Goal: Task Accomplishment & Management: Manage account settings

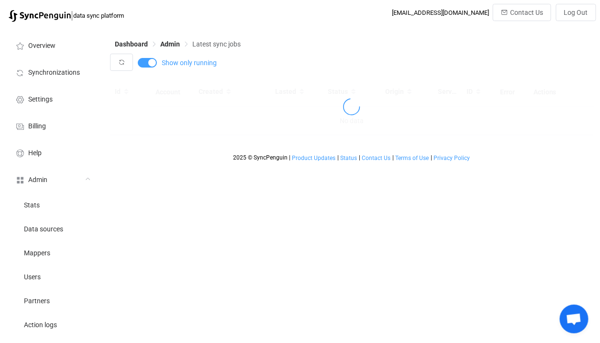
scroll to position [169, 0]
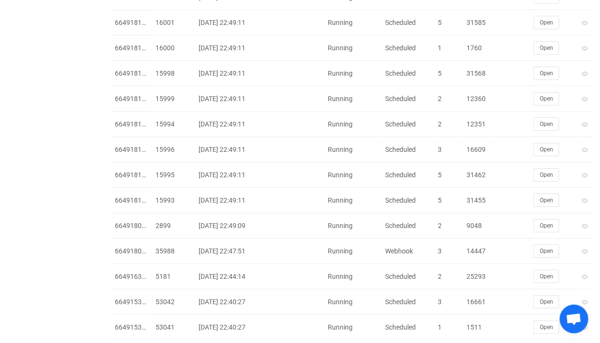
scroll to position [2192, 0]
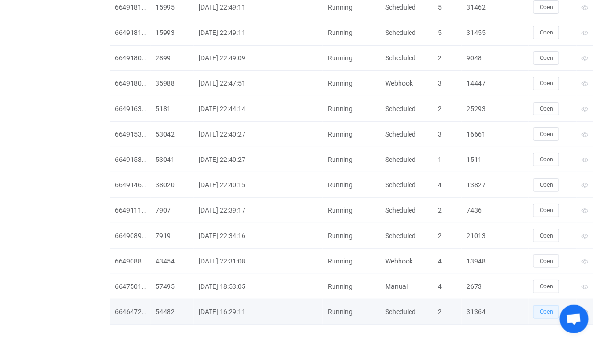
click at [548, 308] on span "Open" at bounding box center [546, 311] width 13 height 7
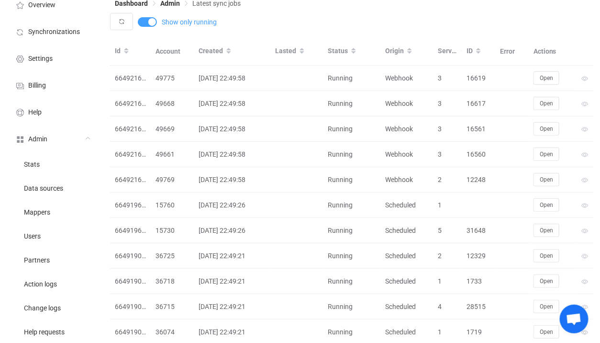
scroll to position [0, 0]
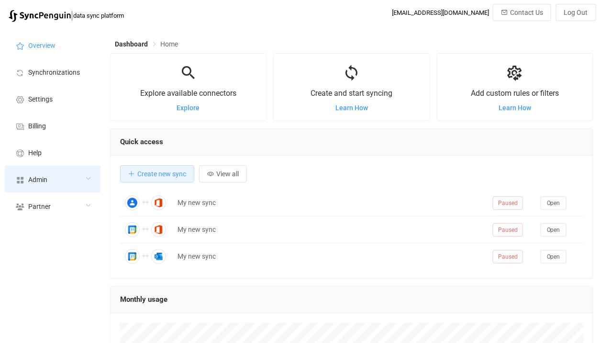
scroll to position [185, 484]
click at [50, 178] on div "Admin" at bounding box center [53, 179] width 96 height 27
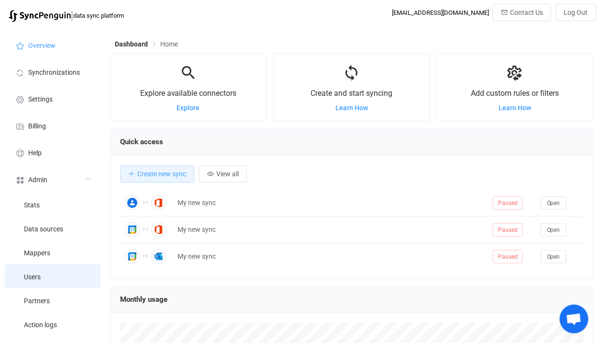
click at [45, 279] on li "Users" at bounding box center [53, 276] width 96 height 24
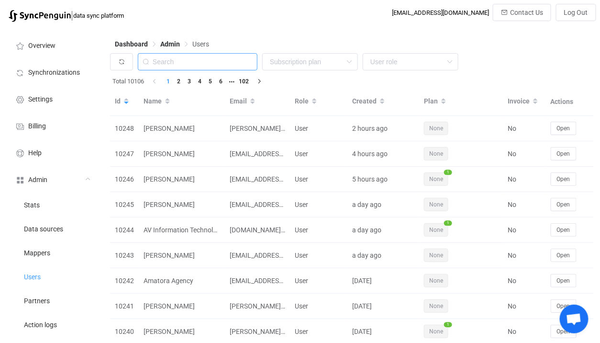
click at [180, 60] on input "text" at bounding box center [198, 61] width 120 height 17
click at [215, 67] on input "text" at bounding box center [198, 61] width 120 height 17
paste input "devoteam"
type input "devoteam"
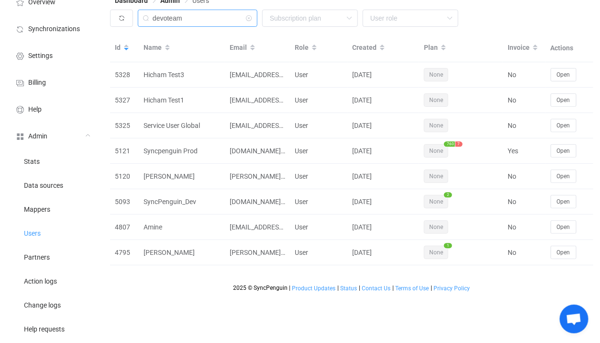
scroll to position [40, 0]
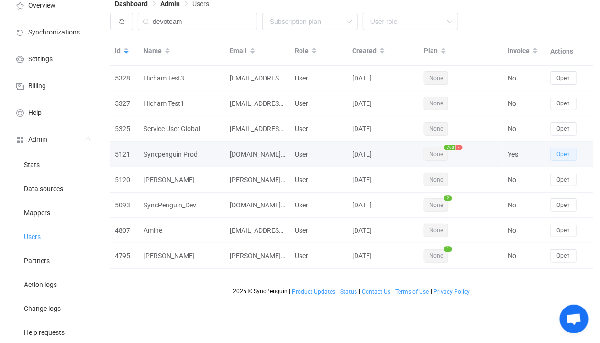
click at [575, 154] on button "Open" at bounding box center [564, 153] width 26 height 13
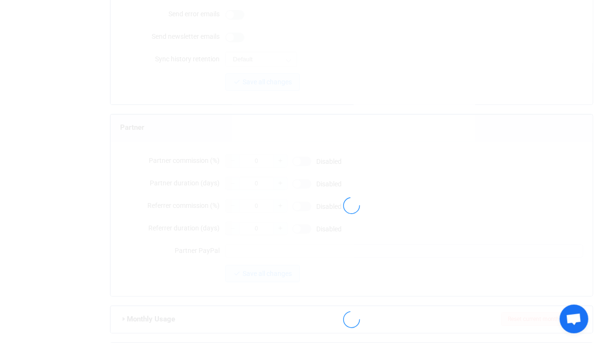
scroll to position [774, 0]
type input "[DOMAIN_NAME][EMAIL_ADDRESS][DOMAIN_NAME]"
type input "Syncpenguin Prod"
type input "500"
type input "2026-02-28"
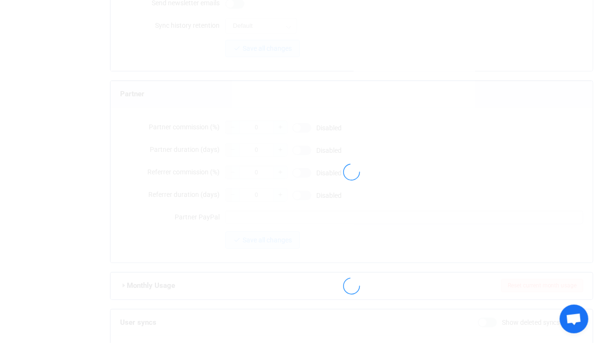
type input "1000"
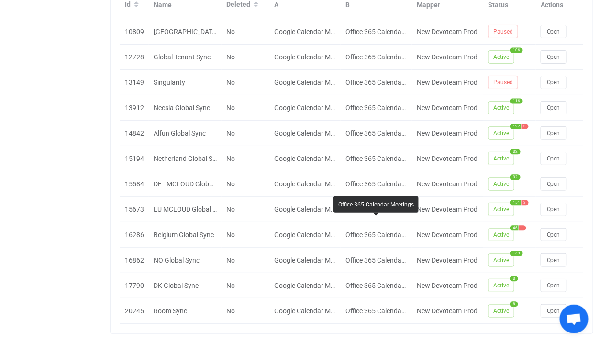
scroll to position [1128, 0]
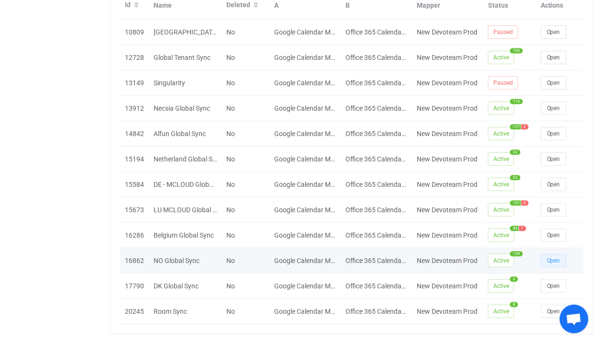
click at [554, 257] on span "Open" at bounding box center [553, 260] width 13 height 7
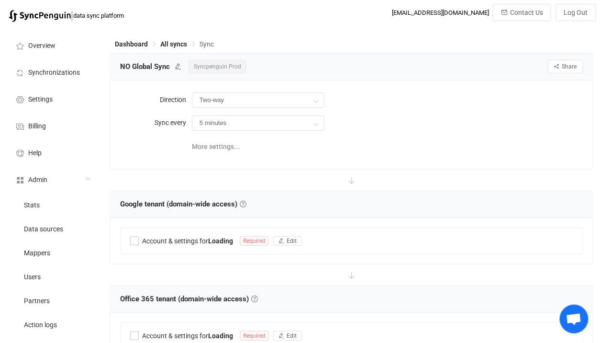
type input "10 minutes"
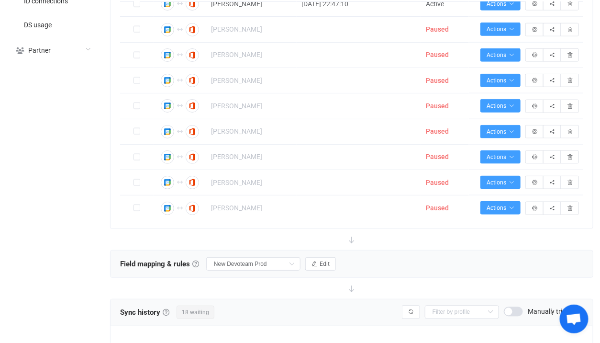
scroll to position [3555, 0]
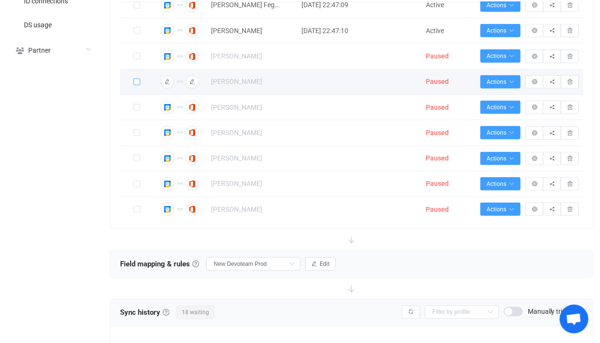
click at [135, 85] on span at bounding box center [137, 82] width 7 height 7
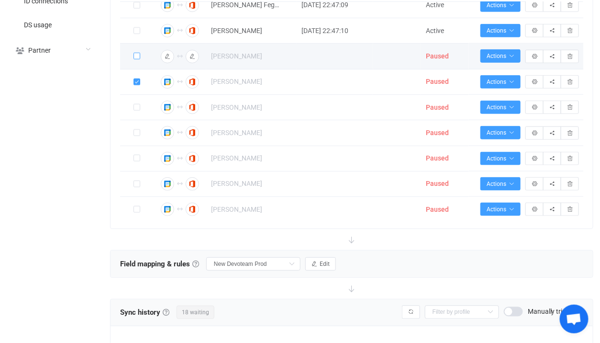
click at [138, 59] on span at bounding box center [137, 56] width 7 height 7
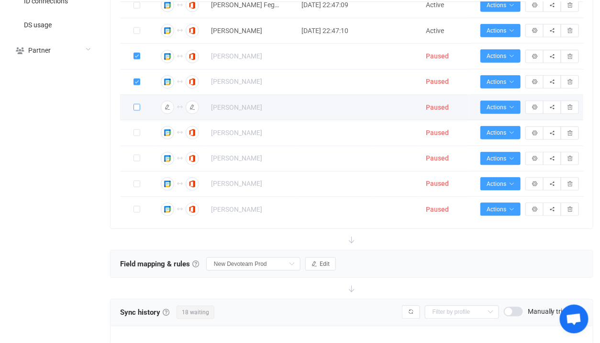
click at [137, 111] on span at bounding box center [137, 107] width 7 height 7
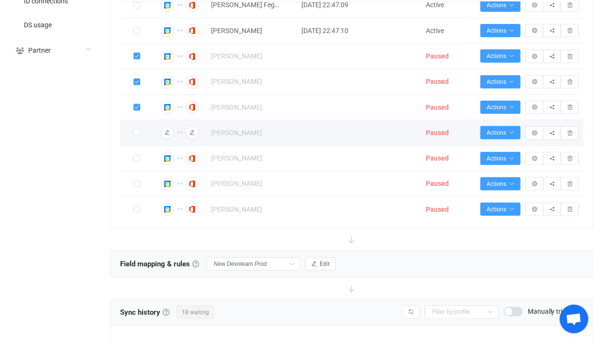
click at [136, 137] on span at bounding box center [137, 133] width 7 height 8
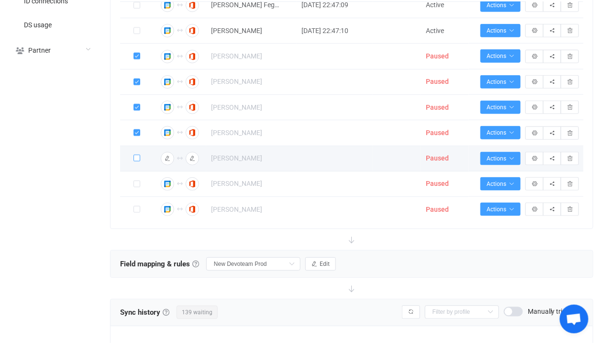
click at [135, 161] on span at bounding box center [137, 158] width 7 height 7
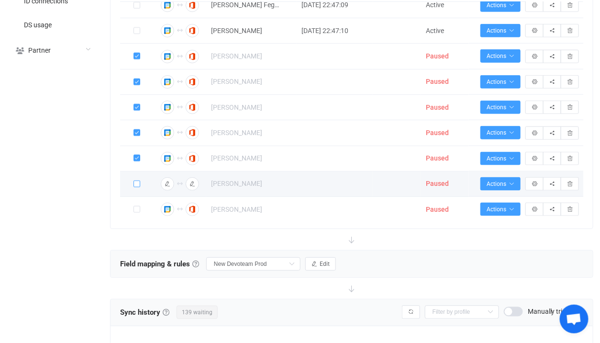
click at [135, 187] on span at bounding box center [137, 183] width 7 height 7
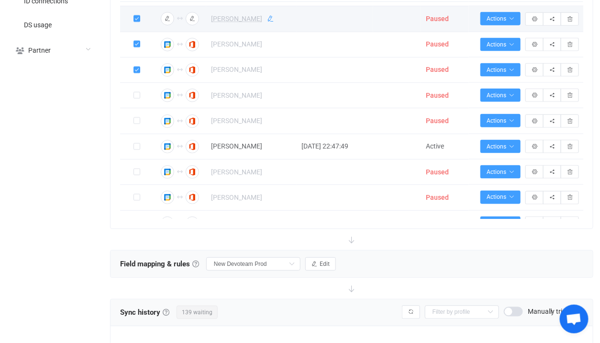
scroll to position [3687, 0]
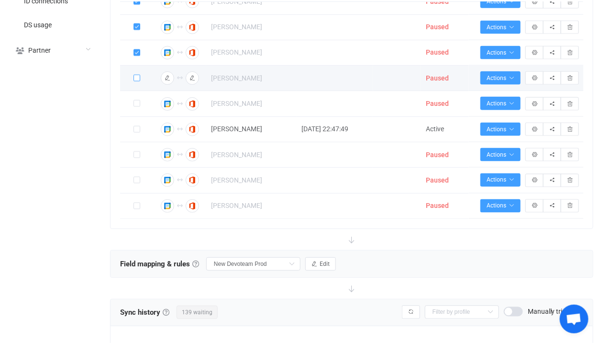
click at [135, 81] on span at bounding box center [137, 78] width 7 height 7
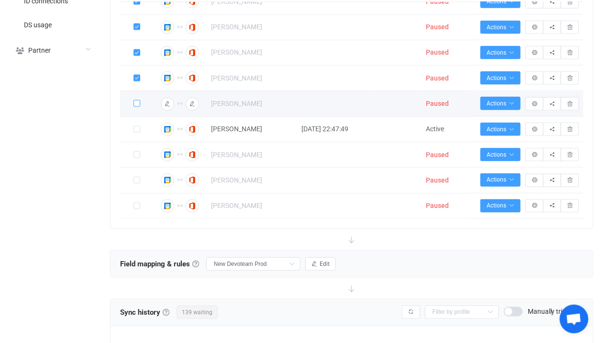
click at [136, 107] on span at bounding box center [137, 103] width 7 height 7
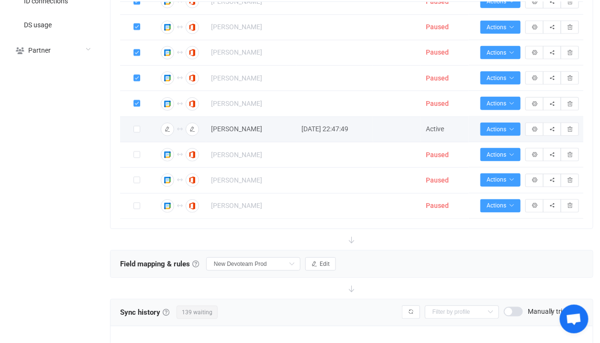
scroll to position [3715, 0]
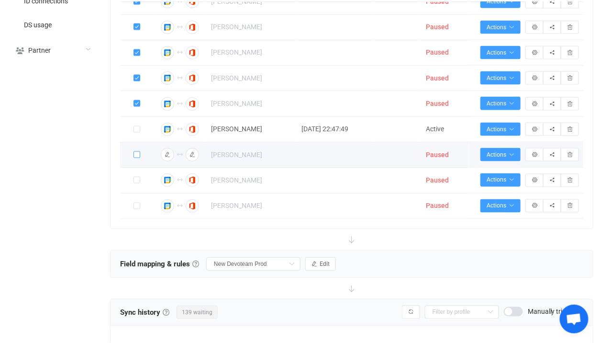
click at [138, 153] on span at bounding box center [137, 154] width 7 height 7
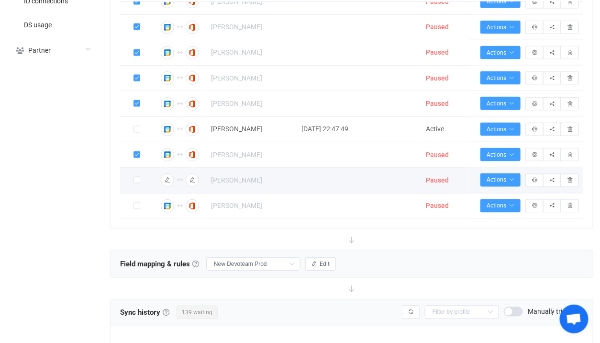
click at [138, 184] on td at bounding box center [137, 180] width 34 height 25
click at [137, 181] on span at bounding box center [137, 181] width 7 height 8
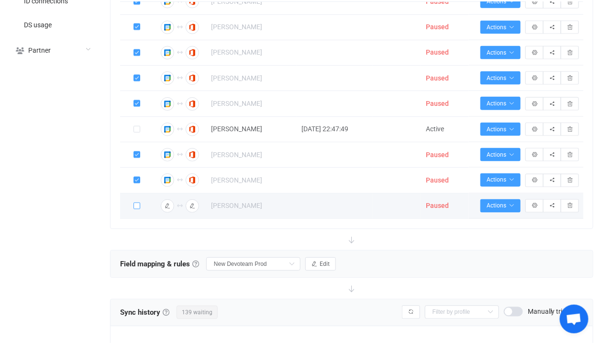
click at [136, 203] on span at bounding box center [137, 205] width 7 height 7
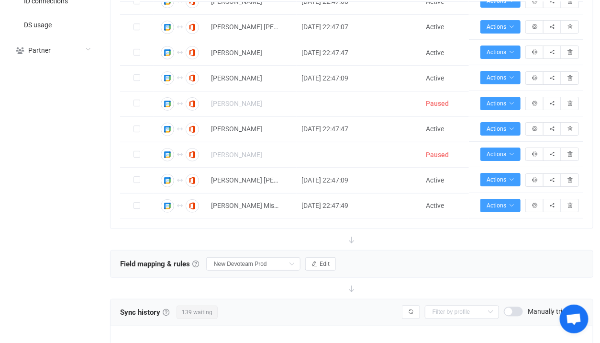
scroll to position [3177, 0]
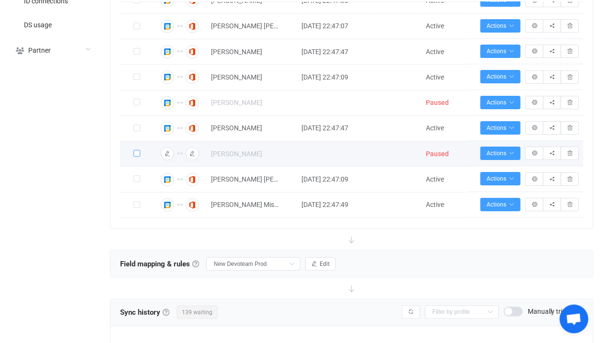
click at [135, 157] on span at bounding box center [137, 153] width 7 height 7
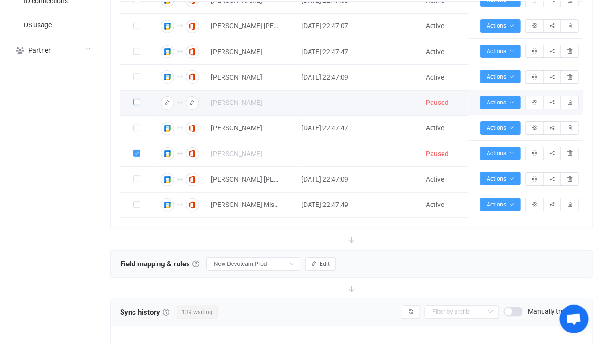
click at [138, 106] on span at bounding box center [137, 102] width 7 height 7
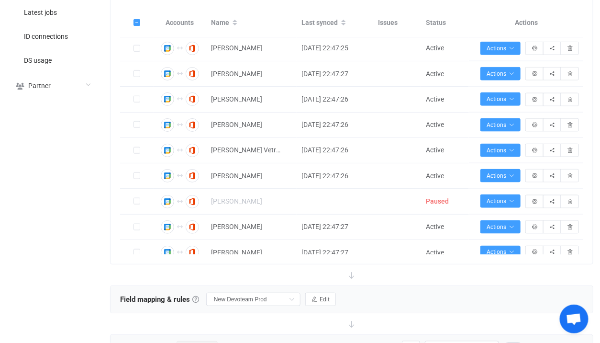
scroll to position [403, 0]
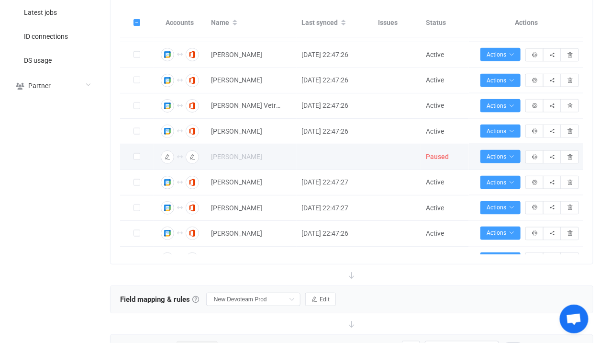
click at [140, 159] on div at bounding box center [137, 156] width 34 height 11
click at [138, 159] on span at bounding box center [137, 156] width 7 height 7
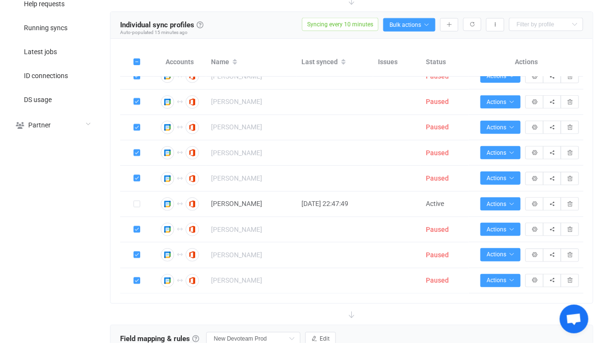
scroll to position [341, 0]
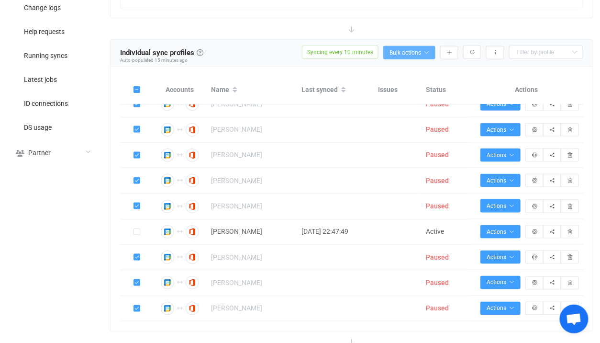
click at [428, 55] on button "Bulk actions" at bounding box center [409, 52] width 52 height 13
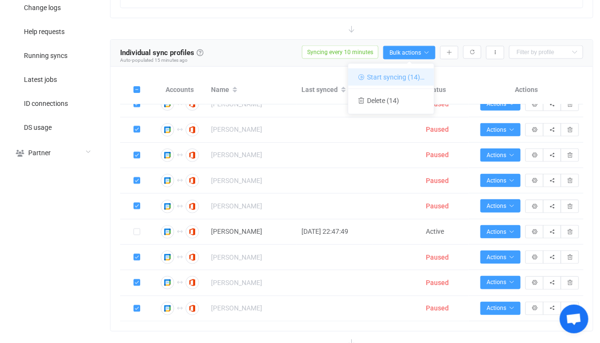
click at [396, 75] on li "Start syncing (14)…" at bounding box center [392, 76] width 86 height 17
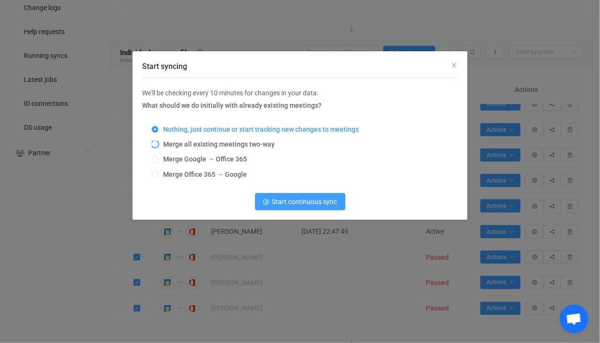
click at [187, 147] on span "Merge all existing meetings two-way" at bounding box center [216, 144] width 116 height 8
click at [158, 147] on input "Merge all existing meetings two-way" at bounding box center [155, 145] width 7 height 8
radio input "true"
radio input "false"
radio input "true"
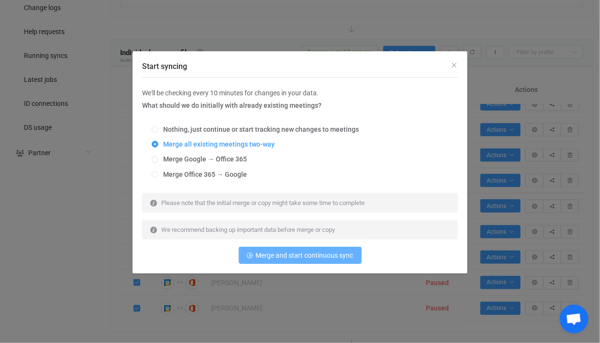
click at [276, 259] on span "Merge and start continuous sync" at bounding box center [305, 255] width 98 height 8
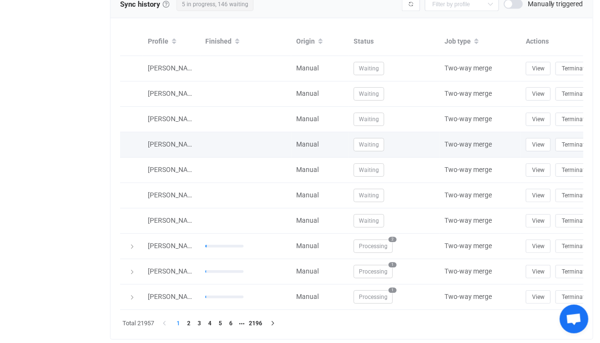
scroll to position [776, 0]
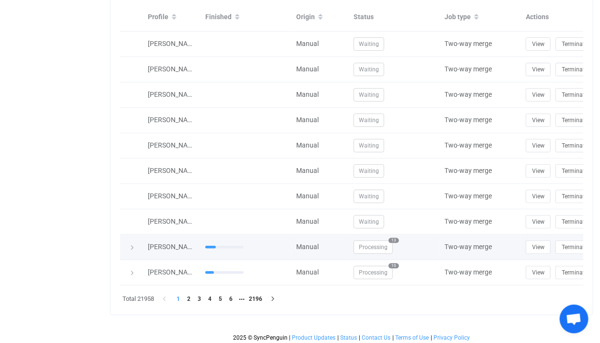
click at [374, 247] on span "Processing" at bounding box center [373, 246] width 39 height 13
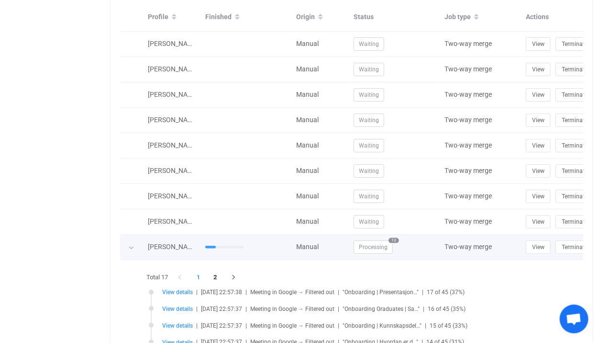
click at [374, 247] on span "Processing" at bounding box center [373, 246] width 39 height 13
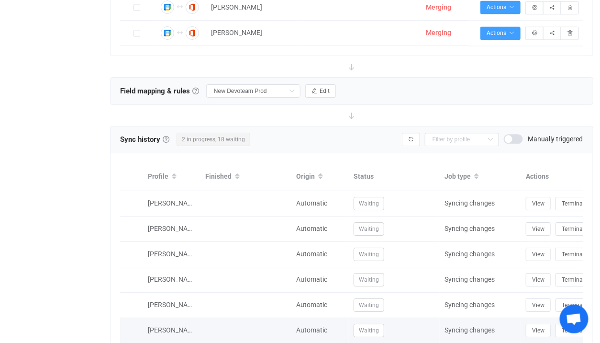
scroll to position [418, 0]
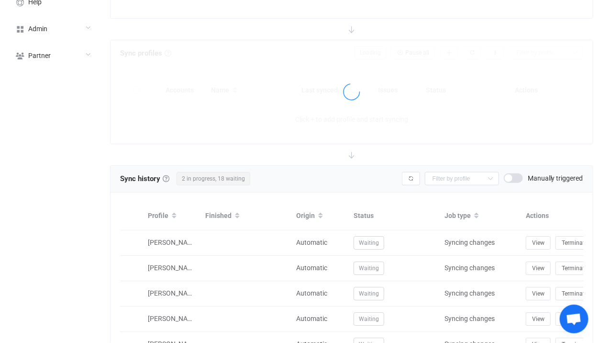
type input "10 minutes"
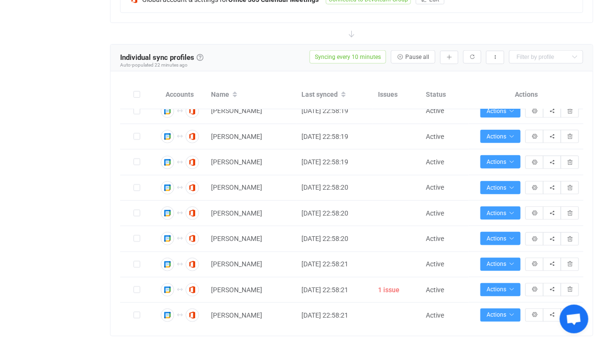
scroll to position [448, 0]
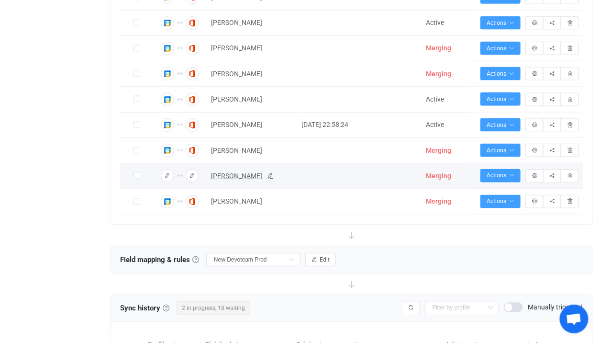
click at [233, 175] on span "Pernille Corneliussen" at bounding box center [236, 175] width 51 height 11
type input "Pernille Corneliussen"
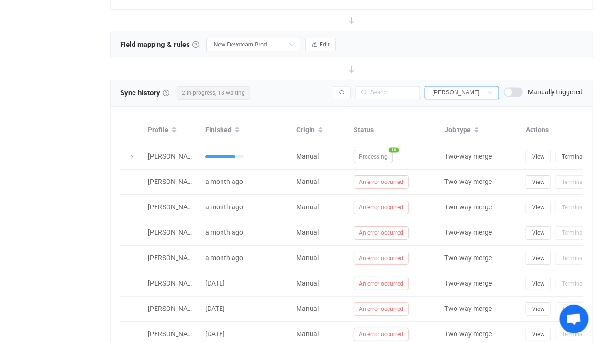
scroll to position [481, 0]
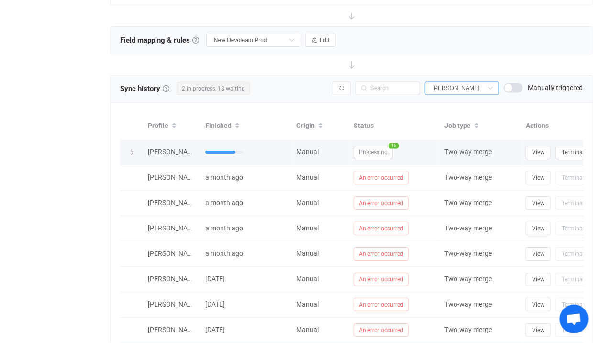
click at [375, 151] on span "Processing" at bounding box center [373, 152] width 39 height 13
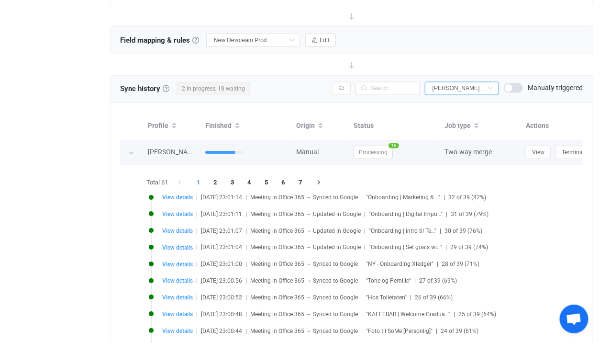
click at [375, 151] on span "Processing" at bounding box center [373, 152] width 39 height 13
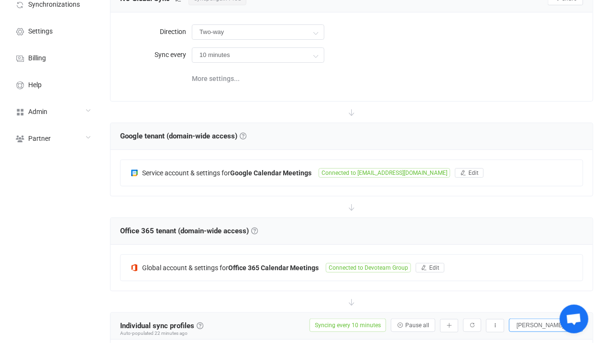
scroll to position [0, 0]
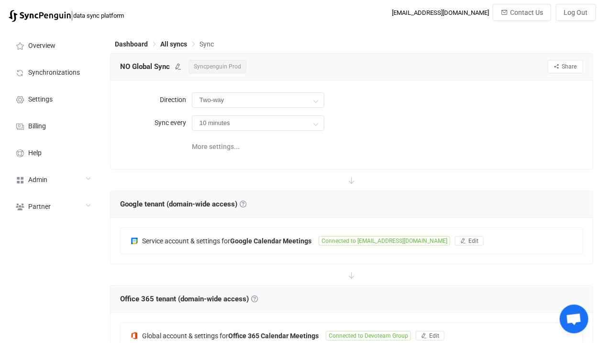
click at [212, 64] on span "Syncpenguin Prod" at bounding box center [218, 66] width 58 height 13
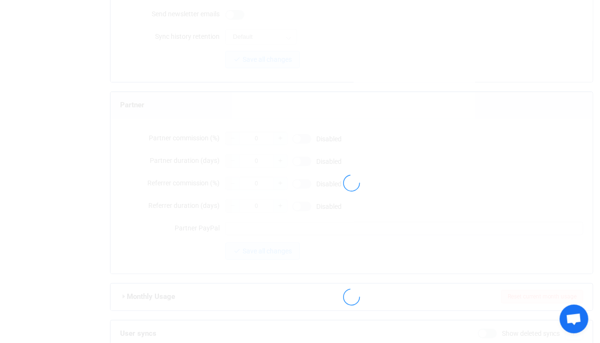
scroll to position [871, 0]
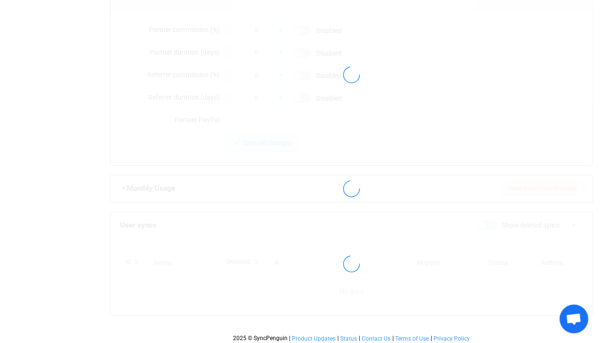
type input "syncpenguin.prod@devoteam.com"
type input "Syncpenguin Prod"
type input "500"
type input "2026-02-28"
type input "1000"
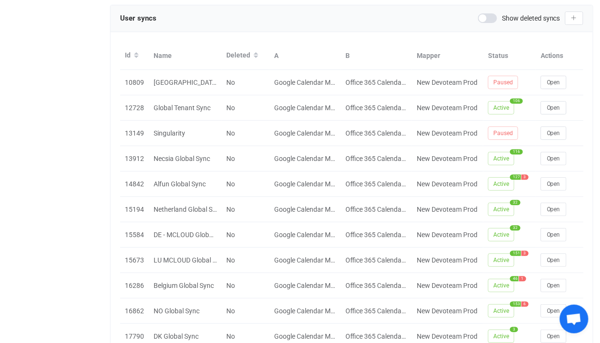
scroll to position [1146, 0]
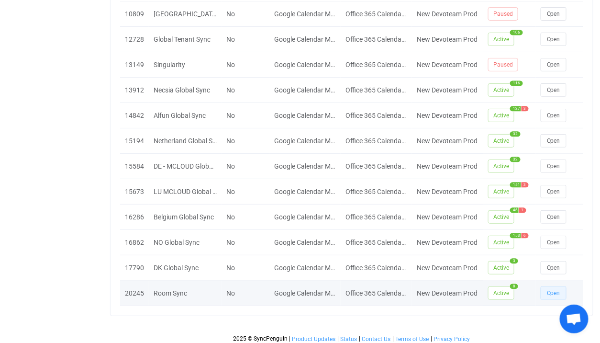
click at [551, 290] on span "Open" at bounding box center [553, 293] width 13 height 7
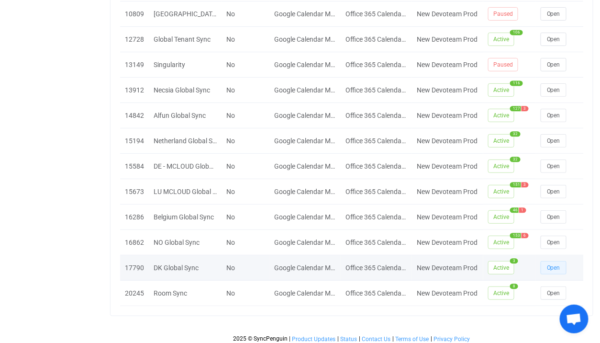
click at [559, 261] on button "Open" at bounding box center [554, 267] width 26 height 13
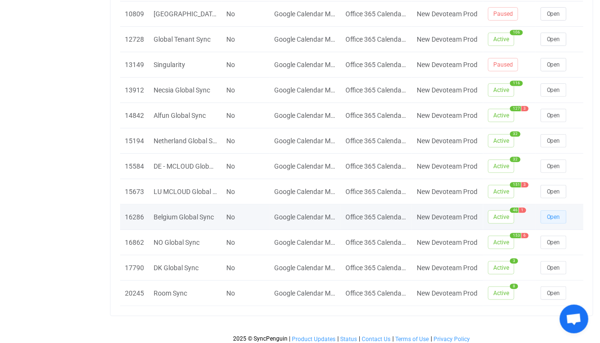
click at [554, 210] on button "Open" at bounding box center [554, 216] width 26 height 13
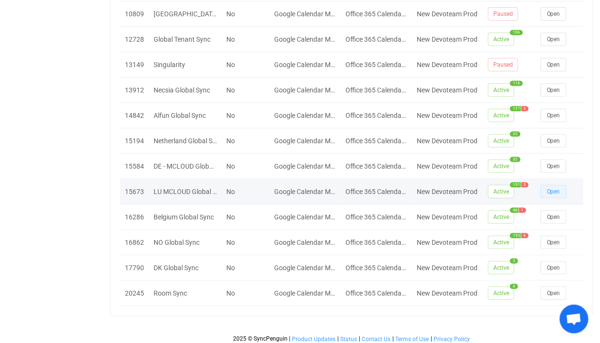
click at [555, 188] on span "Open" at bounding box center [553, 191] width 13 height 7
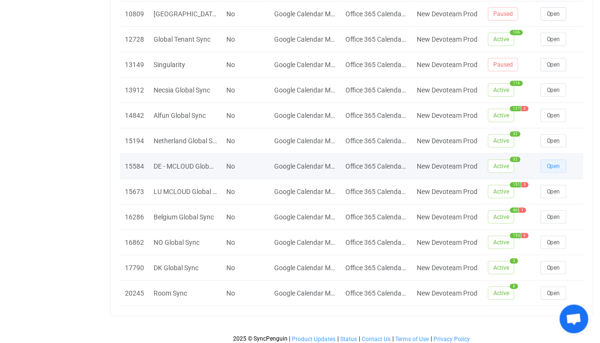
click at [559, 163] on span "Open" at bounding box center [553, 166] width 13 height 7
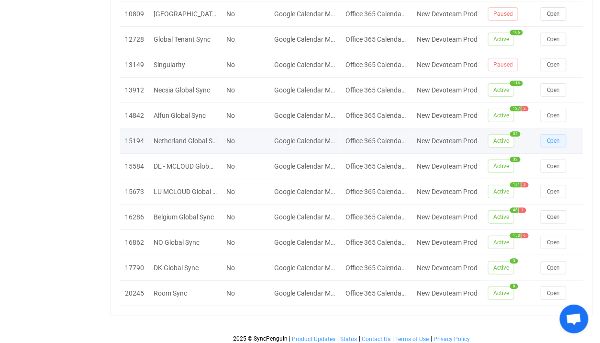
click at [557, 134] on button "Open" at bounding box center [554, 140] width 26 height 13
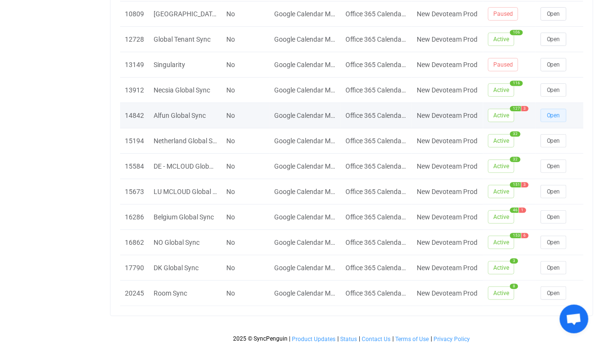
click at [559, 113] on span "Open" at bounding box center [553, 115] width 13 height 7
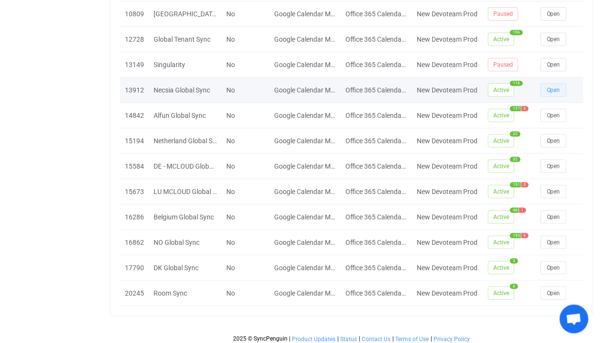
click at [554, 83] on button "Open" at bounding box center [554, 89] width 26 height 13
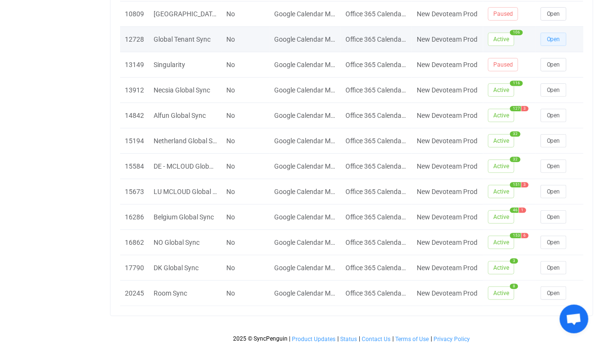
click at [553, 36] on span "Open" at bounding box center [553, 39] width 13 height 7
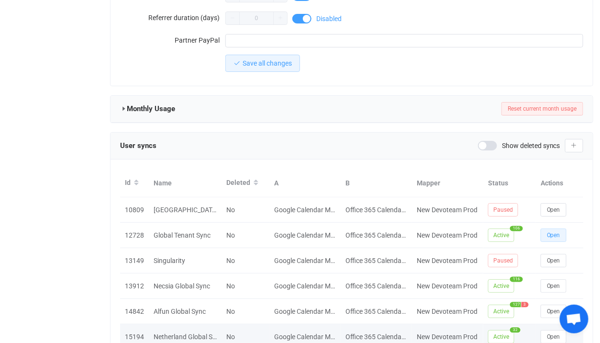
scroll to position [948, 0]
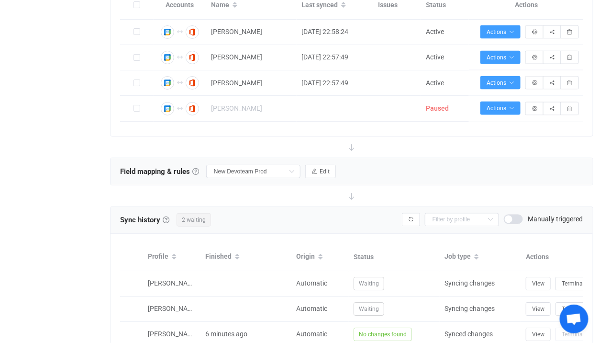
scroll to position [393, 0]
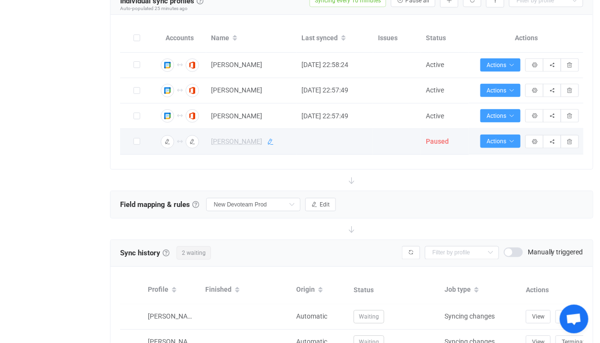
click at [274, 141] on icon at bounding box center [270, 141] width 7 height 7
click at [308, 141] on td at bounding box center [335, 142] width 77 height 26
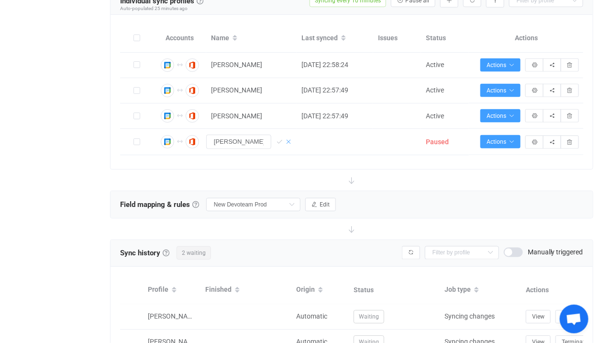
click at [287, 140] on icon at bounding box center [288, 141] width 7 height 7
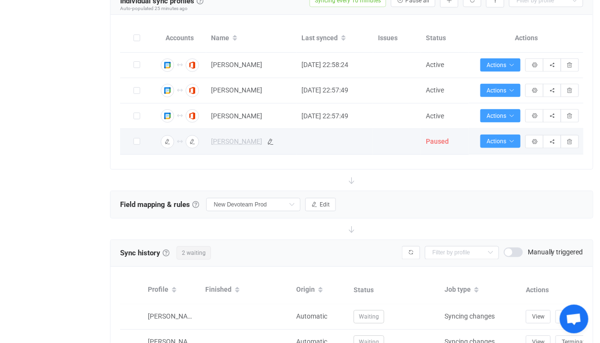
click at [314, 142] on td at bounding box center [335, 141] width 77 height 25
click at [135, 139] on span at bounding box center [137, 141] width 7 height 7
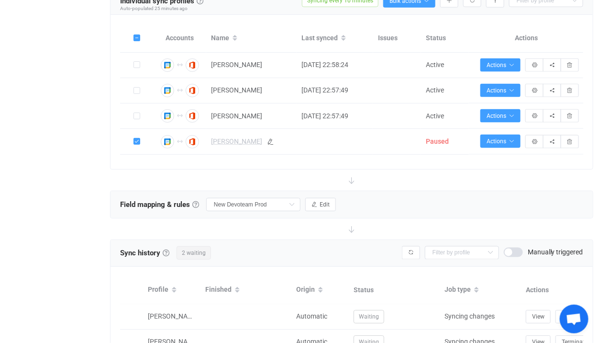
scroll to position [261, 0]
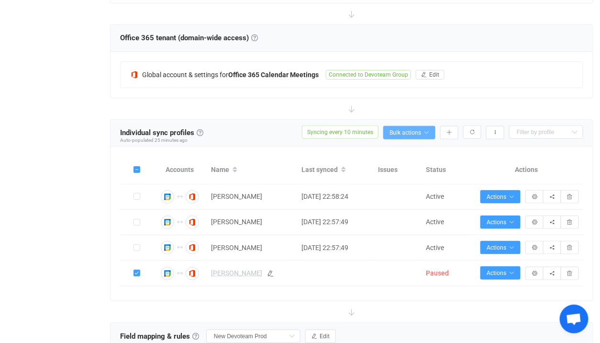
click at [400, 129] on span "Bulk actions" at bounding box center [410, 132] width 40 height 7
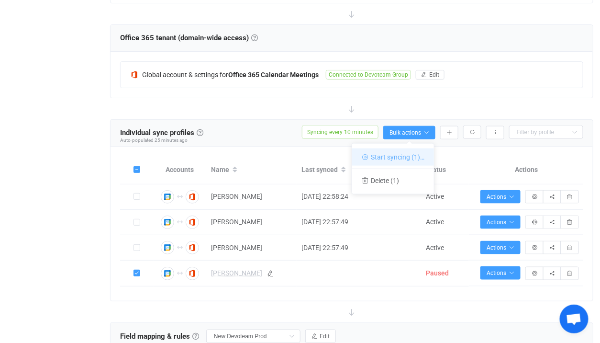
click at [390, 158] on li "Start syncing (1)…" at bounding box center [393, 156] width 82 height 17
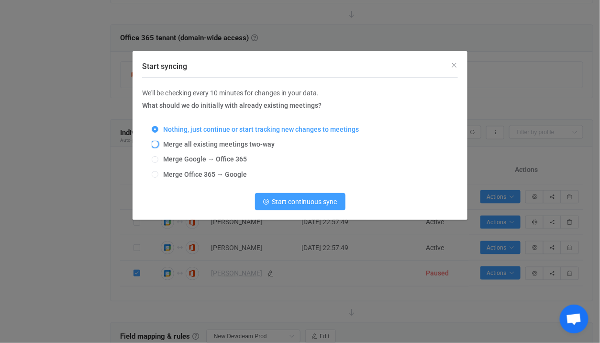
click at [237, 145] on span "Merge all existing meetings two-way" at bounding box center [216, 144] width 116 height 8
click at [158, 145] on input "Merge all existing meetings two-way" at bounding box center [155, 145] width 7 height 8
radio input "true"
radio input "false"
radio input "true"
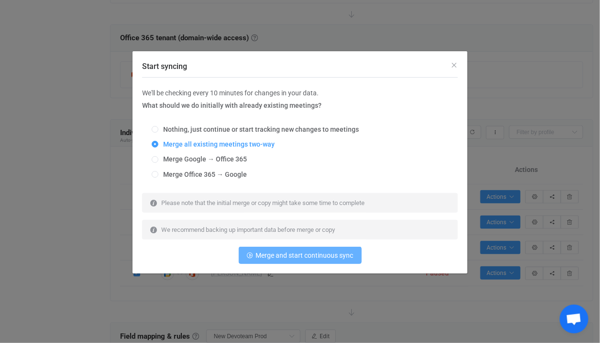
click at [275, 257] on span "Merge and start continuous sync" at bounding box center [305, 255] width 98 height 8
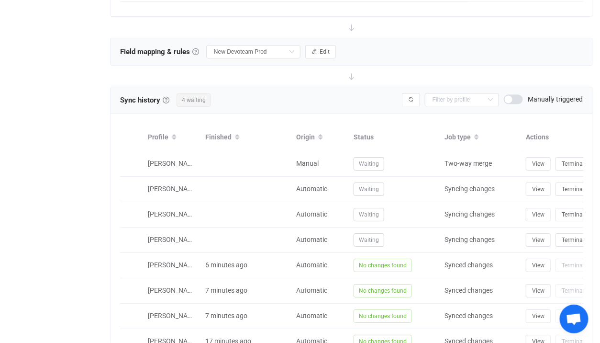
scroll to position [24, 0]
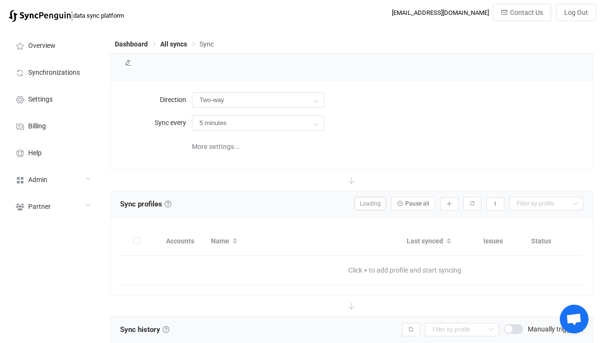
type input "10 minutes"
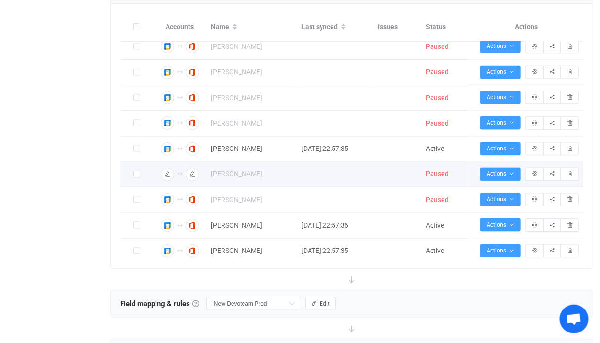
scroll to position [3858, 0]
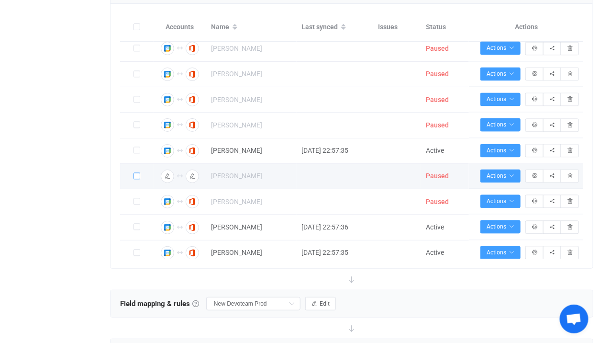
click at [136, 180] on span at bounding box center [137, 176] width 7 height 7
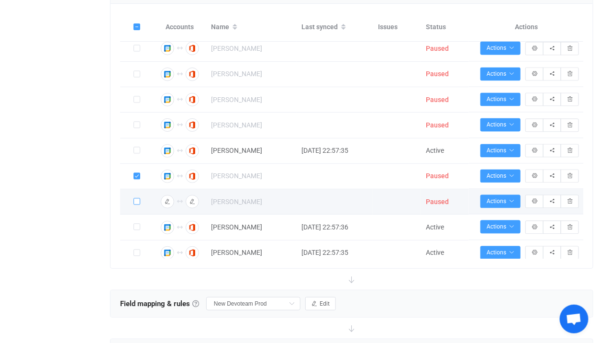
click at [136, 205] on span at bounding box center [137, 201] width 7 height 7
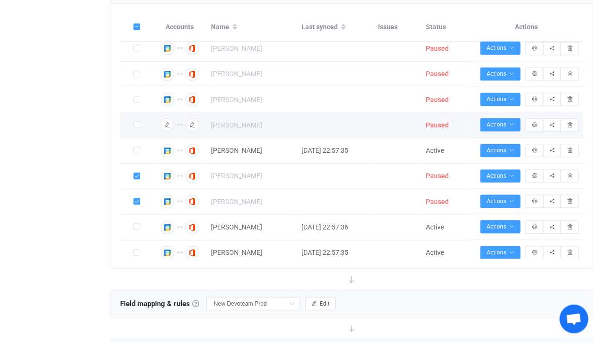
click at [141, 138] on td at bounding box center [137, 124] width 34 height 25
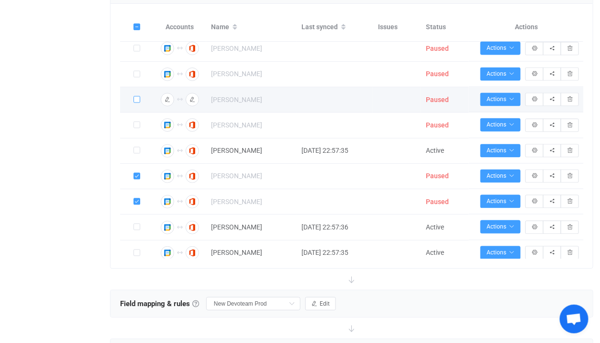
click at [137, 103] on span at bounding box center [137, 99] width 7 height 7
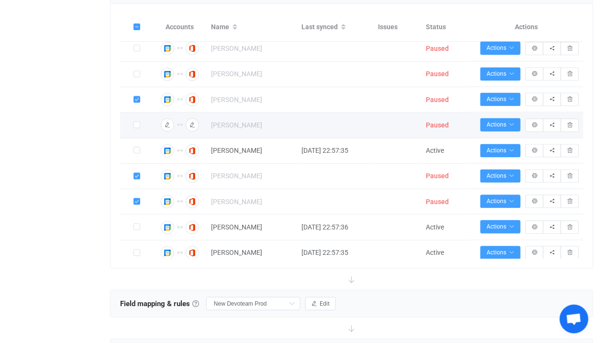
click at [137, 131] on label at bounding box center [137, 125] width 7 height 11
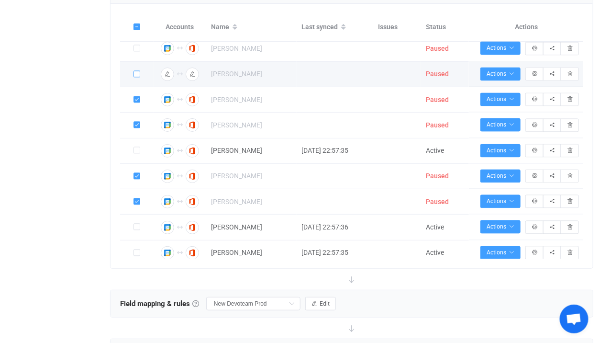
click at [139, 78] on span at bounding box center [137, 74] width 7 height 7
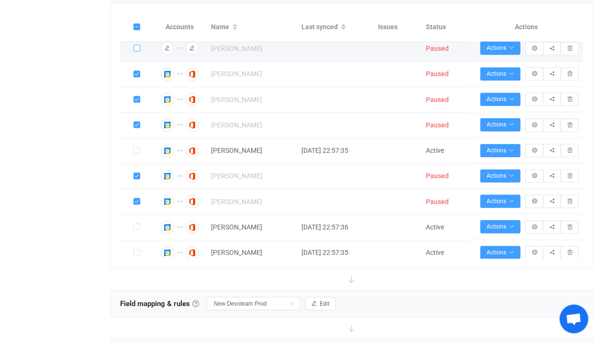
click at [139, 52] on span at bounding box center [137, 48] width 7 height 7
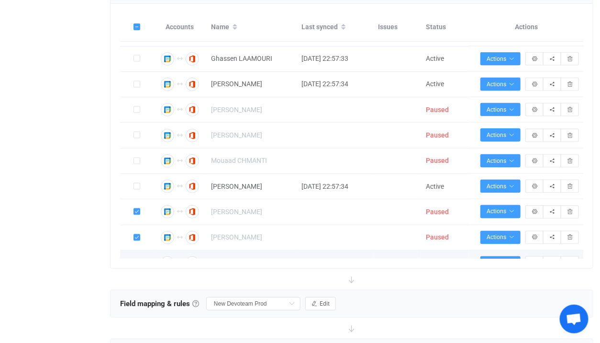
scroll to position [3702, 0]
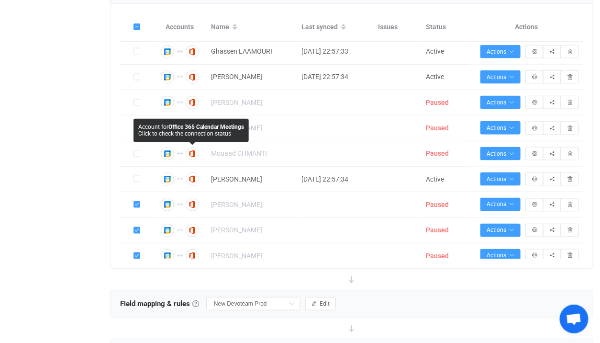
click at [137, 131] on div "Account for Office 365 Calendar Meetings Click to check the connection status" at bounding box center [191, 130] width 115 height 23
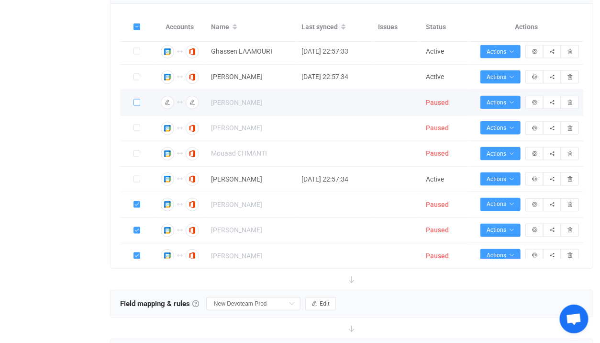
click at [137, 106] on span at bounding box center [137, 102] width 7 height 7
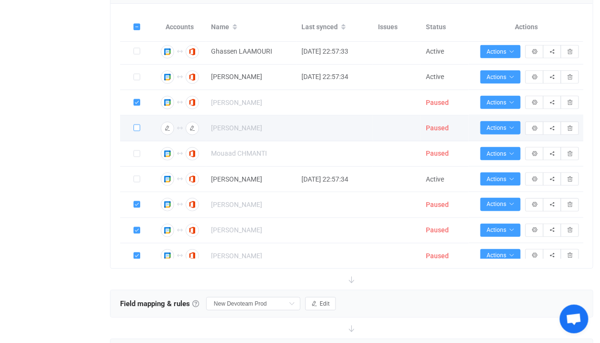
click at [137, 131] on span at bounding box center [137, 127] width 7 height 7
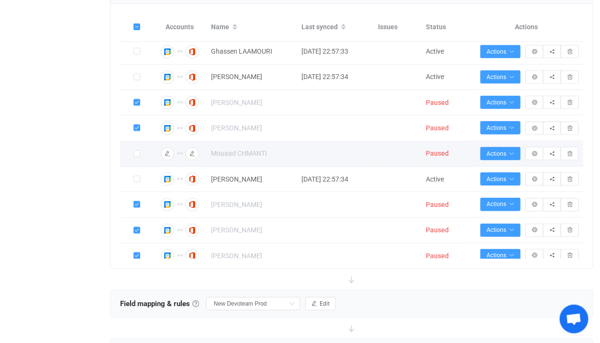
click at [137, 159] on label at bounding box center [137, 153] width 7 height 11
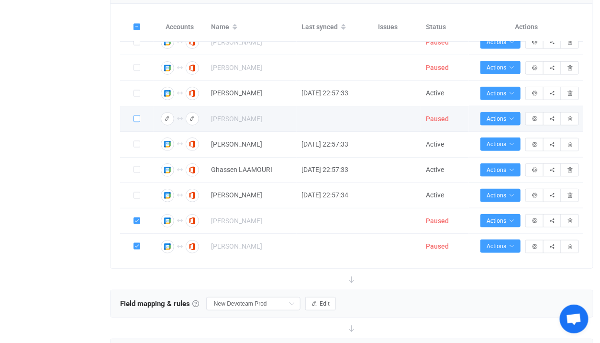
click at [138, 122] on span at bounding box center [137, 118] width 7 height 7
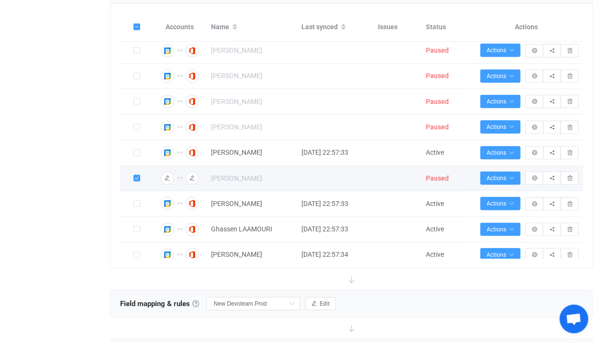
scroll to position [3519, 0]
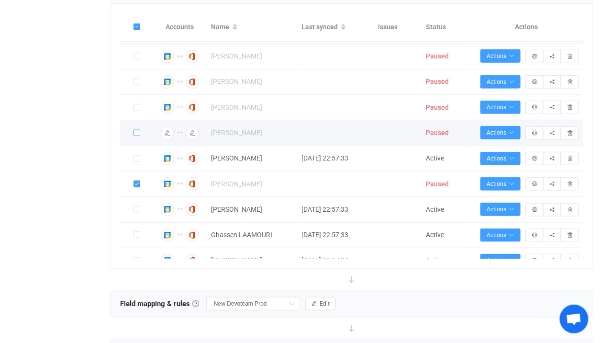
click at [138, 136] on span at bounding box center [137, 132] width 7 height 7
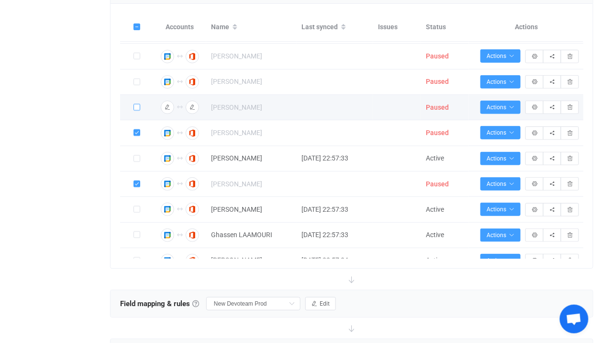
click at [135, 111] on span at bounding box center [137, 107] width 7 height 7
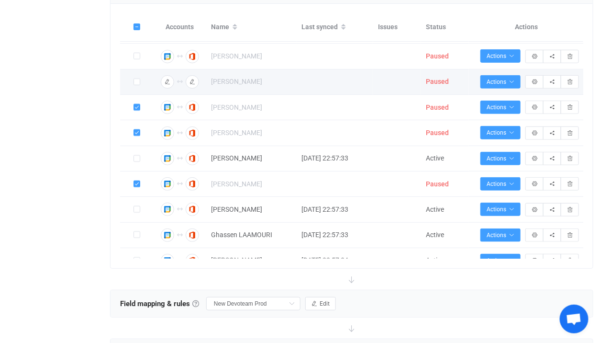
click at [140, 87] on div at bounding box center [137, 81] width 34 height 11
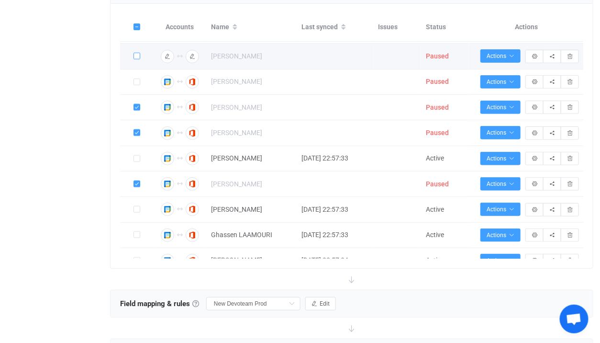
click at [138, 59] on span at bounding box center [137, 56] width 7 height 7
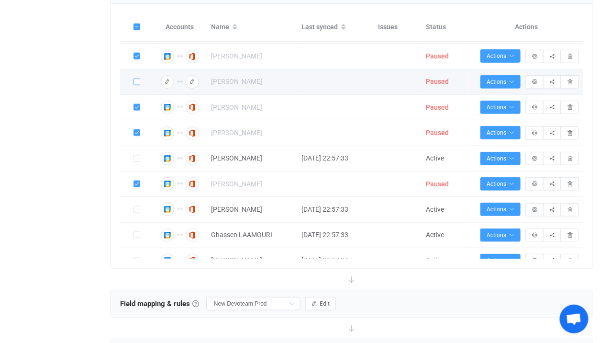
click at [137, 85] on span at bounding box center [137, 82] width 7 height 7
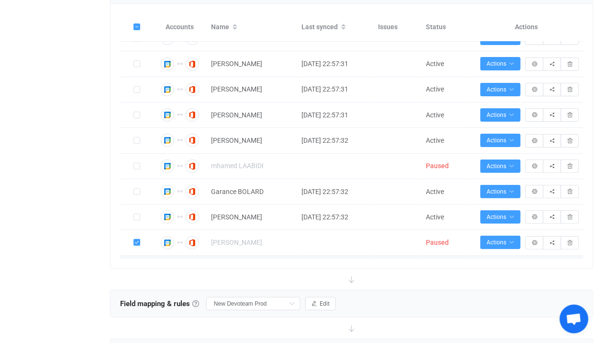
scroll to position [3336, 0]
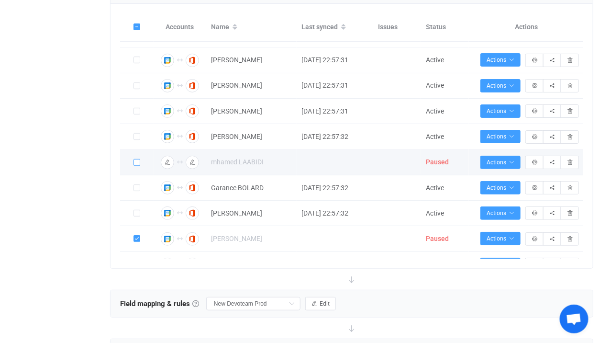
click at [135, 166] on span at bounding box center [137, 162] width 7 height 7
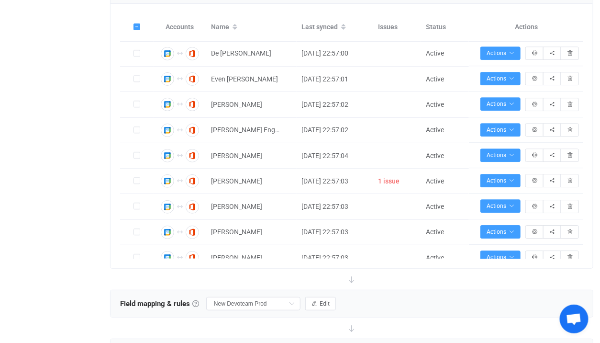
scroll to position [269, 0]
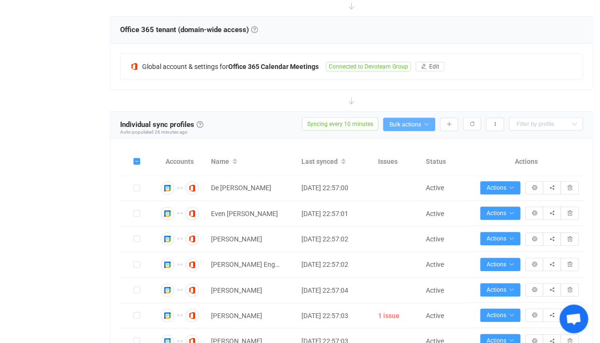
click at [396, 123] on span "Bulk actions" at bounding box center [410, 124] width 40 height 7
click at [383, 151] on li "Start syncing (15)…" at bounding box center [392, 148] width 86 height 17
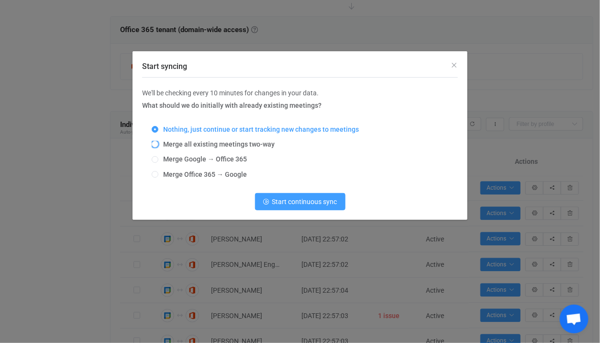
click at [189, 144] on span "Merge all existing meetings two-way" at bounding box center [216, 144] width 116 height 8
click at [158, 144] on input "Merge all existing meetings two-way" at bounding box center [155, 145] width 7 height 8
radio input "true"
radio input "false"
radio input "true"
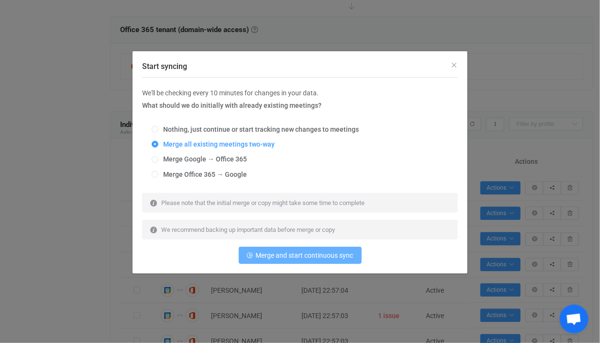
click at [268, 253] on span "Merge and start continuous sync" at bounding box center [305, 255] width 98 height 8
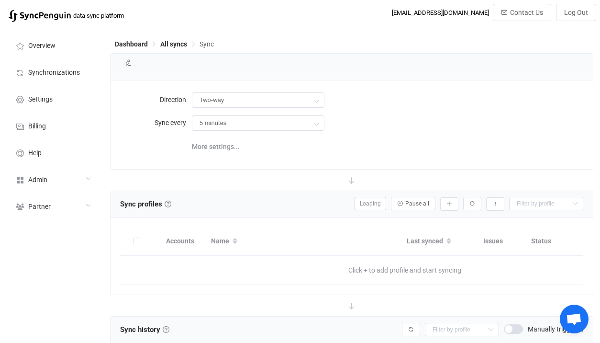
type input "10 minutes"
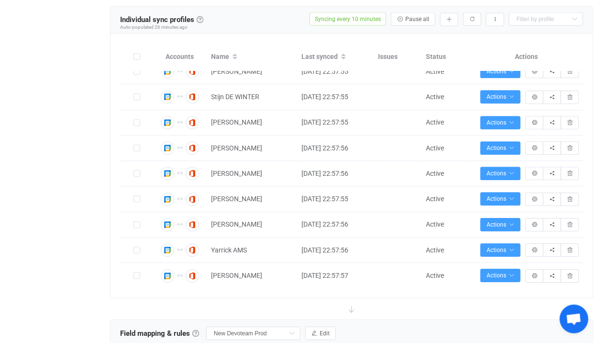
scroll to position [1042, 0]
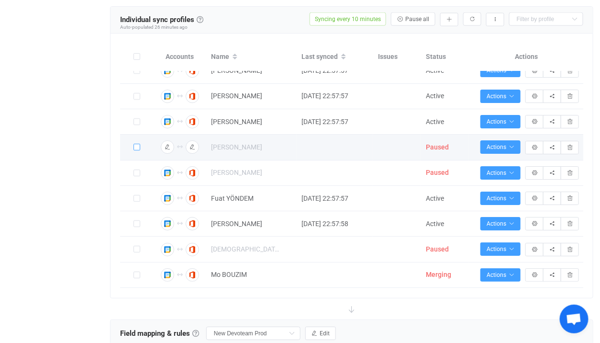
click at [138, 144] on span at bounding box center [137, 147] width 7 height 7
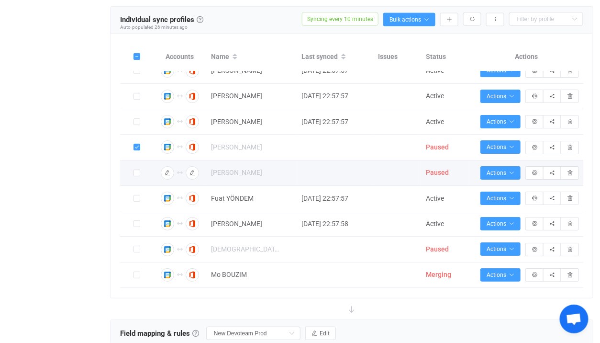
click at [137, 174] on span at bounding box center [137, 173] width 7 height 8
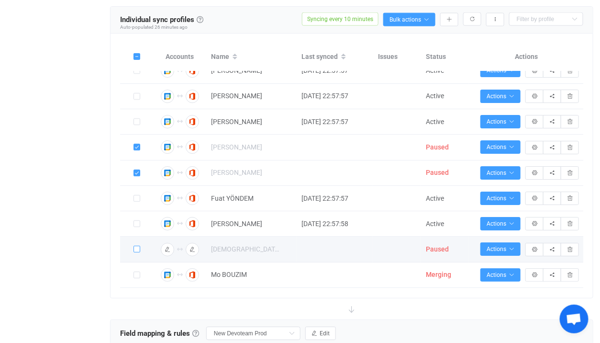
click at [137, 247] on span at bounding box center [137, 249] width 7 height 7
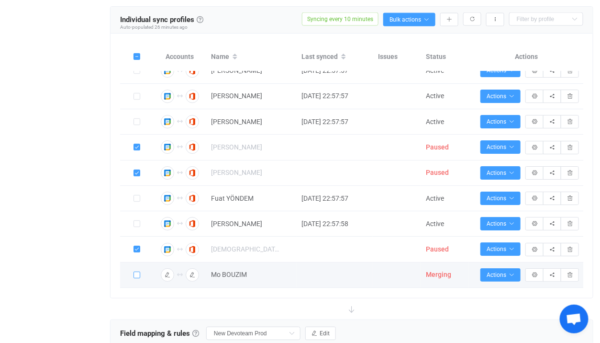
click at [138, 271] on span at bounding box center [137, 274] width 7 height 7
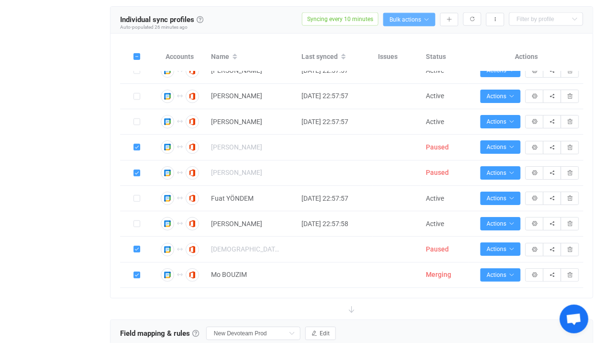
click at [406, 17] on span "Bulk actions" at bounding box center [410, 19] width 40 height 7
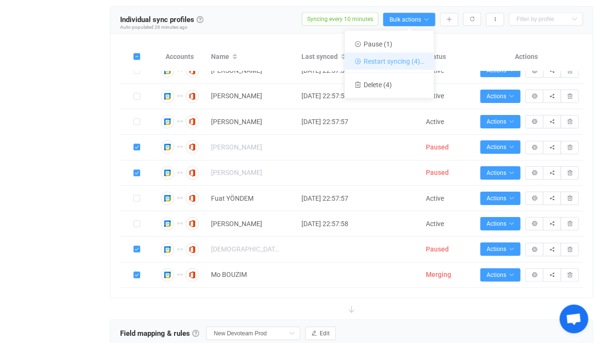
click at [394, 61] on li "Restart syncing (4)…" at bounding box center [389, 61] width 89 height 17
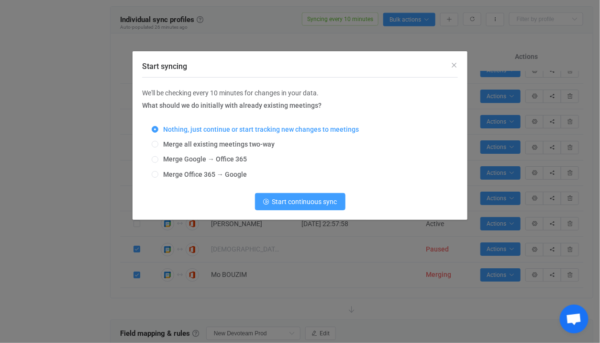
click at [221, 141] on div "Nothing, just continue or start tracking new changes to meetings Merge all exis…" at bounding box center [300, 152] width 316 height 67
click at [212, 142] on span "Merge all existing meetings two-way" at bounding box center [216, 144] width 116 height 8
click at [158, 142] on input "Merge all existing meetings two-way" at bounding box center [155, 145] width 7 height 8
radio input "true"
radio input "false"
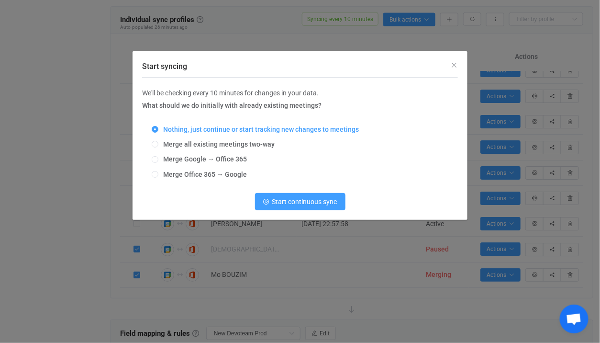
radio input "true"
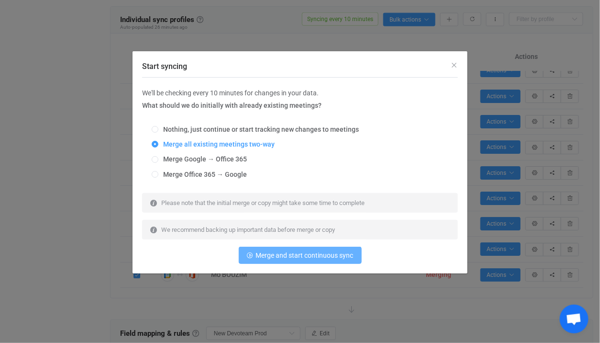
click at [263, 260] on button "Merge and start continuous sync" at bounding box center [300, 255] width 123 height 17
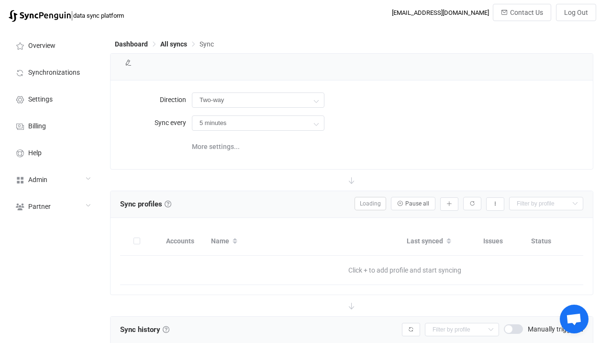
type input "10 minutes"
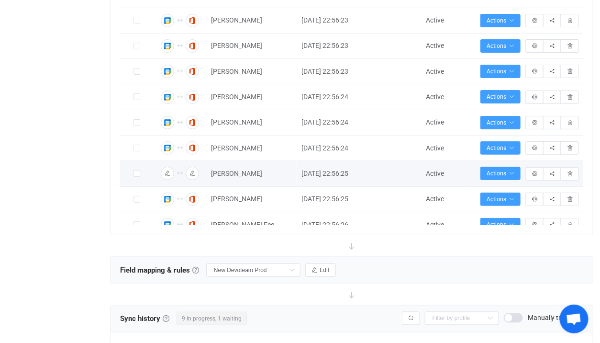
scroll to position [657, 0]
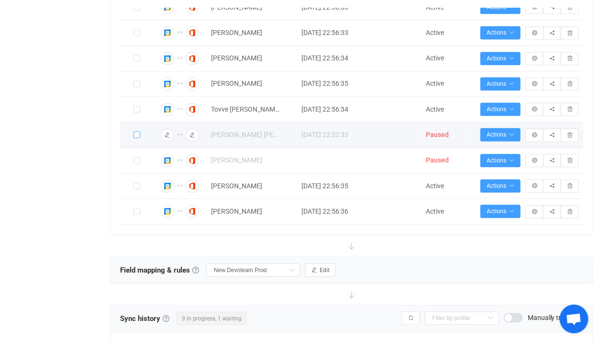
click at [137, 132] on span at bounding box center [137, 135] width 7 height 7
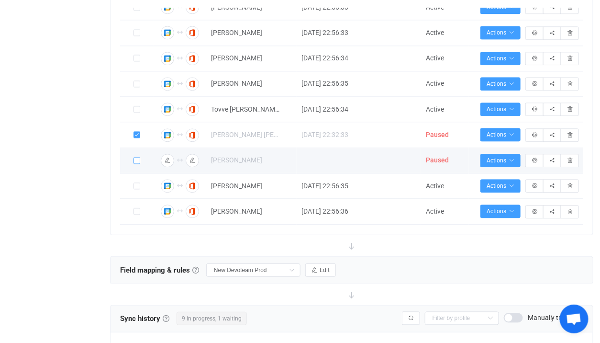
click at [137, 157] on span at bounding box center [137, 160] width 7 height 7
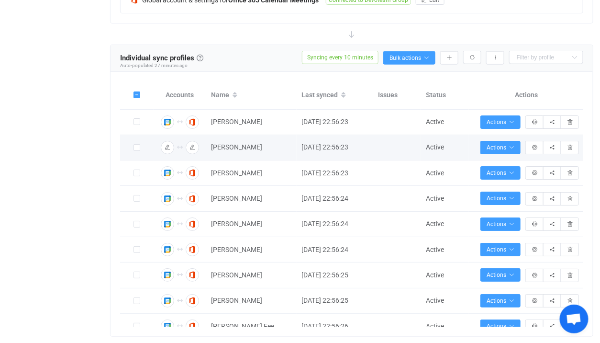
scroll to position [332, 0]
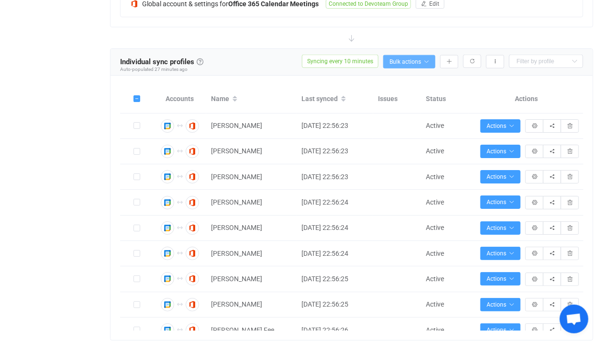
click at [411, 63] on button "Bulk actions" at bounding box center [409, 61] width 52 height 13
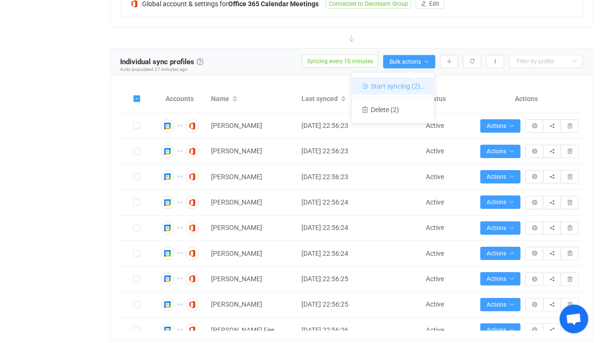
click at [396, 81] on li "Start syncing (2)…" at bounding box center [393, 86] width 82 height 17
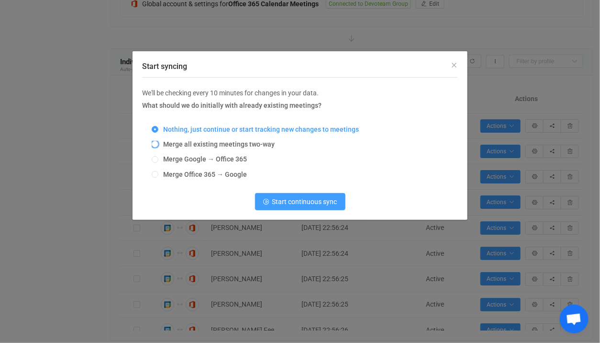
click at [247, 146] on span "Merge all existing meetings two-way" at bounding box center [216, 144] width 116 height 8
click at [158, 146] on input "Merge all existing meetings two-way" at bounding box center [155, 145] width 7 height 8
radio input "true"
radio input "false"
radio input "true"
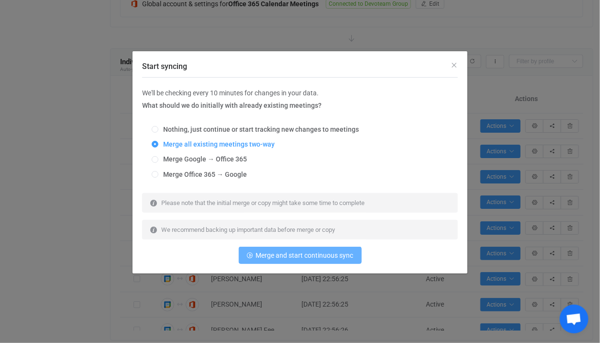
click at [270, 262] on button "Merge and start continuous sync" at bounding box center [300, 255] width 123 height 17
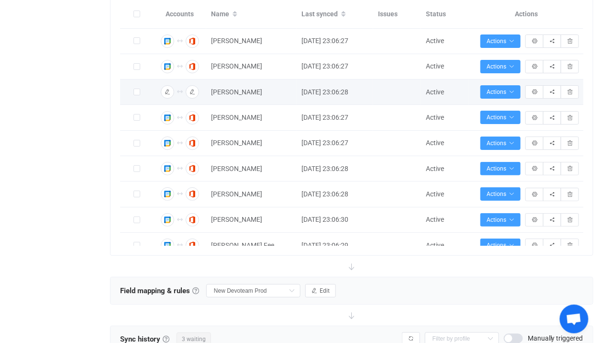
scroll to position [657, 0]
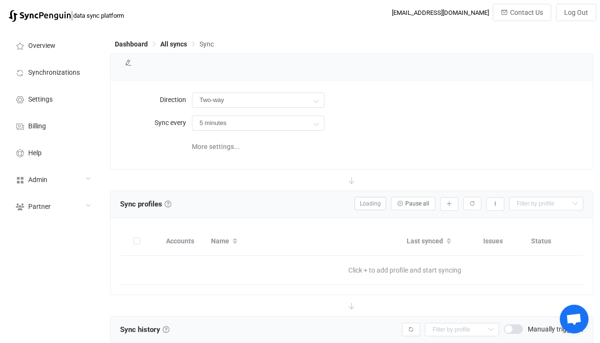
type input "10 minutes"
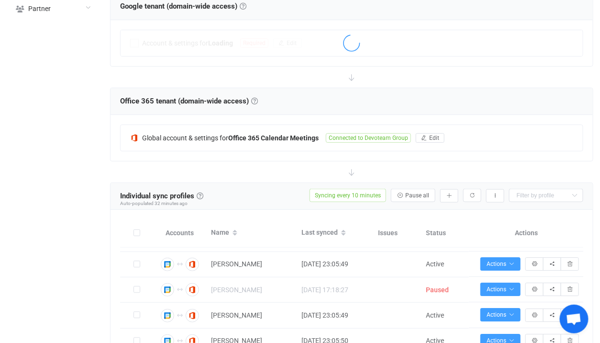
scroll to position [1712, 0]
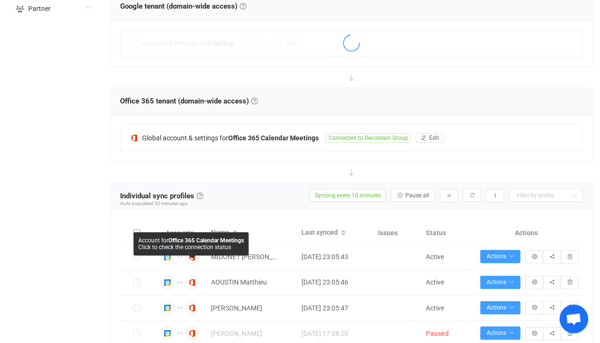
click at [140, 231] on span at bounding box center [137, 232] width 7 height 7
click at [140, 229] on input "checkbox" at bounding box center [140, 229] width 0 height 0
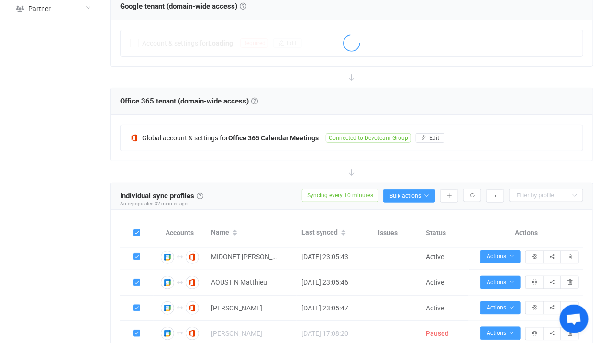
click at [426, 202] on div "Individual sync profiles Sync profiles Individual sync profiles A sync profile …" at bounding box center [352, 196] width 483 height 27
click at [426, 198] on button "Bulk actions" at bounding box center [409, 195] width 52 height 13
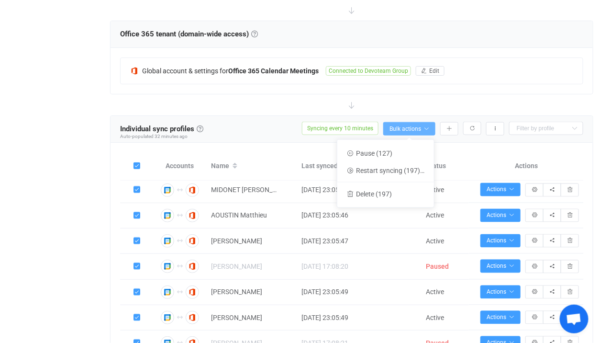
scroll to position [266, 0]
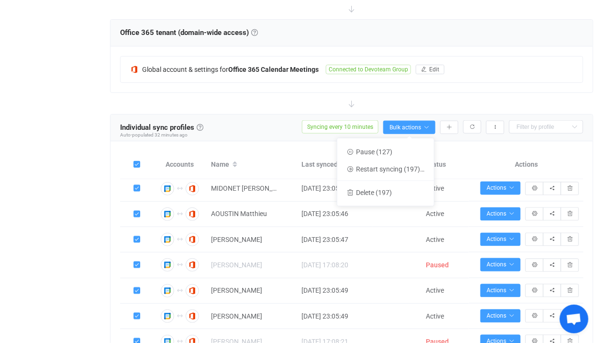
click at [349, 96] on icon at bounding box center [351, 103] width 21 height 21
click at [137, 161] on span at bounding box center [137, 164] width 7 height 7
click at [140, 161] on input "checkbox" at bounding box center [140, 161] width 0 height 0
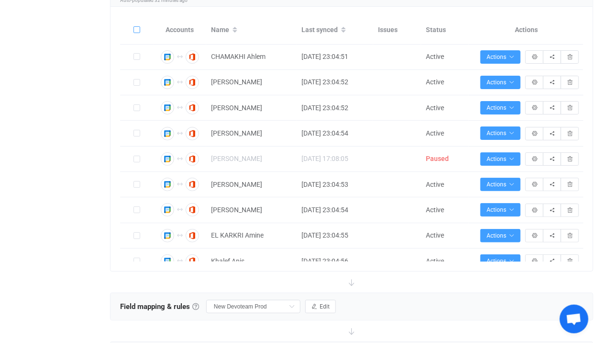
scroll to position [416, 0]
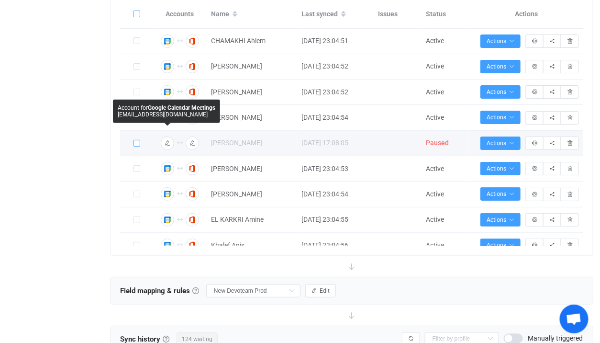
click at [136, 142] on span at bounding box center [137, 143] width 7 height 7
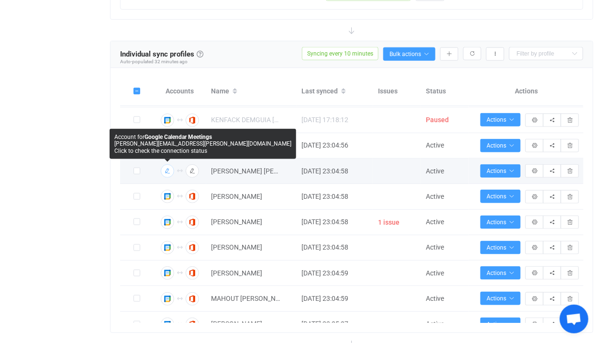
scroll to position [330, 0]
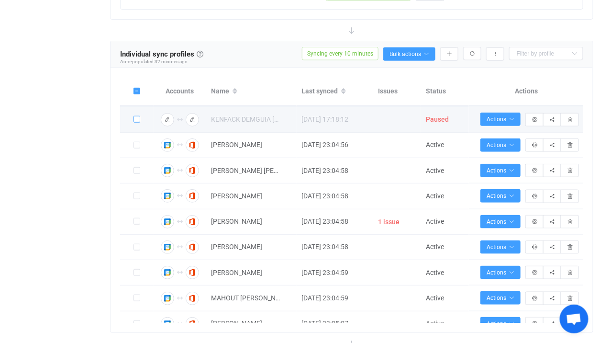
click at [137, 118] on span at bounding box center [137, 119] width 7 height 7
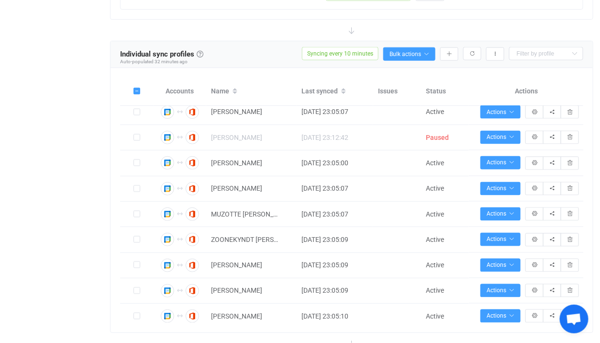
scroll to position [543, 0]
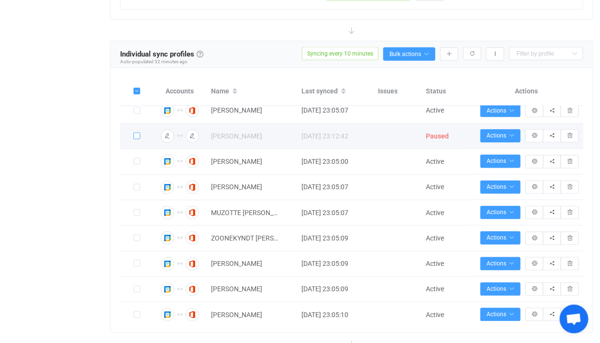
click at [137, 139] on span at bounding box center [137, 136] width 7 height 7
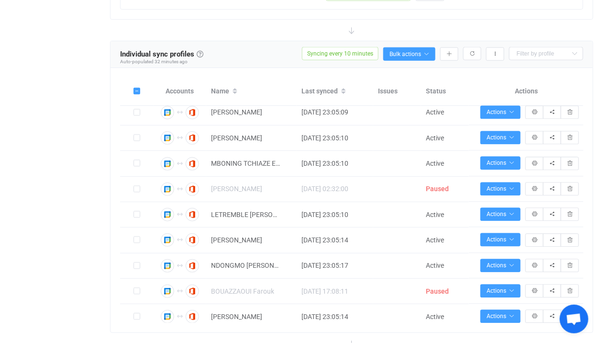
scroll to position [725, 0]
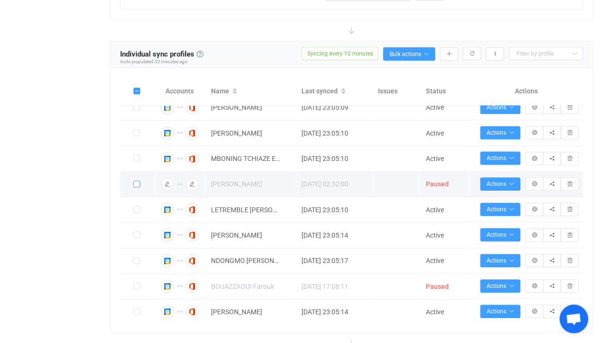
click at [139, 187] on span at bounding box center [137, 184] width 7 height 7
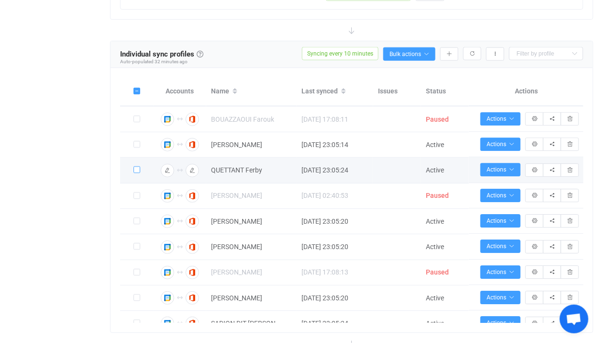
scroll to position [881, 0]
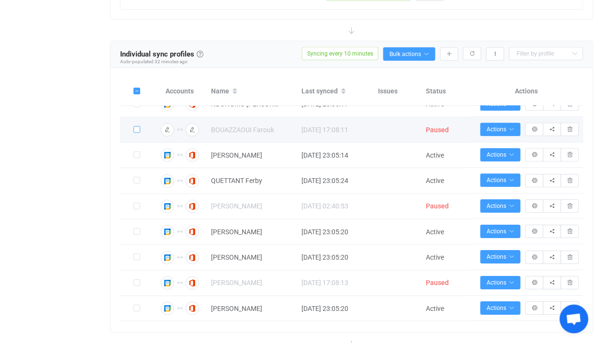
click at [135, 132] on span at bounding box center [137, 129] width 7 height 7
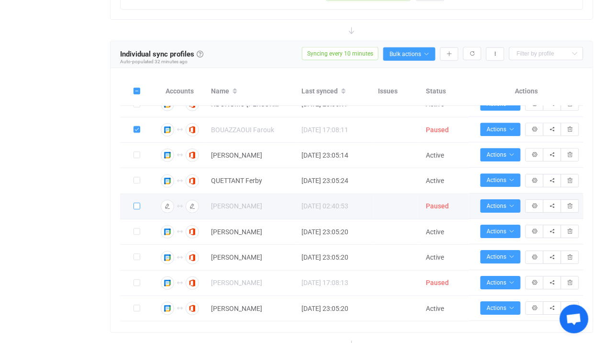
click at [138, 209] on span at bounding box center [137, 206] width 7 height 7
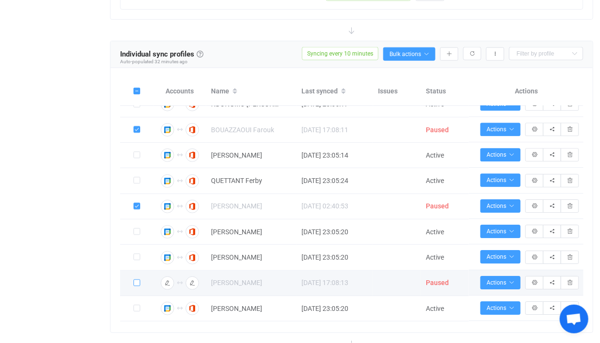
click at [135, 286] on span at bounding box center [137, 283] width 7 height 7
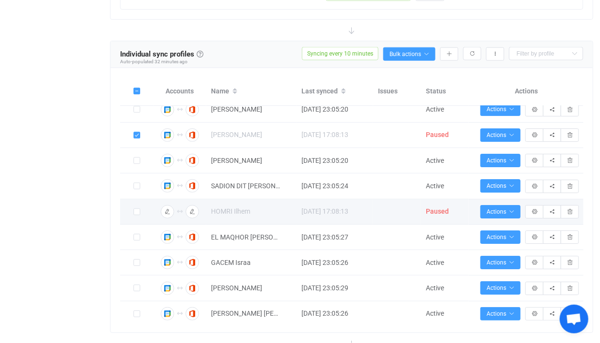
scroll to position [1032, 0]
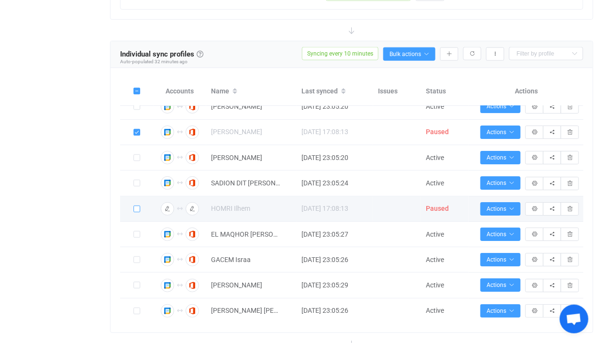
click at [138, 212] on span at bounding box center [137, 208] width 7 height 7
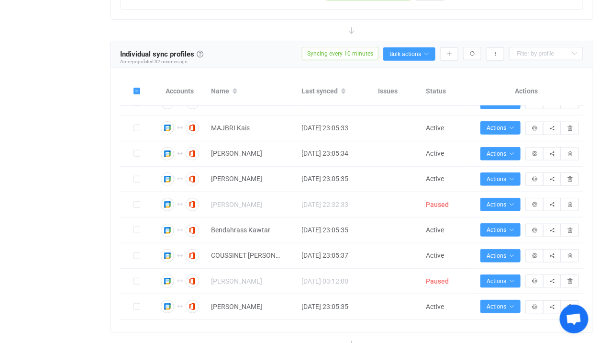
scroll to position [1371, 0]
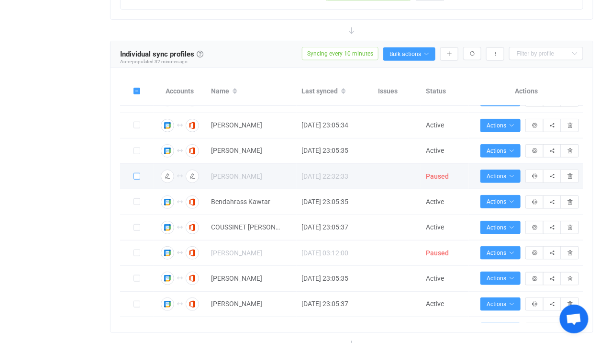
click at [139, 180] on span at bounding box center [137, 176] width 7 height 7
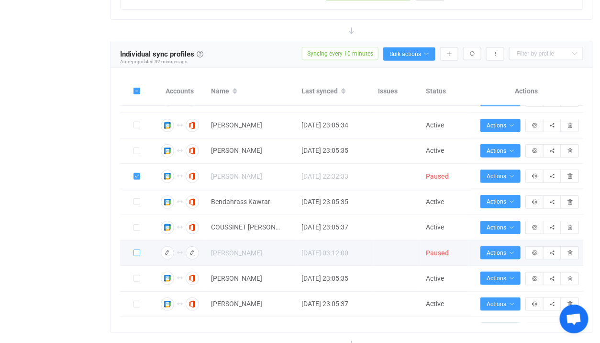
click at [139, 256] on span at bounding box center [137, 252] width 7 height 7
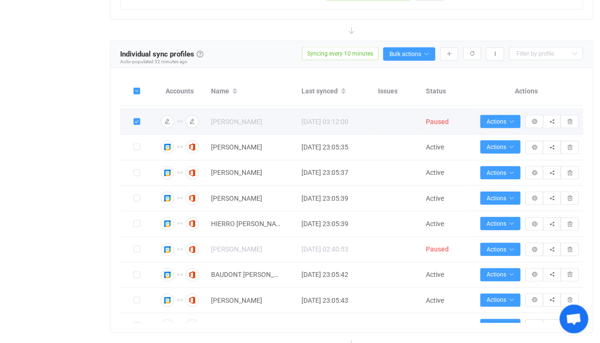
scroll to position [1523, 0]
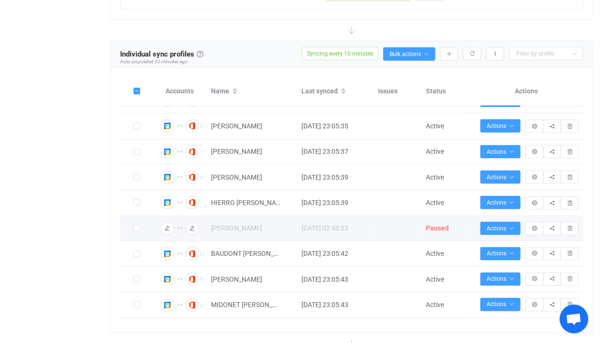
click at [137, 234] on label at bounding box center [137, 228] width 7 height 11
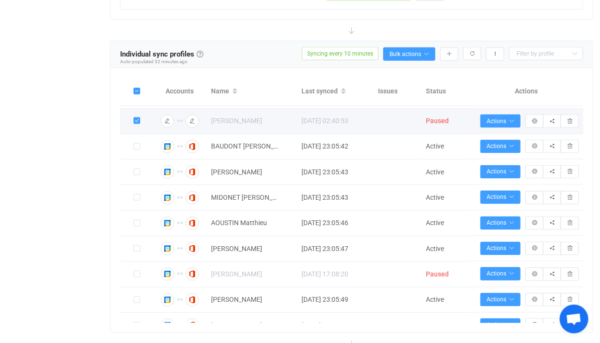
scroll to position [1696, 0]
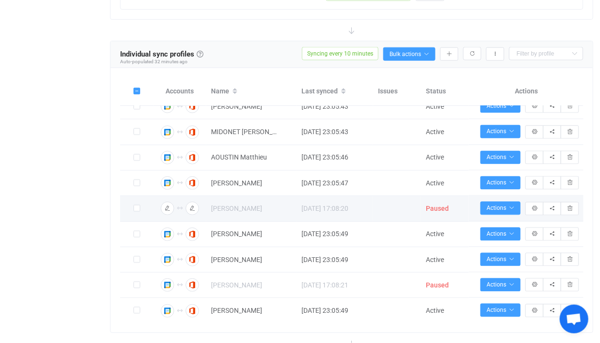
click at [132, 214] on div at bounding box center [137, 208] width 34 height 11
click at [134, 212] on span at bounding box center [137, 208] width 7 height 7
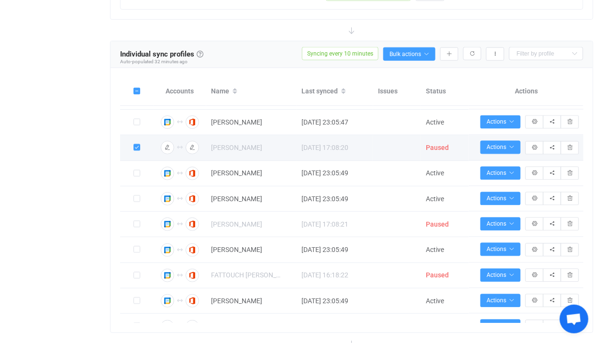
scroll to position [1772, 0]
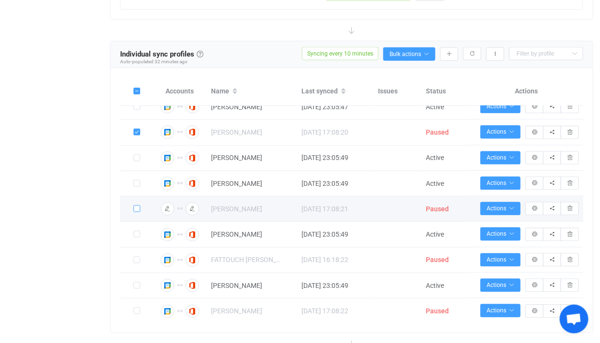
click at [134, 212] on span at bounding box center [137, 208] width 7 height 7
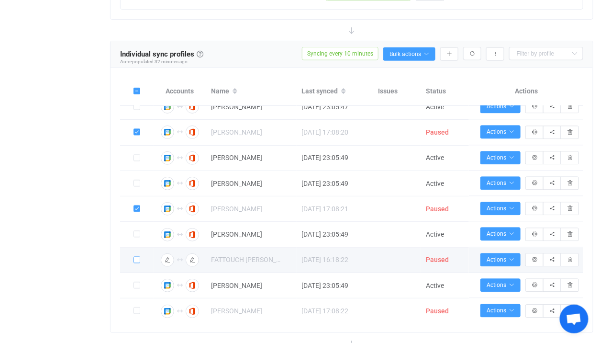
click at [135, 263] on span at bounding box center [137, 260] width 7 height 7
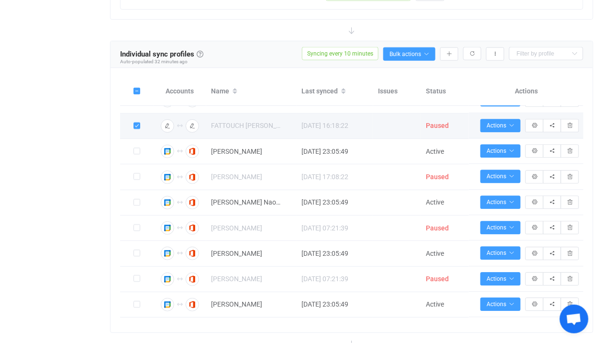
scroll to position [1921, 0]
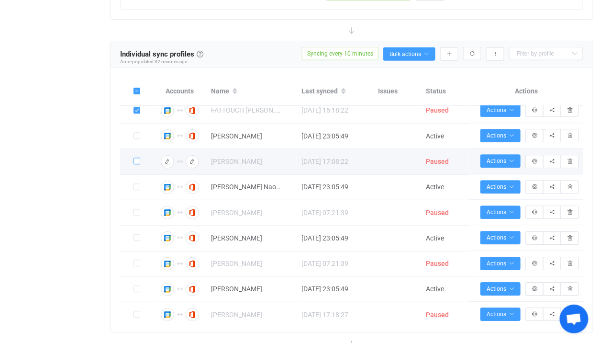
click at [134, 166] on span at bounding box center [137, 162] width 7 height 8
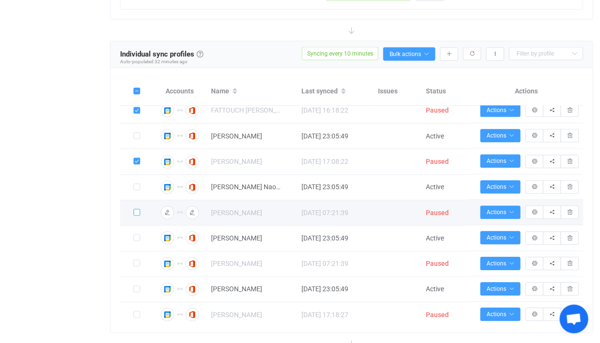
click at [137, 216] on span at bounding box center [137, 212] width 7 height 7
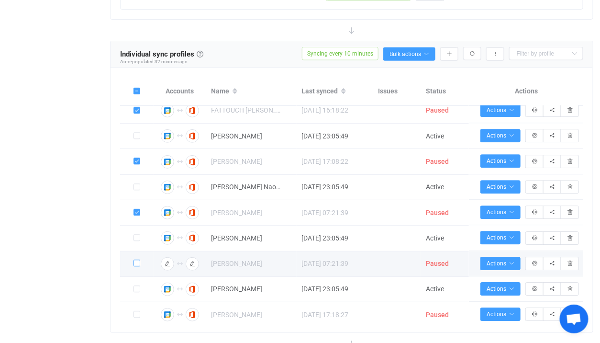
click at [139, 267] on span at bounding box center [137, 263] width 7 height 7
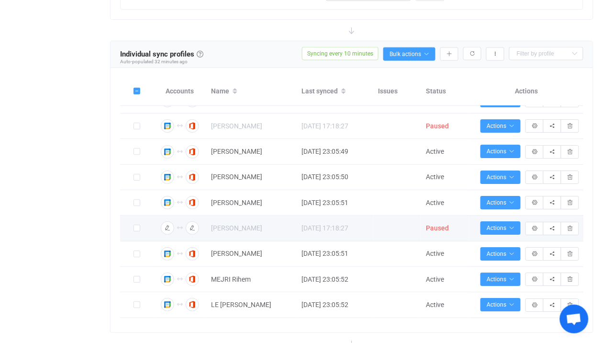
scroll to position [2107, 0]
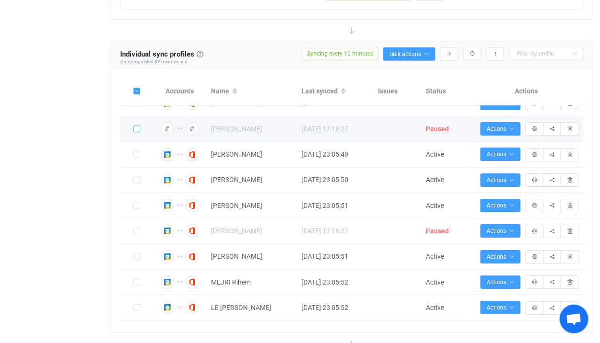
click at [138, 132] on span at bounding box center [137, 128] width 7 height 7
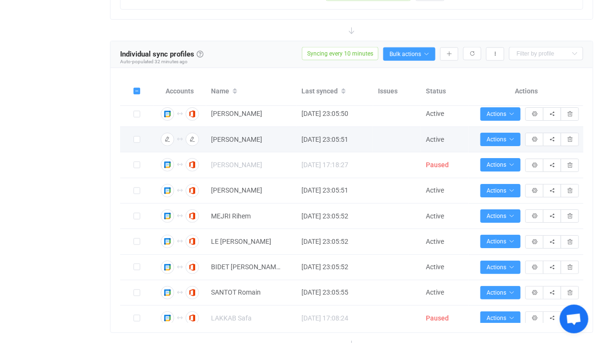
scroll to position [2190, 0]
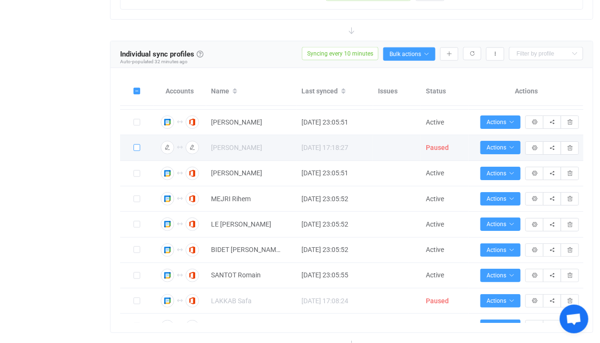
click at [135, 151] on span at bounding box center [137, 147] width 7 height 7
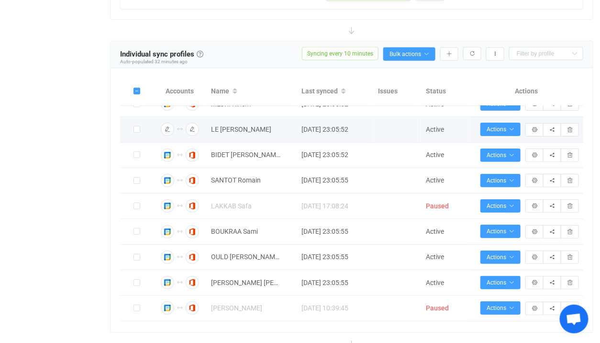
scroll to position [2300, 0]
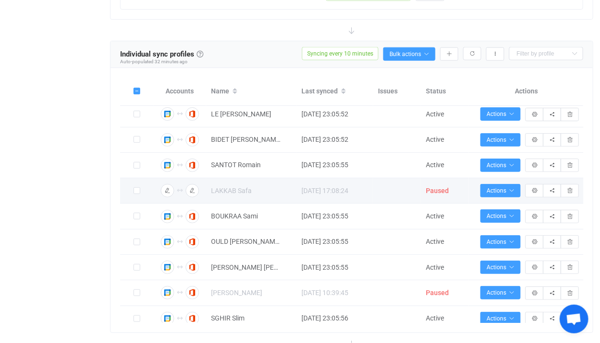
click at [135, 195] on span at bounding box center [137, 191] width 7 height 8
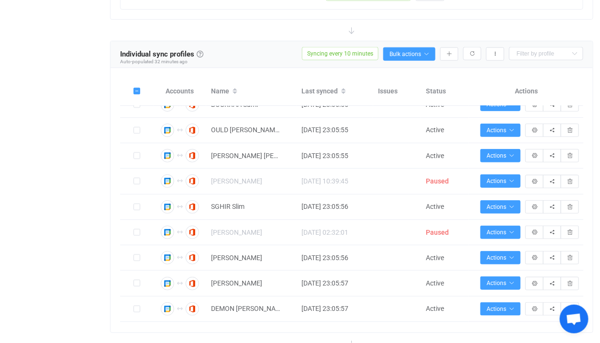
scroll to position [2412, 0]
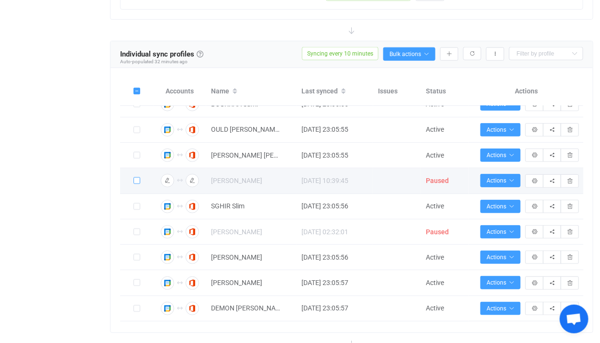
click at [139, 184] on span at bounding box center [137, 180] width 7 height 7
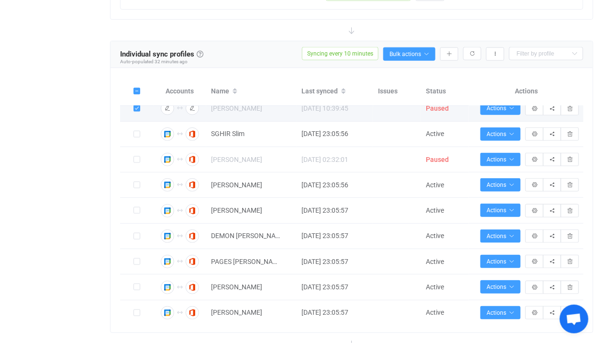
scroll to position [2494, 0]
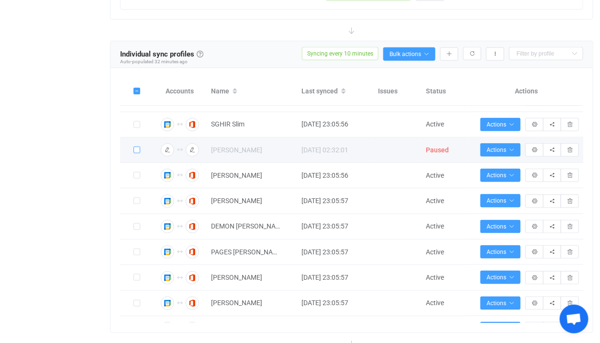
click at [136, 153] on span at bounding box center [137, 149] width 7 height 7
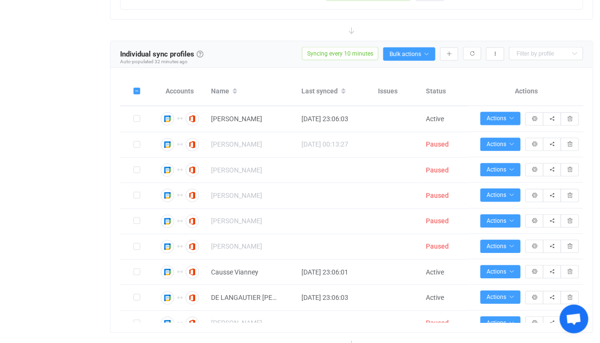
scroll to position [2921, 0]
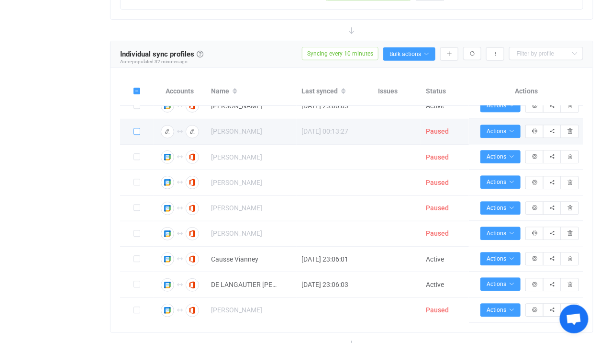
click at [135, 135] on span at bounding box center [137, 131] width 7 height 7
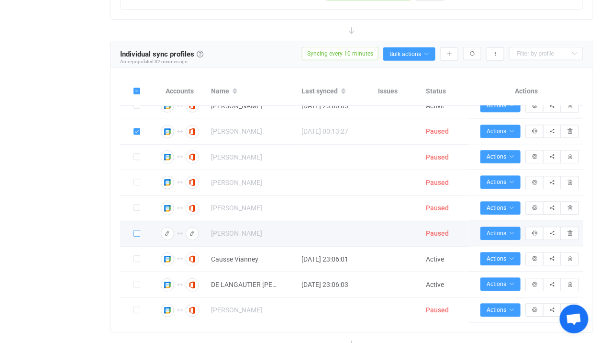
click at [137, 237] on span at bounding box center [137, 233] width 7 height 7
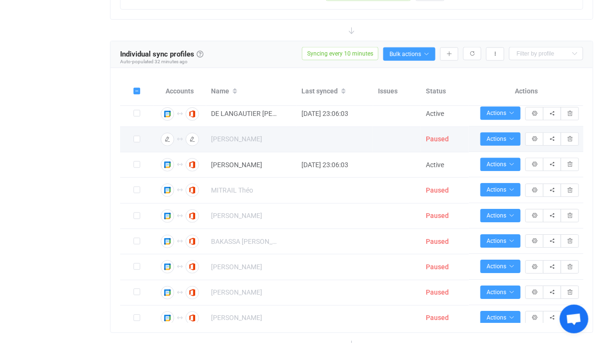
scroll to position [3092, 0]
click at [137, 142] on span at bounding box center [137, 138] width 7 height 7
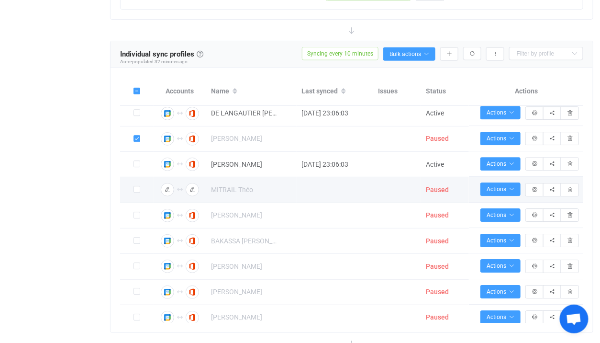
scroll to position [3112, 0]
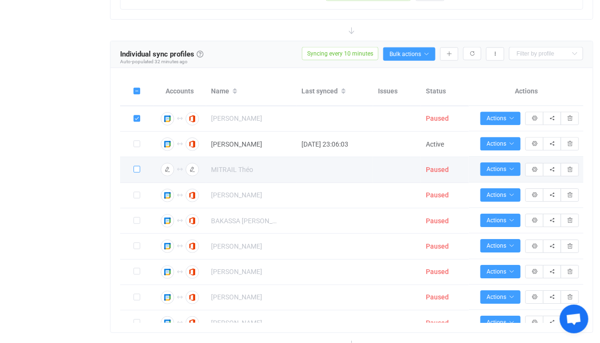
click at [136, 173] on span at bounding box center [137, 169] width 7 height 7
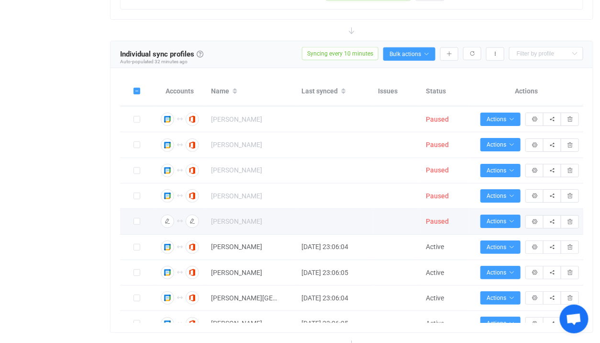
scroll to position [3316, 0]
click at [137, 224] on span at bounding box center [137, 220] width 7 height 7
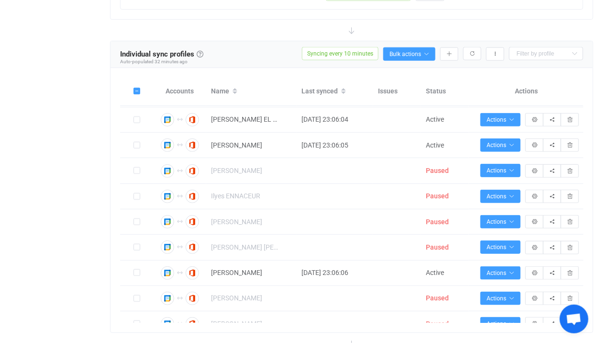
scroll to position [3546, 0]
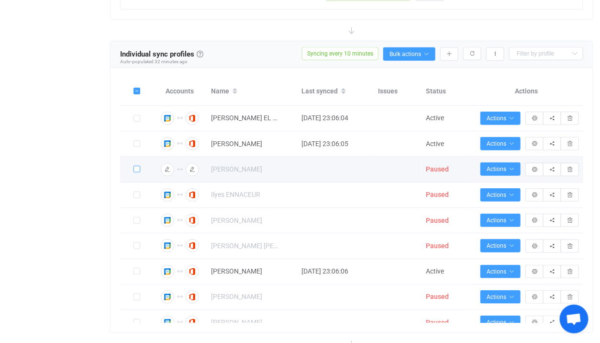
click at [138, 172] on span at bounding box center [137, 169] width 7 height 7
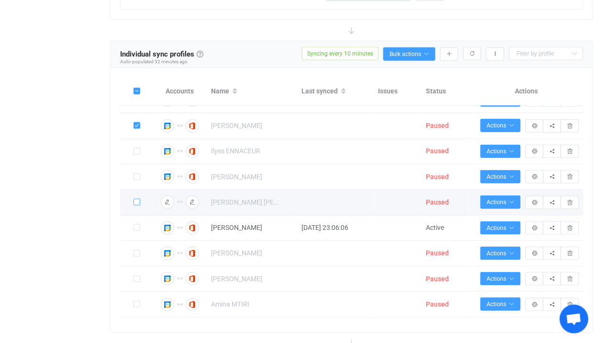
scroll to position [3610, 0]
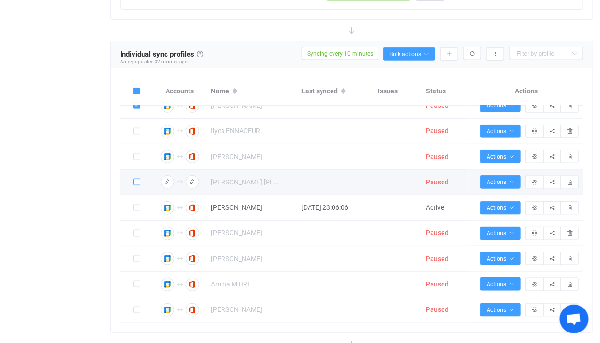
click at [138, 185] on span at bounding box center [137, 182] width 7 height 7
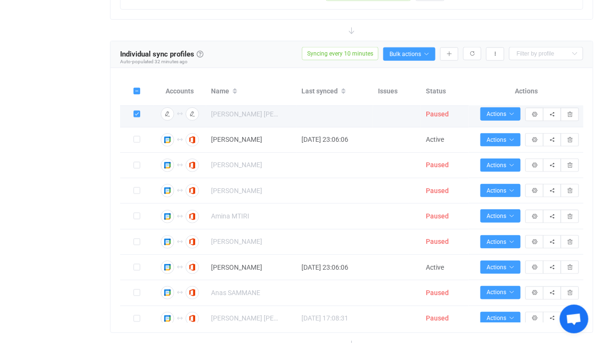
scroll to position [3685, 0]
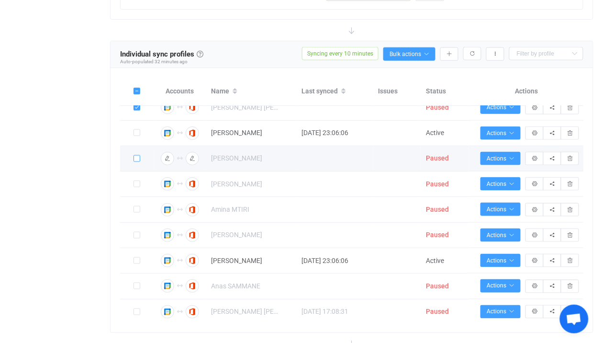
click at [134, 162] on span at bounding box center [137, 158] width 7 height 7
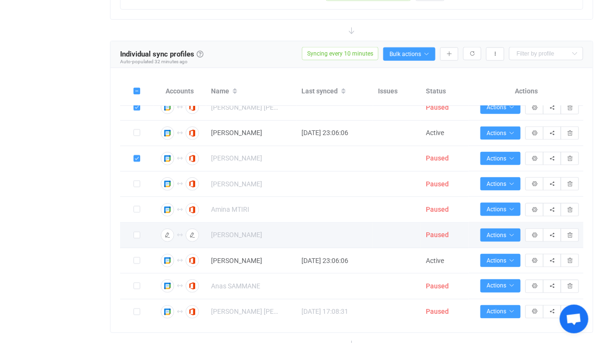
click at [134, 239] on span at bounding box center [137, 236] width 7 height 8
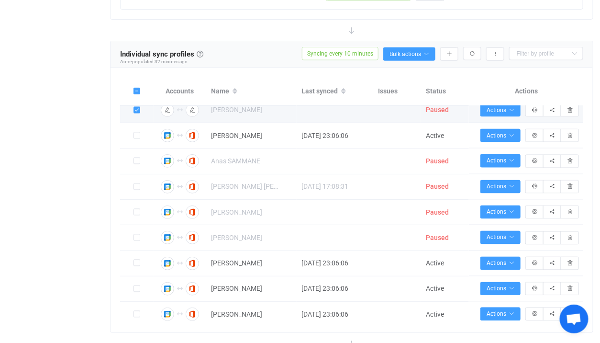
scroll to position [3848, 0]
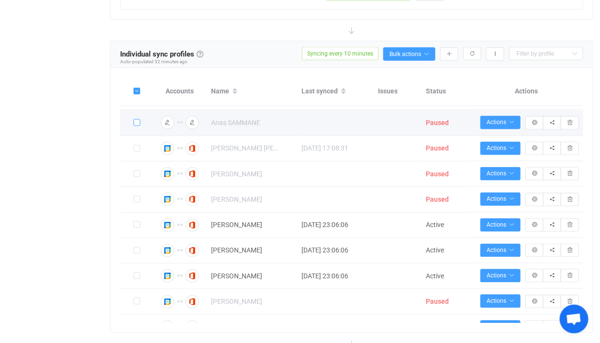
click at [136, 126] on span at bounding box center [137, 122] width 7 height 7
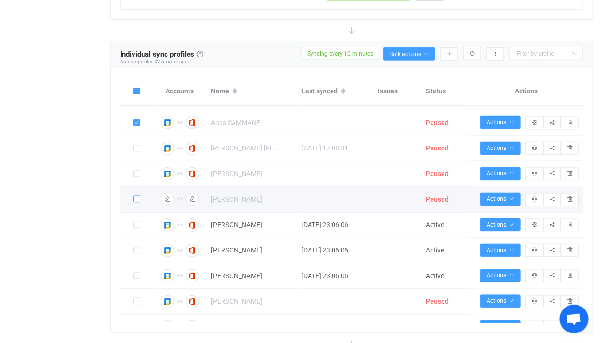
click at [137, 202] on span at bounding box center [137, 199] width 7 height 7
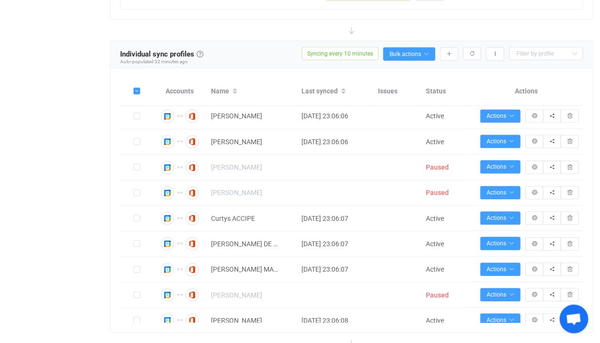
scroll to position [3989, 0]
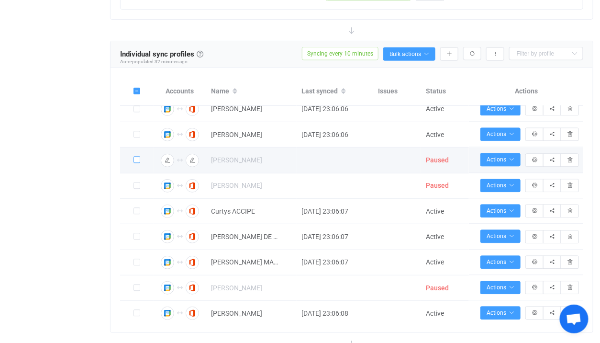
click at [136, 163] on span at bounding box center [137, 160] width 7 height 7
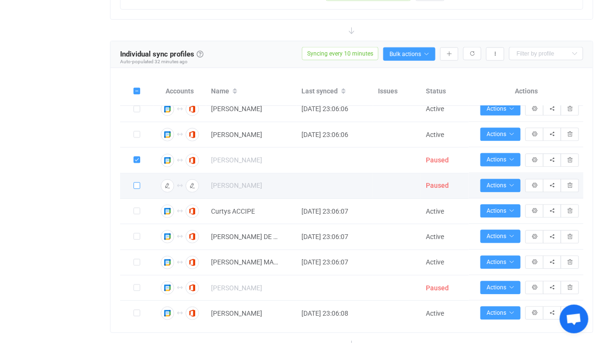
click at [137, 189] on span at bounding box center [137, 185] width 7 height 7
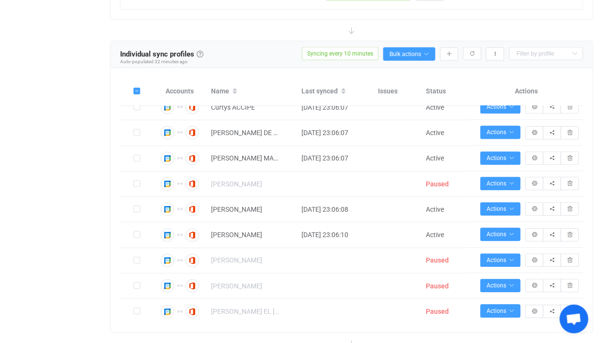
scroll to position [4128, 0]
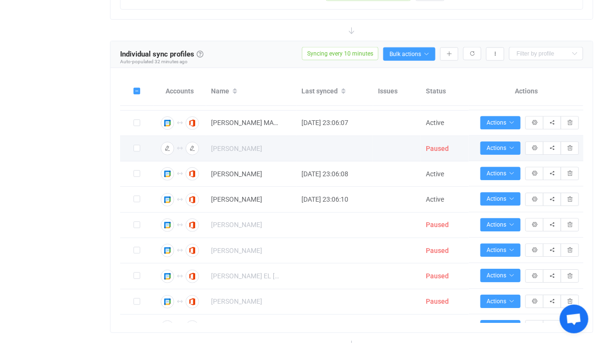
click at [136, 161] on td at bounding box center [137, 148] width 34 height 25
click at [136, 152] on span at bounding box center [137, 148] width 7 height 7
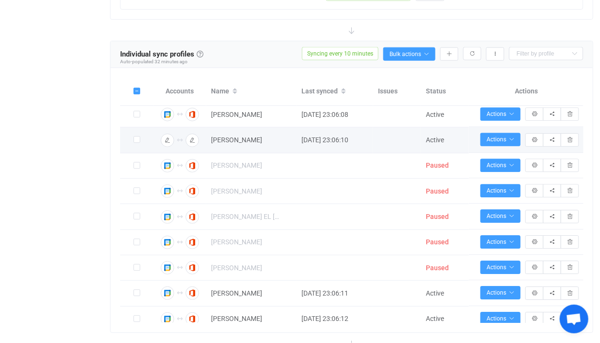
scroll to position [4210, 0]
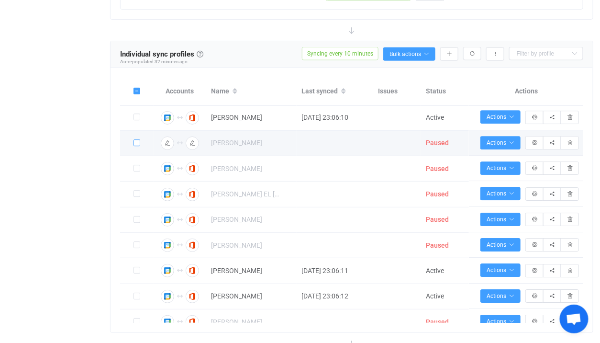
click at [140, 146] on span at bounding box center [137, 143] width 7 height 7
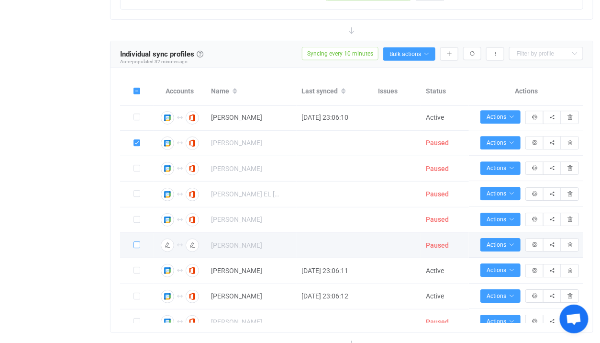
click at [138, 248] on span at bounding box center [137, 245] width 7 height 7
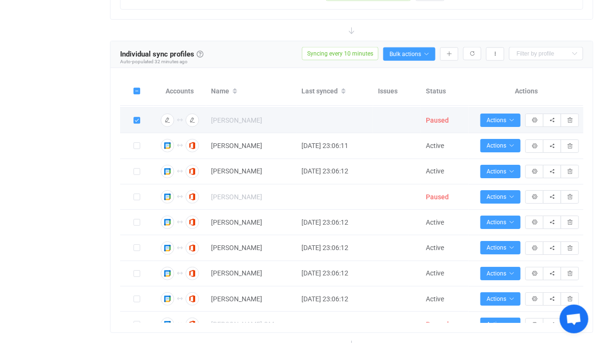
scroll to position [4395, 0]
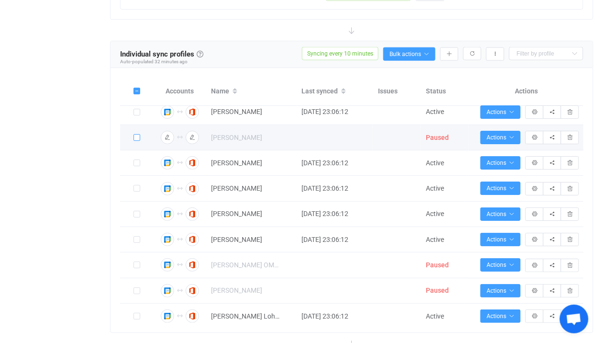
click at [136, 141] on span at bounding box center [137, 137] width 7 height 7
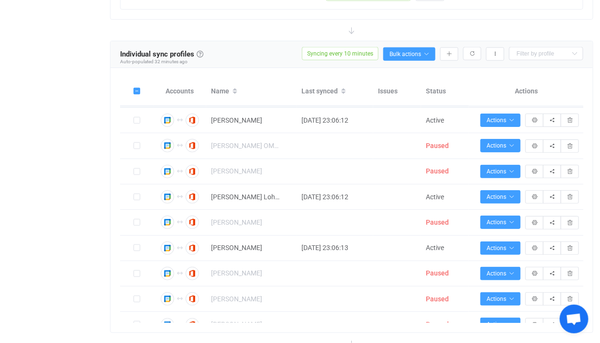
scroll to position [4540, 0]
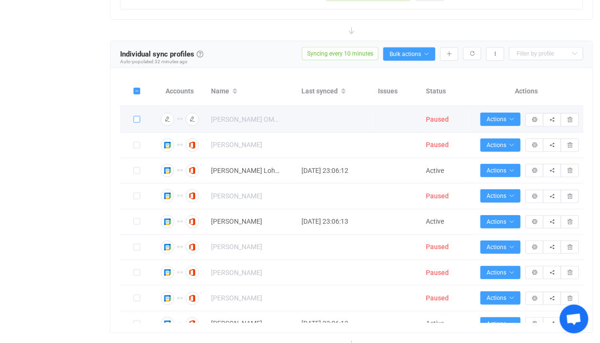
click at [136, 123] on span at bounding box center [137, 119] width 7 height 7
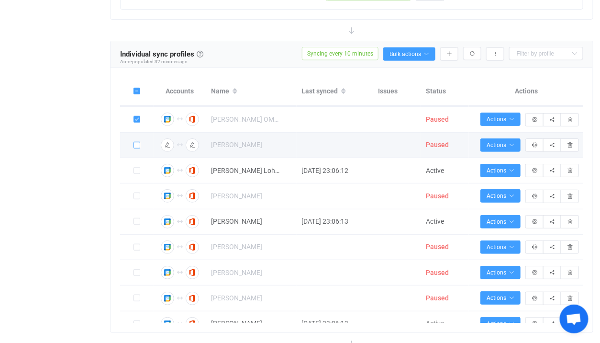
click at [136, 148] on span at bounding box center [137, 145] width 7 height 7
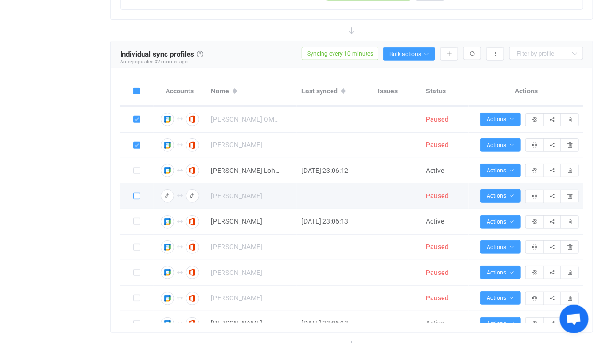
click at [138, 199] on span at bounding box center [137, 195] width 7 height 7
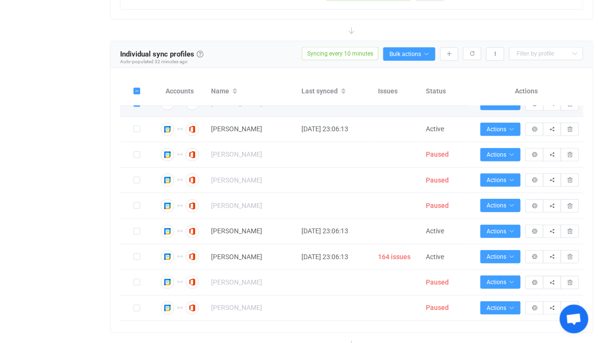
scroll to position [4655, 0]
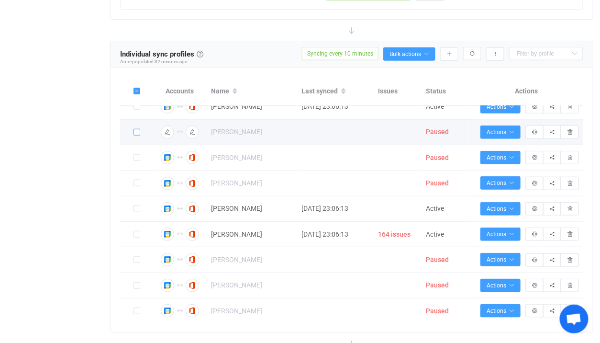
click at [136, 135] on span at bounding box center [137, 132] width 7 height 7
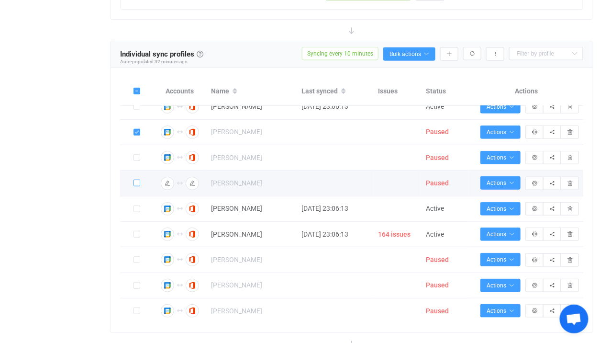
click at [136, 186] on span at bounding box center [137, 183] width 7 height 7
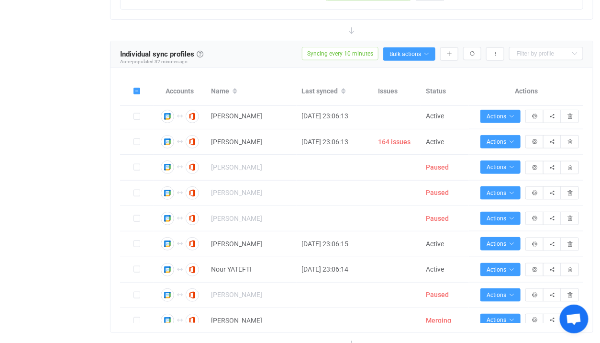
scroll to position [4813, 0]
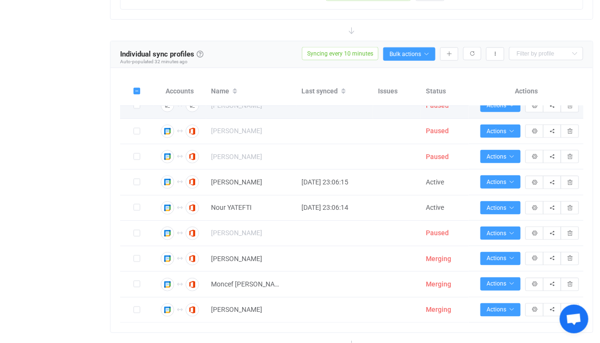
click at [137, 110] on span at bounding box center [137, 106] width 7 height 8
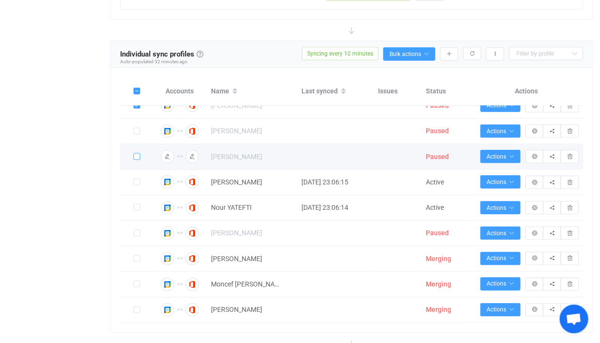
click at [138, 160] on span at bounding box center [137, 156] width 7 height 7
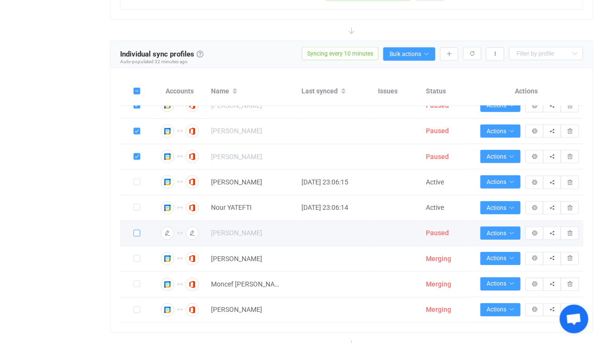
click at [135, 230] on span at bounding box center [137, 233] width 7 height 7
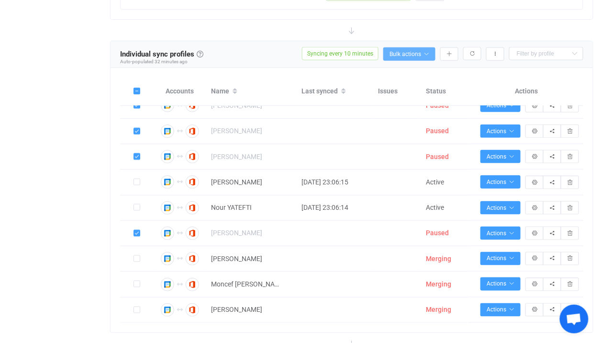
click at [423, 55] on span "Bulk actions" at bounding box center [410, 54] width 40 height 7
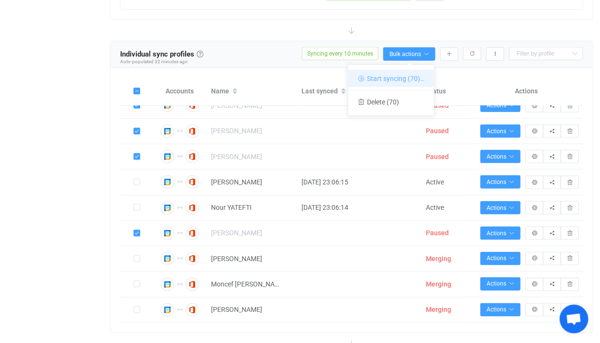
click at [398, 76] on li "Start syncing (70)…" at bounding box center [392, 78] width 86 height 17
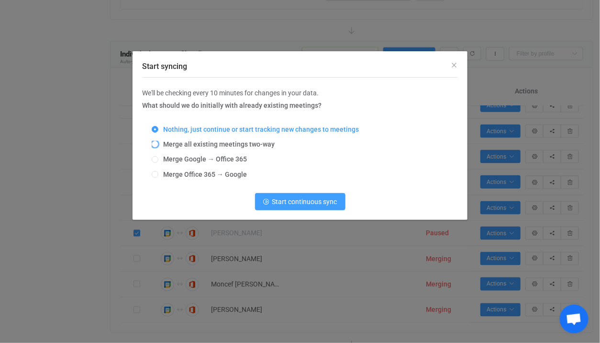
click at [201, 145] on span "Merge all existing meetings two-way" at bounding box center [216, 144] width 116 height 8
click at [158, 145] on input "Merge all existing meetings two-way" at bounding box center [155, 145] width 7 height 8
radio input "true"
radio input "false"
radio input "true"
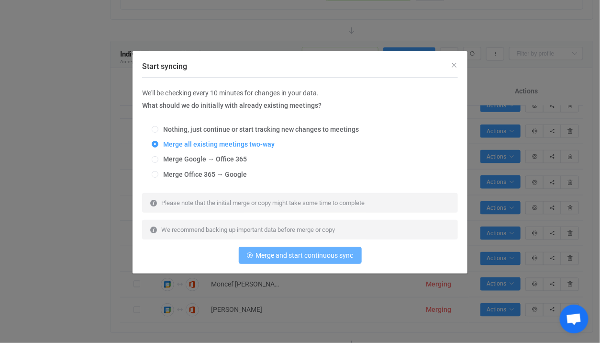
click at [281, 253] on span "Merge and start continuous sync" at bounding box center [305, 255] width 98 height 8
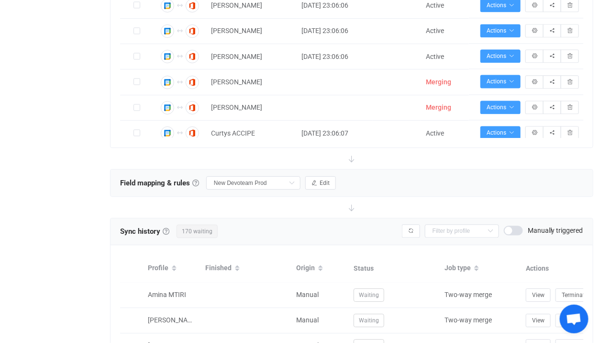
scroll to position [3523, 0]
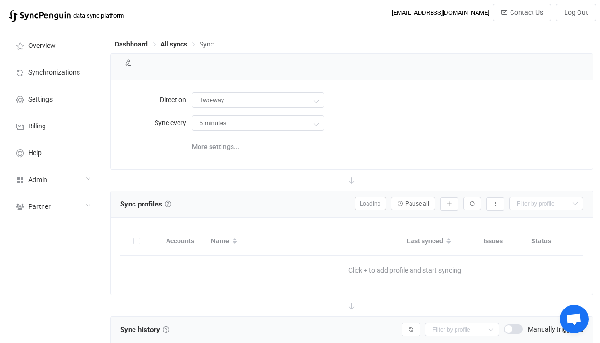
type input "10 minutes"
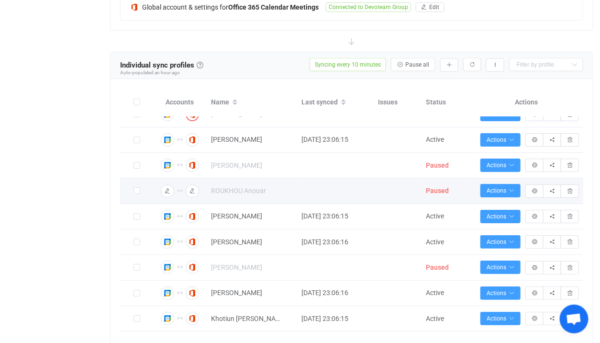
scroll to position [16, 0]
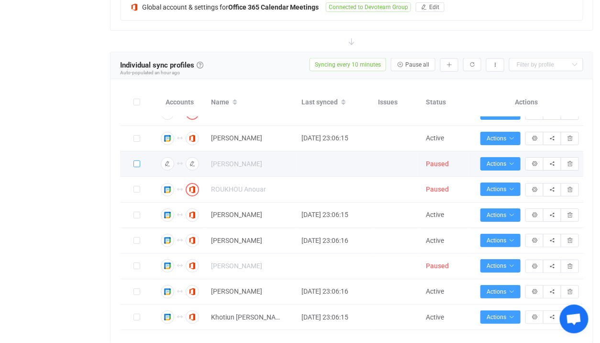
click at [138, 162] on span at bounding box center [137, 163] width 7 height 7
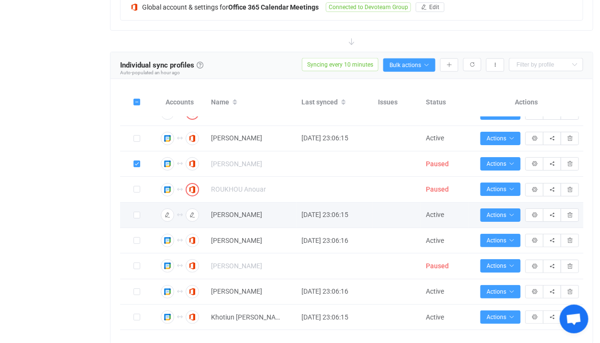
scroll to position [72, 0]
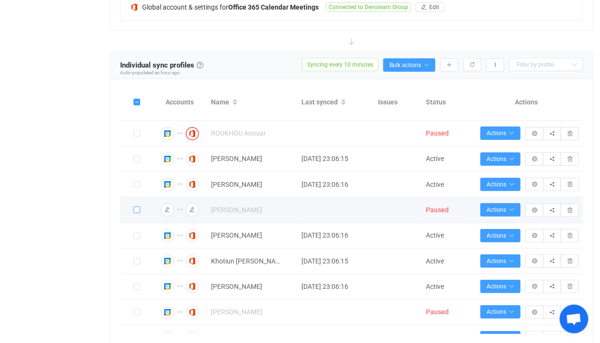
click at [136, 208] on span at bounding box center [137, 209] width 7 height 7
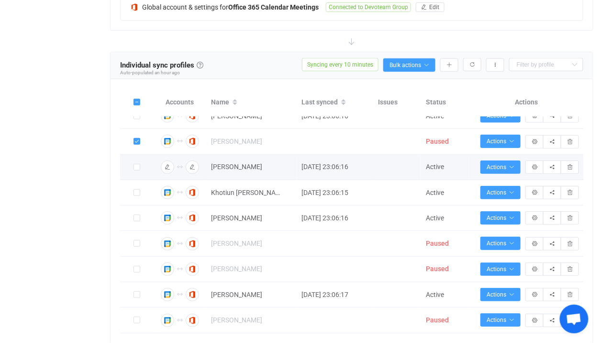
scroll to position [146, 0]
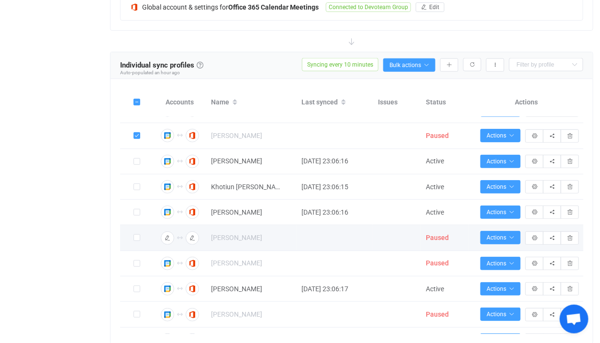
click at [428, 234] on span "Paused" at bounding box center [437, 238] width 23 height 8
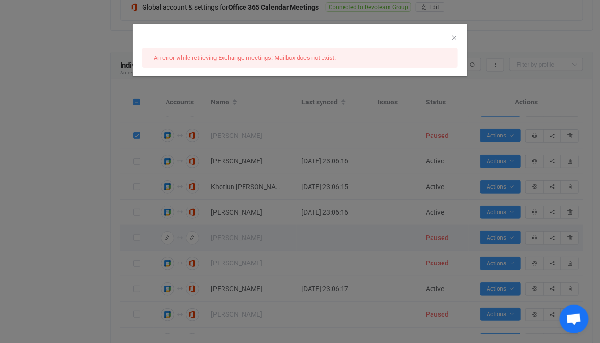
click at [356, 245] on div "An error while retrieving Exchange meetings: Mailbox does not exist." at bounding box center [300, 171] width 600 height 343
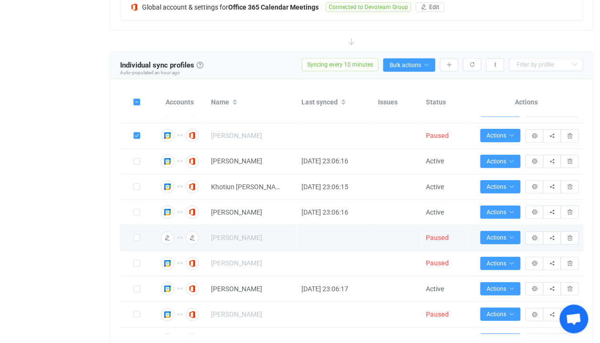
click at [132, 239] on div at bounding box center [137, 237] width 34 height 11
click at [134, 238] on span at bounding box center [137, 237] width 7 height 7
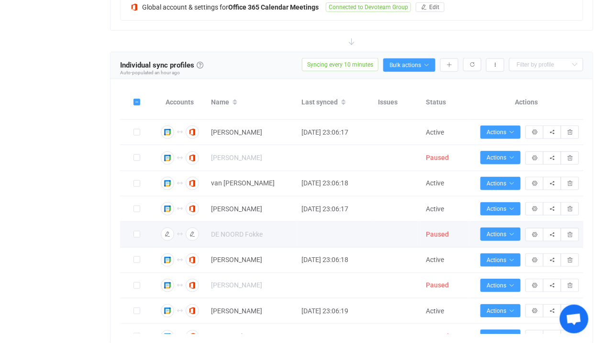
scroll to position [301, 0]
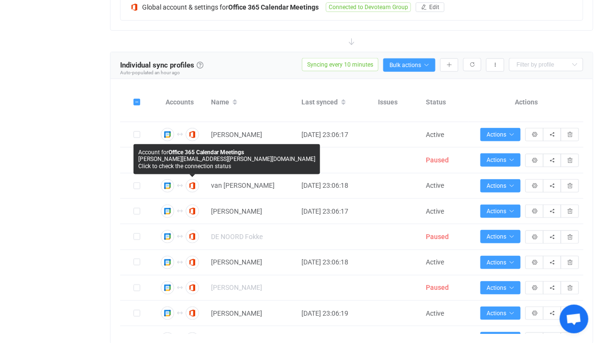
click at [135, 163] on div "Account for Office 365 Calendar Meetings erik.van.roon@devoteam.com Click to ch…" at bounding box center [227, 159] width 187 height 30
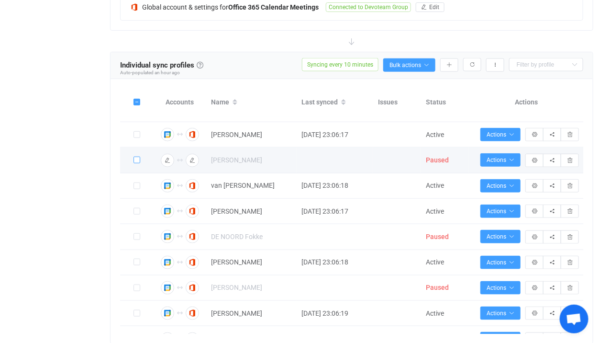
click at [134, 163] on span at bounding box center [137, 160] width 7 height 7
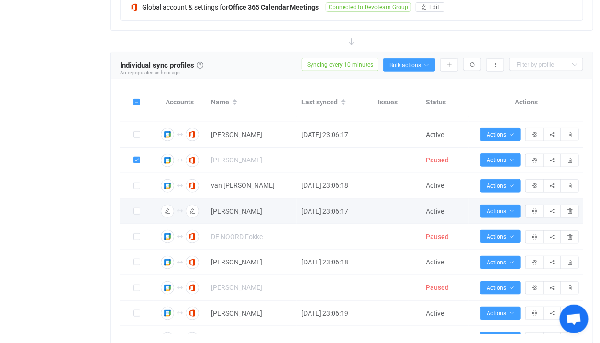
click at [137, 222] on td at bounding box center [137, 211] width 34 height 25
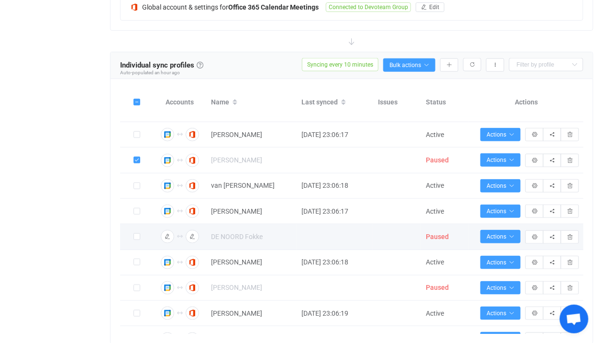
click at [137, 247] on td at bounding box center [137, 236] width 34 height 25
click at [137, 240] on span at bounding box center [137, 236] width 7 height 7
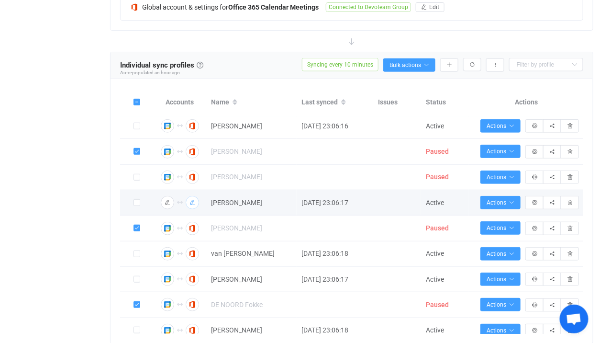
scroll to position [234, 0]
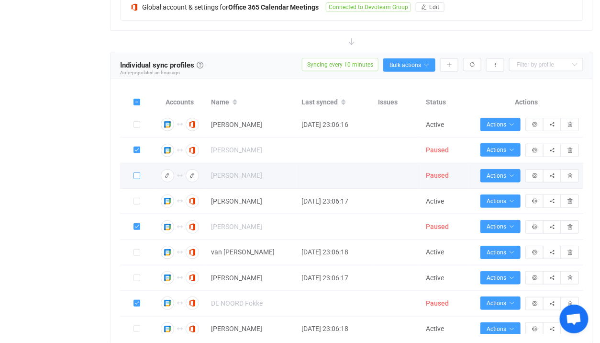
click at [137, 175] on span at bounding box center [137, 175] width 7 height 7
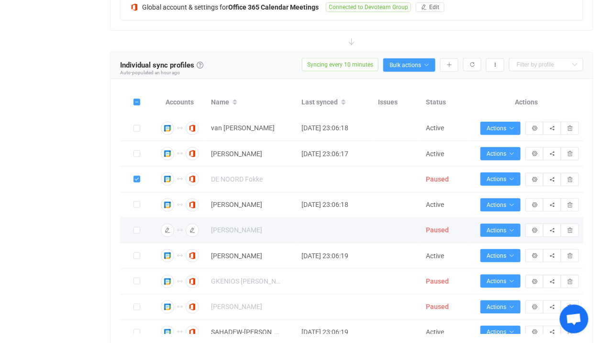
click at [137, 227] on label at bounding box center [137, 230] width 7 height 11
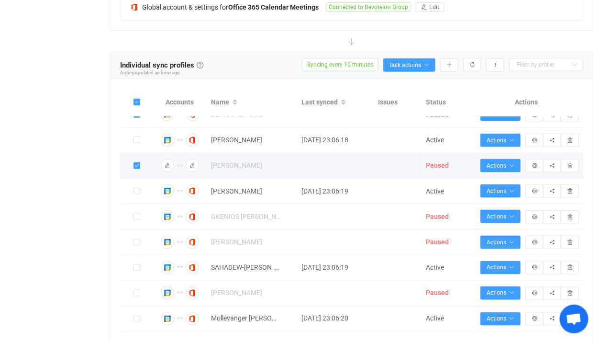
scroll to position [444, 0]
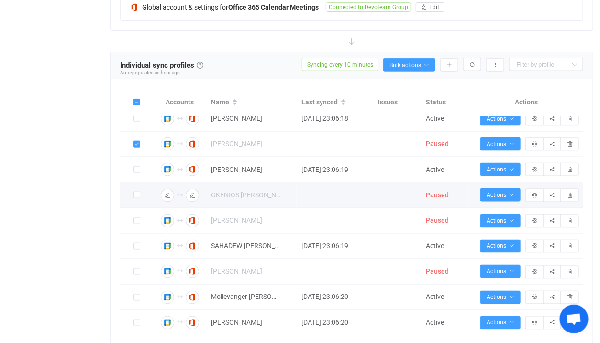
click at [135, 191] on label at bounding box center [137, 195] width 7 height 11
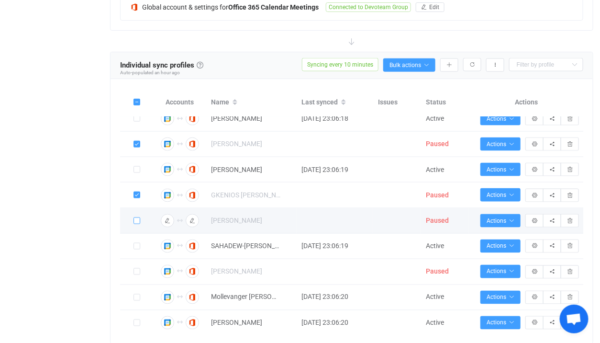
click at [135, 224] on span at bounding box center [137, 220] width 7 height 7
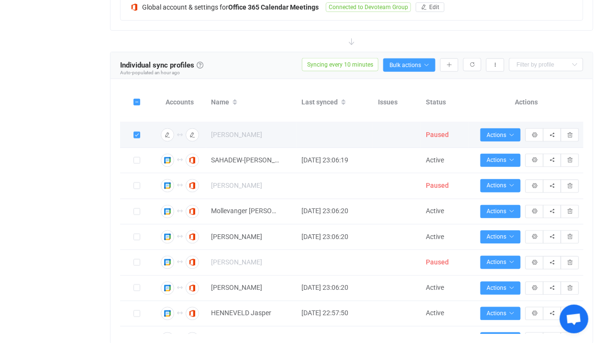
scroll to position [531, 0]
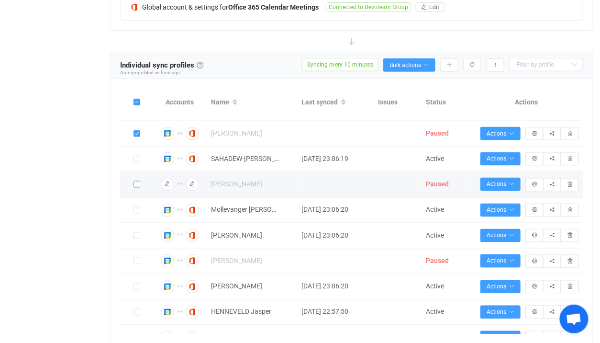
click at [137, 188] on span at bounding box center [137, 184] width 7 height 7
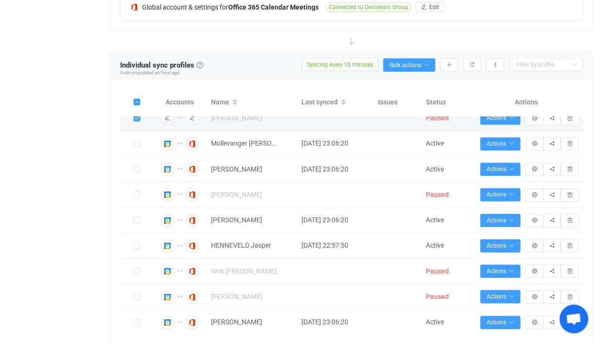
scroll to position [618, 0]
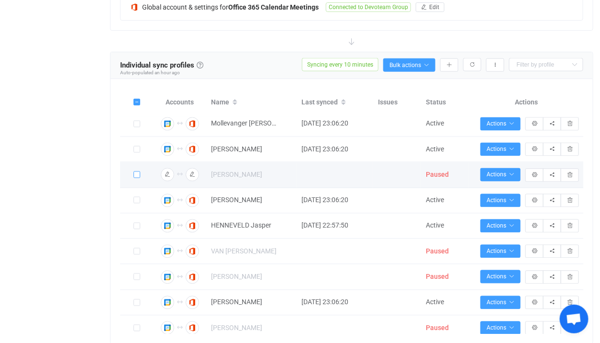
click at [136, 178] on span at bounding box center [137, 174] width 7 height 7
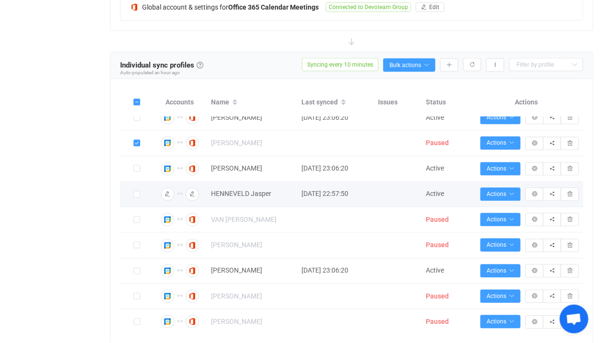
scroll to position [650, 0]
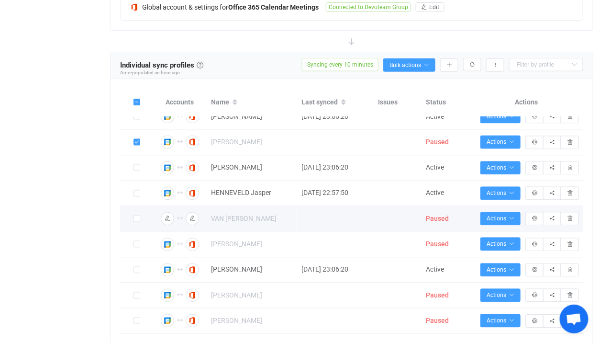
click at [134, 230] on td at bounding box center [137, 218] width 34 height 25
click at [135, 221] on span at bounding box center [137, 218] width 7 height 7
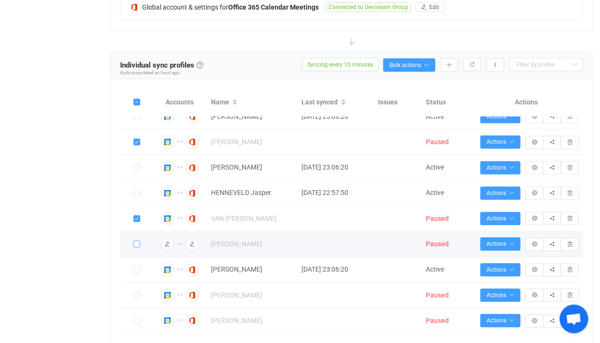
click at [136, 247] on span at bounding box center [137, 244] width 7 height 7
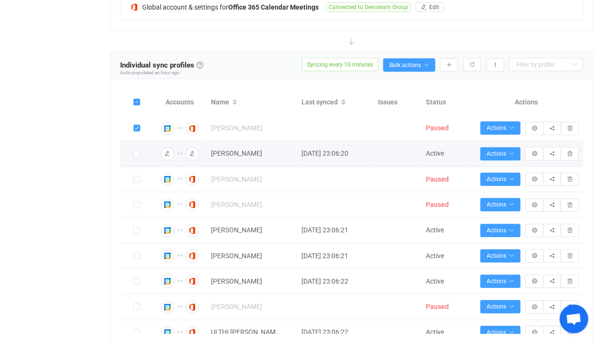
scroll to position [769, 0]
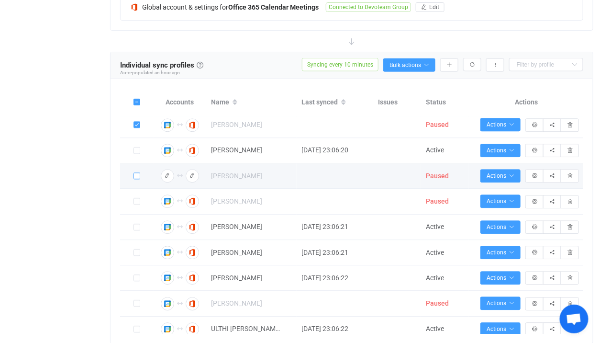
click at [137, 180] on span at bounding box center [137, 176] width 7 height 7
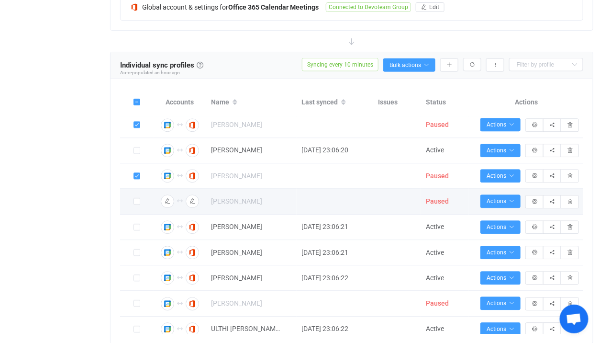
click at [139, 206] on span at bounding box center [137, 202] width 7 height 8
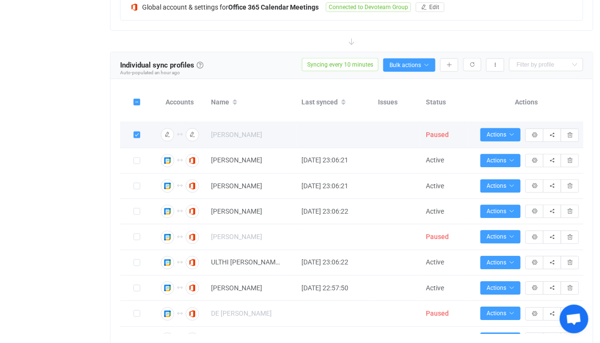
scroll to position [836, 0]
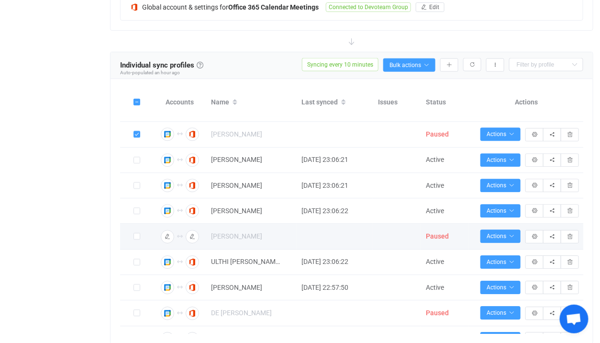
click at [144, 236] on div at bounding box center [137, 236] width 34 height 11
click at [137, 240] on span at bounding box center [137, 236] width 7 height 7
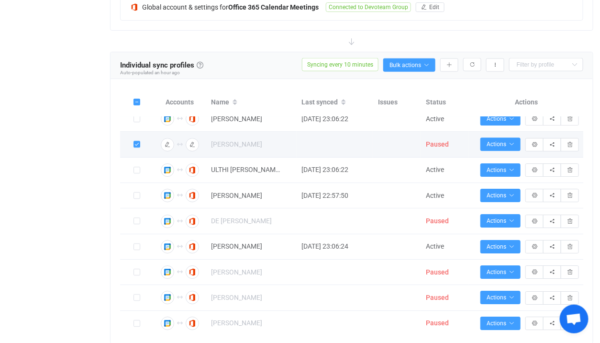
scroll to position [935, 0]
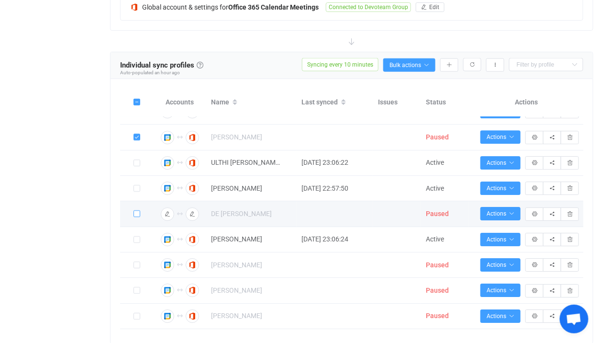
click at [136, 217] on span at bounding box center [137, 214] width 7 height 7
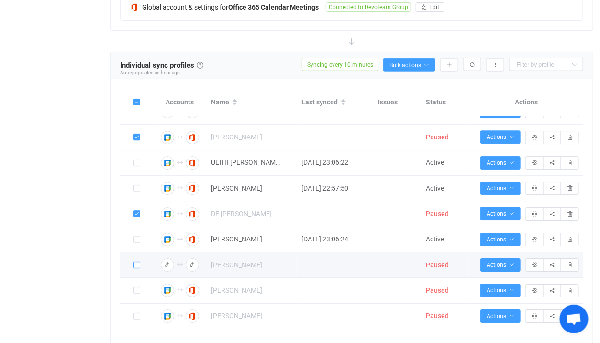
click at [136, 269] on span at bounding box center [137, 265] width 7 height 7
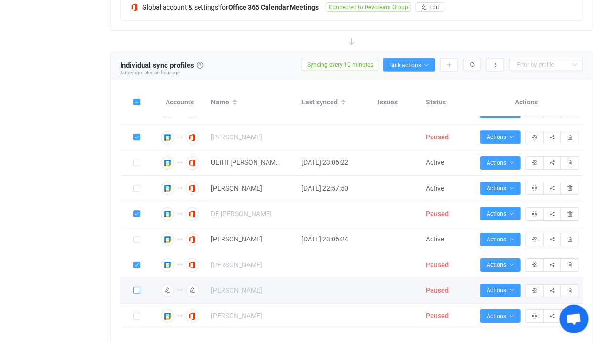
click at [138, 294] on span at bounding box center [137, 290] width 7 height 7
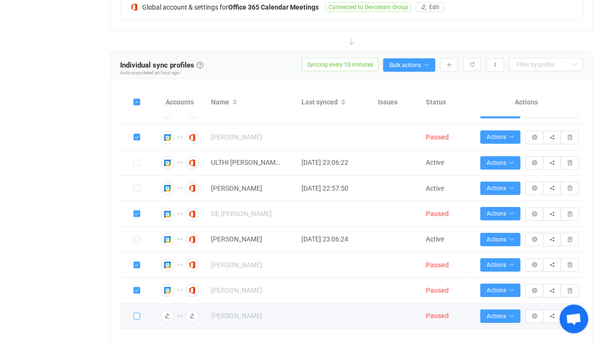
click at [138, 319] on span at bounding box center [137, 316] width 7 height 7
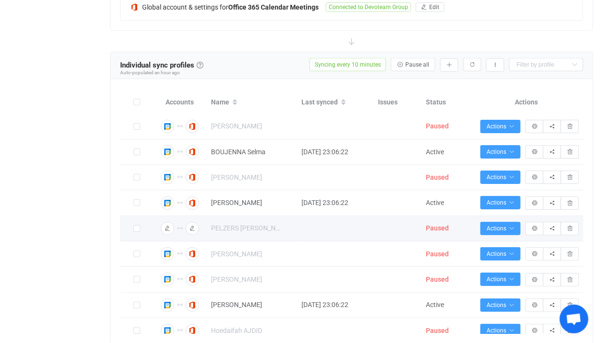
scroll to position [1126, 0]
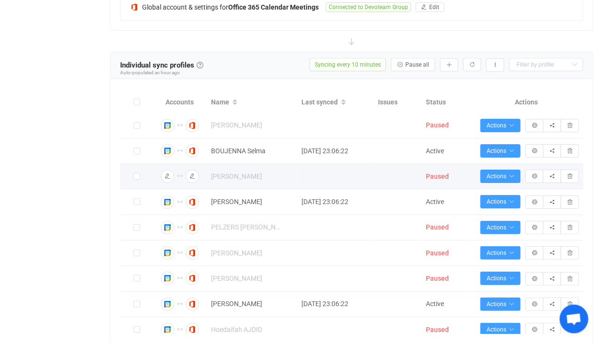
click at [133, 180] on div at bounding box center [137, 176] width 34 height 11
click at [135, 180] on span at bounding box center [137, 177] width 7 height 8
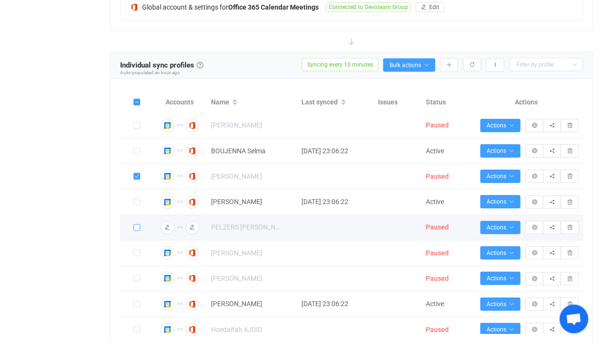
click at [139, 231] on span at bounding box center [137, 227] width 7 height 7
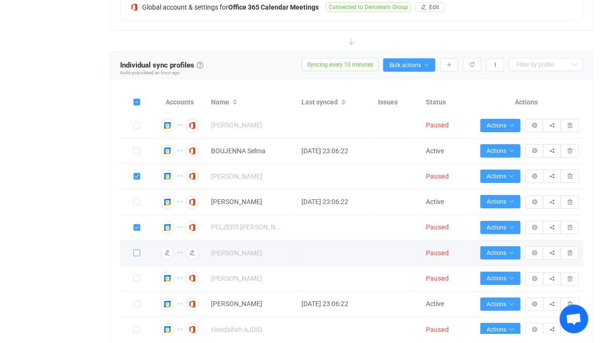
click at [137, 256] on span at bounding box center [137, 252] width 7 height 7
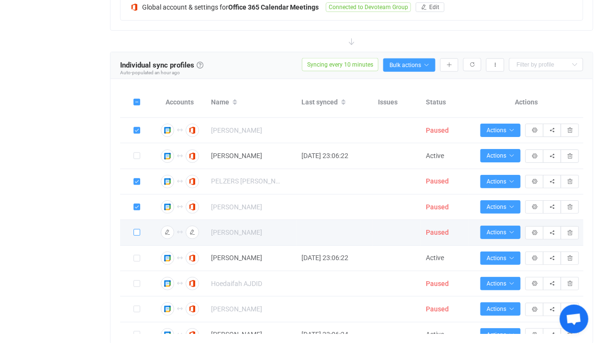
click at [137, 236] on span at bounding box center [137, 232] width 7 height 7
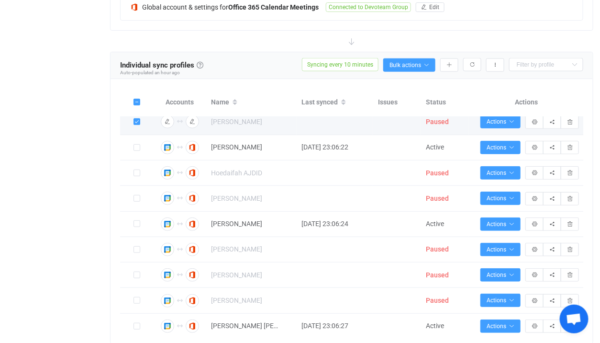
scroll to position [1294, 0]
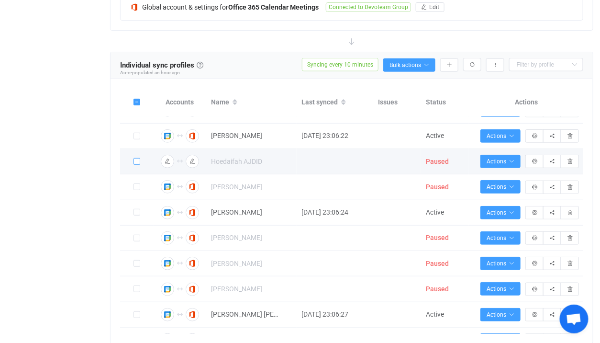
click at [137, 165] on span at bounding box center [137, 161] width 7 height 7
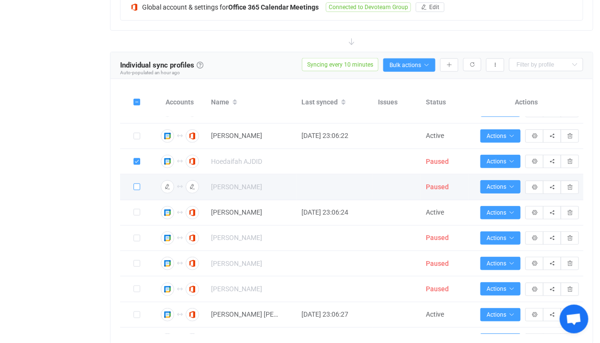
click at [137, 190] on span at bounding box center [137, 186] width 7 height 7
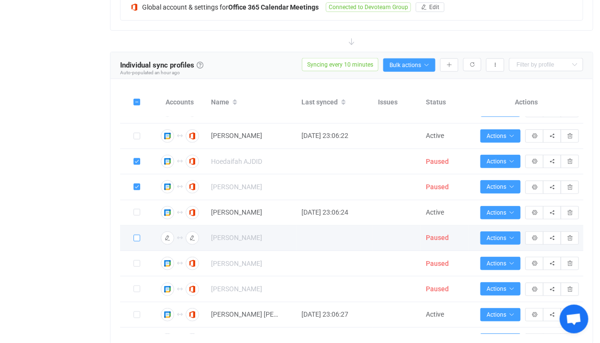
click at [136, 241] on span at bounding box center [137, 238] width 7 height 7
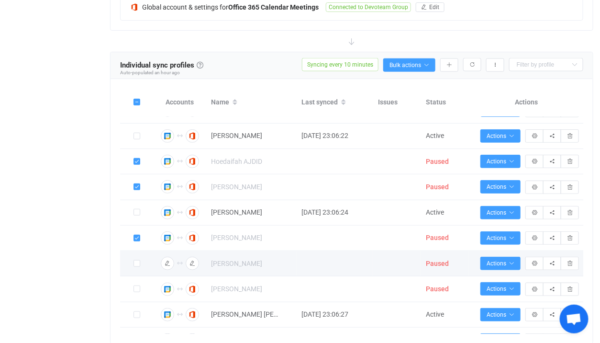
click at [138, 265] on td at bounding box center [137, 263] width 34 height 25
click at [138, 267] on label at bounding box center [137, 263] width 7 height 11
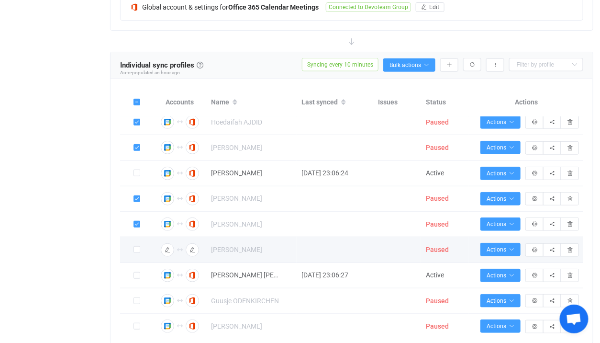
scroll to position [1334, 0]
click at [135, 252] on span at bounding box center [137, 249] width 7 height 7
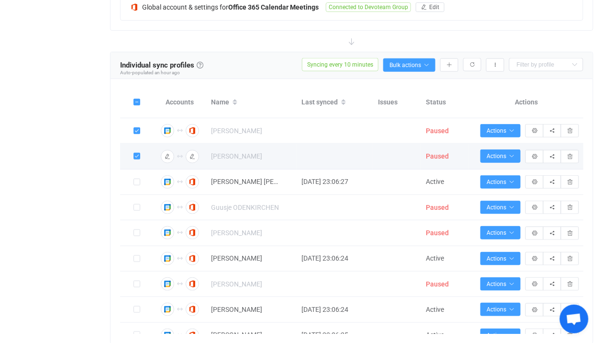
scroll to position [1432, 0]
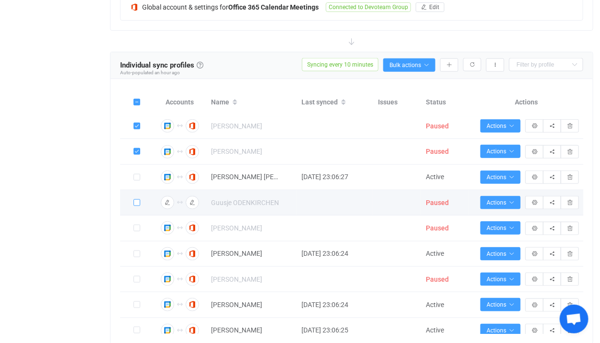
click at [135, 206] on span at bounding box center [137, 202] width 7 height 7
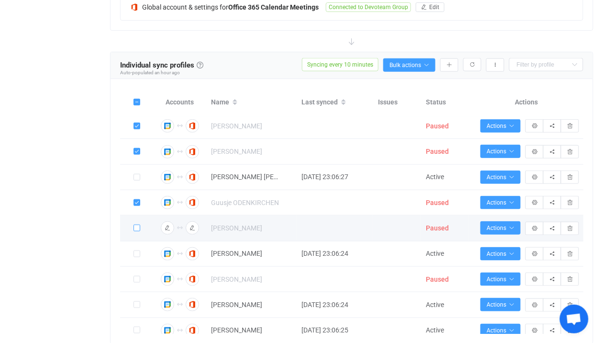
click at [138, 231] on span at bounding box center [137, 228] width 7 height 7
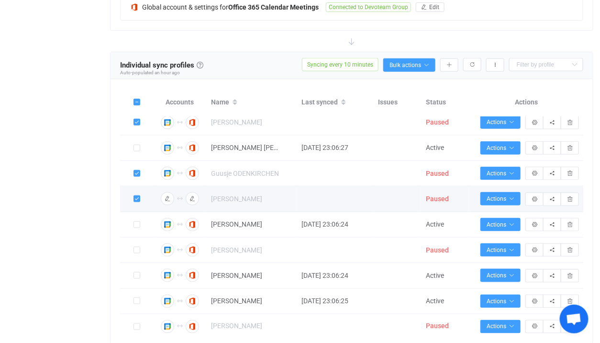
scroll to position [1491, 0]
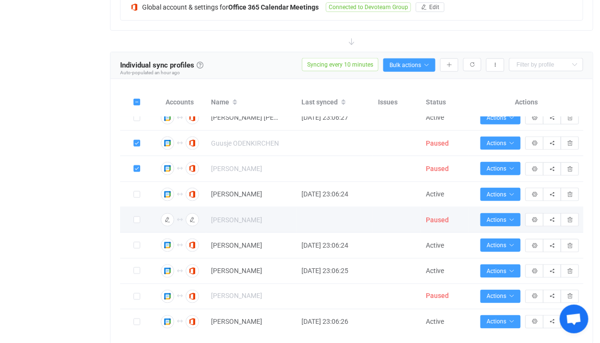
click at [133, 225] on div at bounding box center [137, 219] width 34 height 11
click at [134, 223] on span at bounding box center [137, 219] width 7 height 7
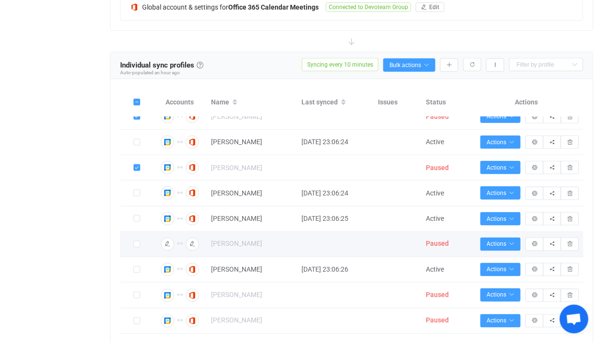
click at [137, 246] on span at bounding box center [137, 245] width 7 height 8
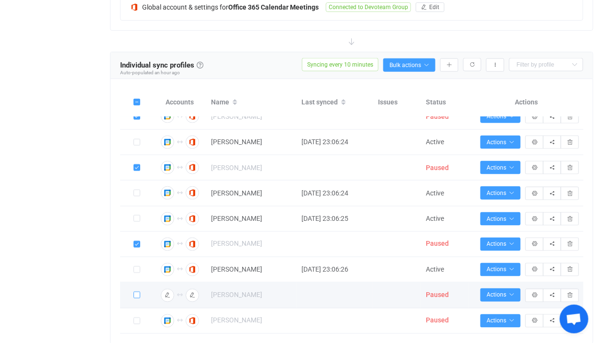
click at [139, 294] on span at bounding box center [137, 295] width 7 height 7
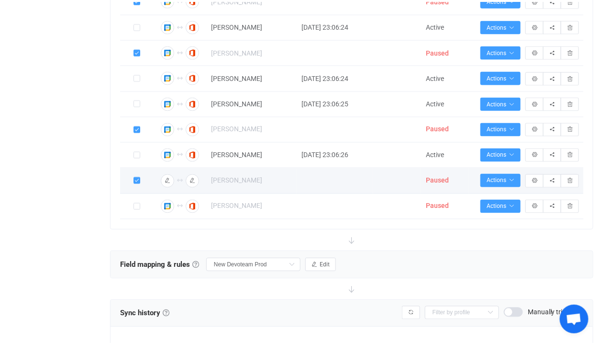
scroll to position [450, 0]
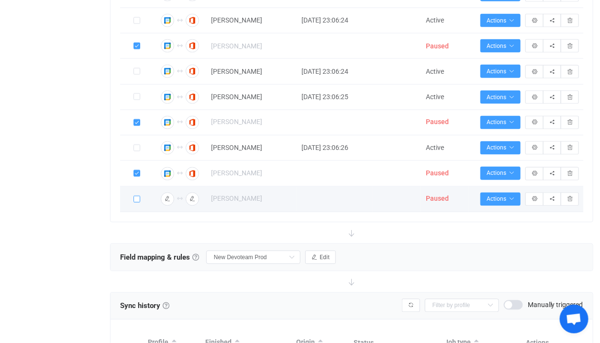
click at [137, 197] on span at bounding box center [137, 199] width 7 height 7
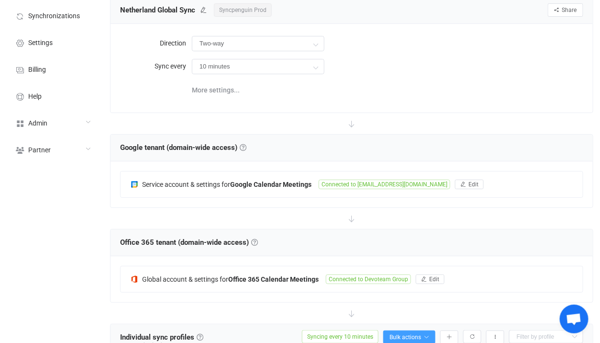
scroll to position [141, 0]
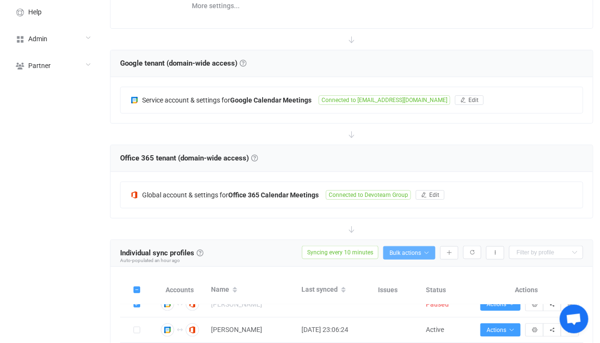
click at [412, 251] on span "Bulk actions" at bounding box center [410, 252] width 40 height 7
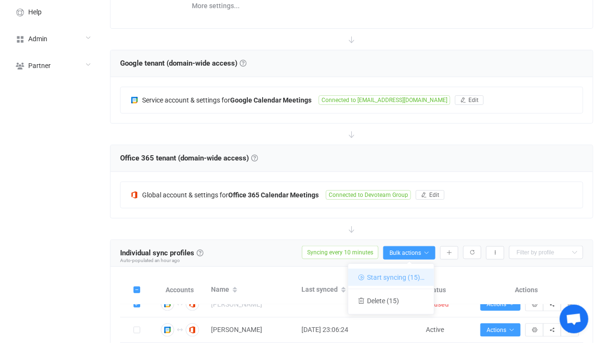
click at [384, 275] on li "Start syncing (15)…" at bounding box center [392, 277] width 86 height 17
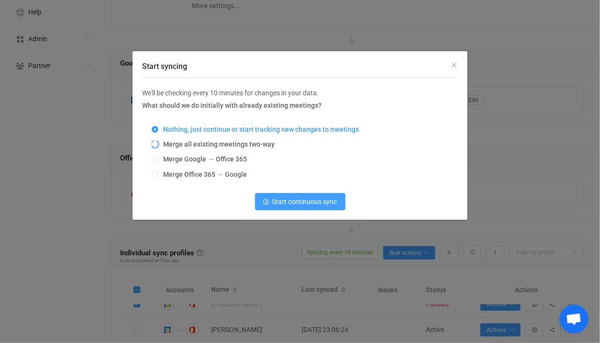
click at [223, 147] on span "Merge all existing meetings two-way" at bounding box center [216, 144] width 116 height 8
click at [158, 147] on input "Merge all existing meetings two-way" at bounding box center [155, 145] width 7 height 8
radio input "true"
radio input "false"
radio input "true"
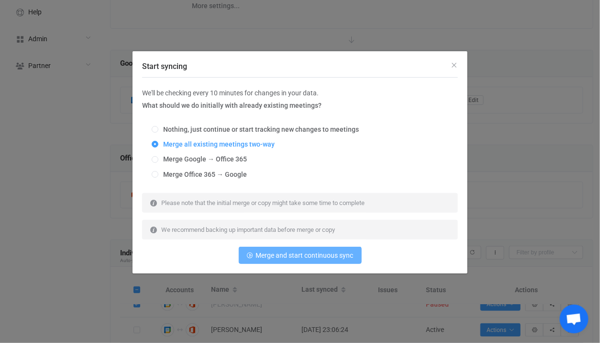
click at [263, 259] on span "Merge and start continuous sync" at bounding box center [305, 255] width 98 height 8
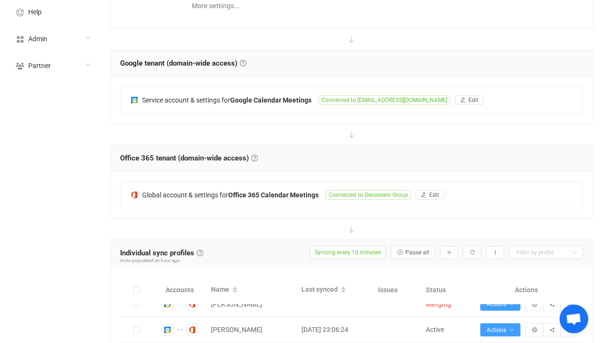
scroll to position [516, 0]
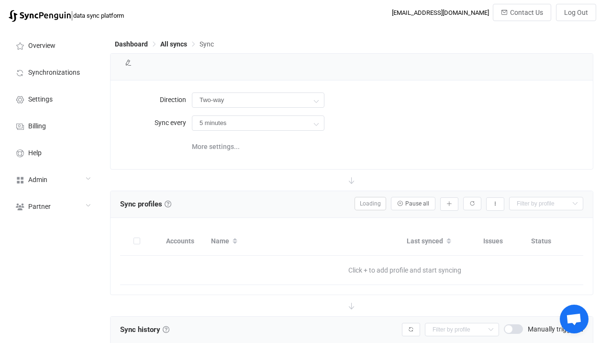
type input "10 minutes"
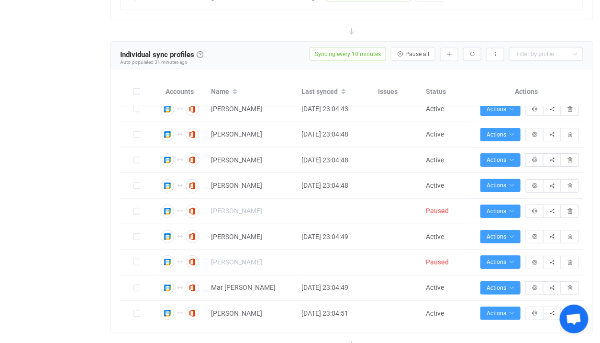
scroll to position [3330, 0]
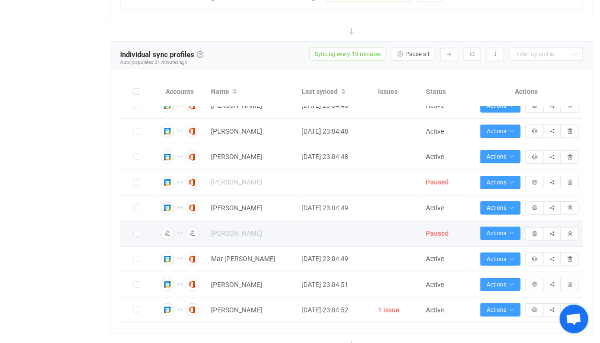
click at [141, 230] on div at bounding box center [137, 233] width 34 height 11
click at [137, 231] on span at bounding box center [137, 233] width 7 height 7
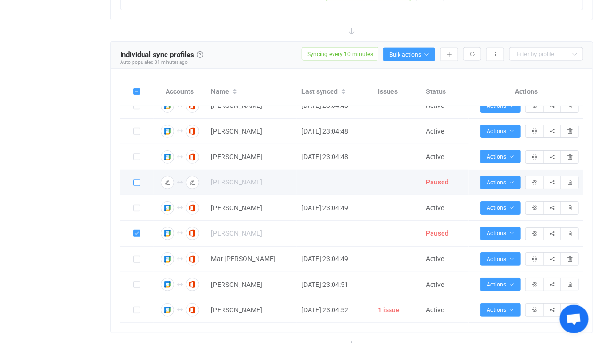
click at [136, 179] on span at bounding box center [137, 182] width 7 height 7
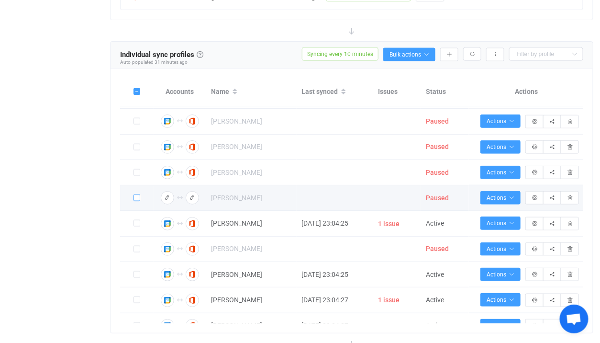
scroll to position [2473, 0]
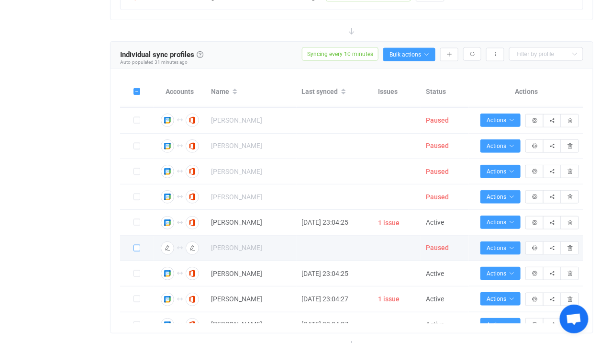
click at [136, 251] on span at bounding box center [137, 248] width 7 height 7
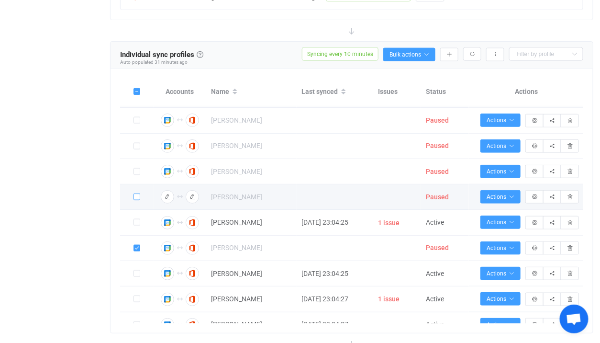
click at [137, 200] on span at bounding box center [137, 196] width 7 height 7
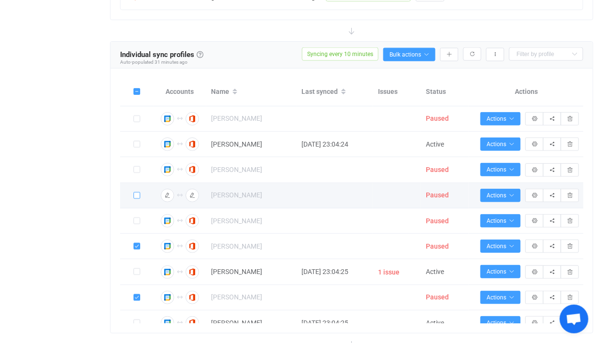
scroll to position [2425, 0]
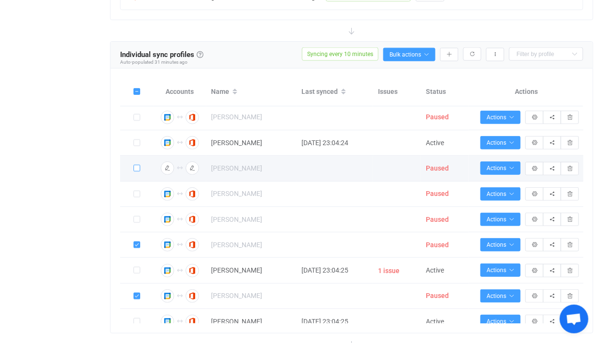
click at [134, 171] on span at bounding box center [137, 168] width 7 height 7
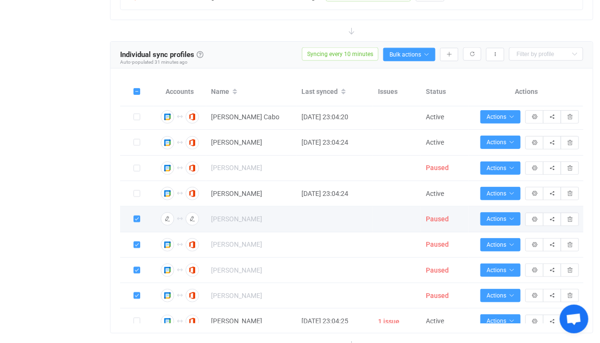
scroll to position [2373, 0]
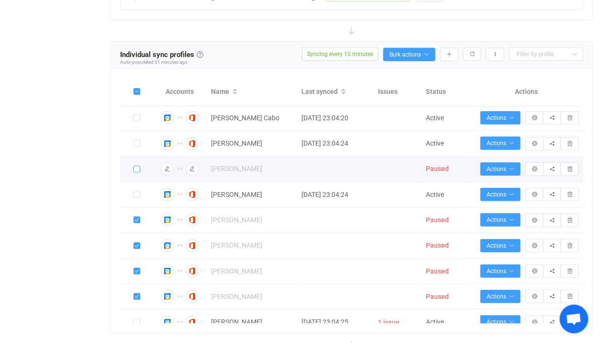
click at [135, 172] on span at bounding box center [137, 169] width 7 height 7
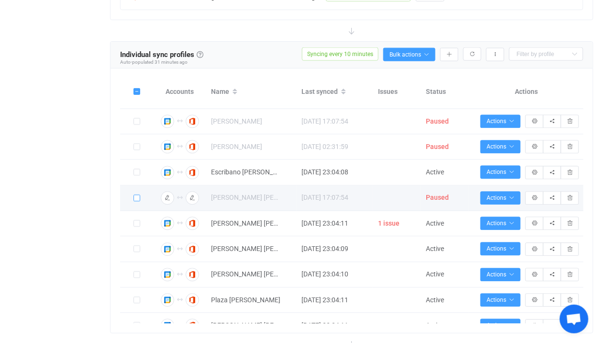
click at [136, 202] on span at bounding box center [137, 198] width 7 height 7
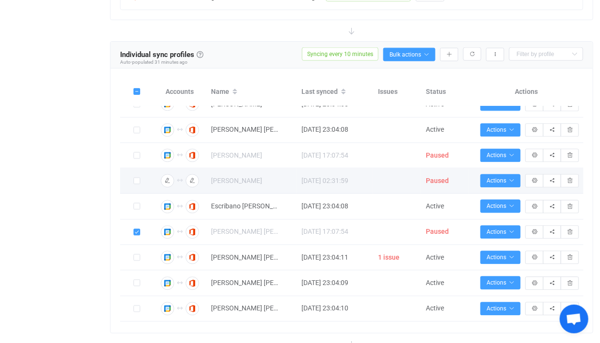
scroll to position [1800, 0]
click at [141, 186] on div at bounding box center [137, 180] width 34 height 11
click at [138, 186] on label at bounding box center [137, 180] width 7 height 11
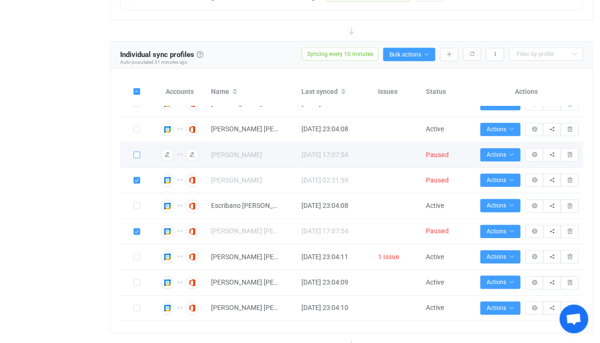
click at [137, 158] on span at bounding box center [137, 155] width 7 height 7
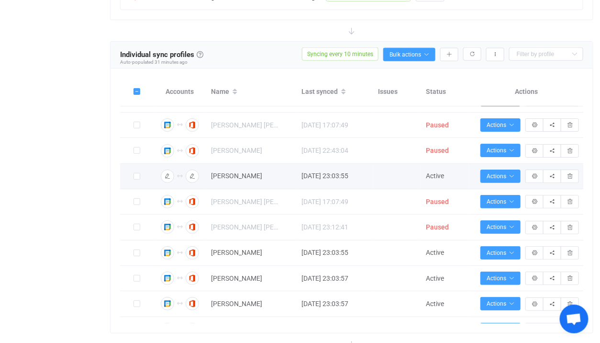
scroll to position [1168, 0]
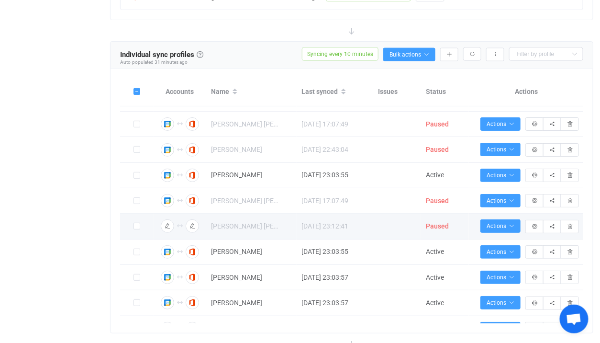
click at [136, 226] on td at bounding box center [137, 226] width 34 height 25
click at [136, 229] on span at bounding box center [137, 226] width 7 height 7
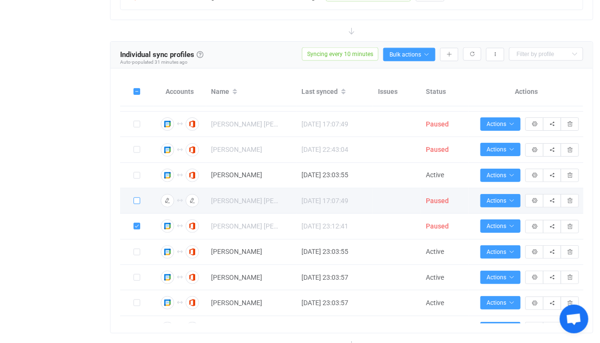
click at [138, 204] on span at bounding box center [137, 200] width 7 height 7
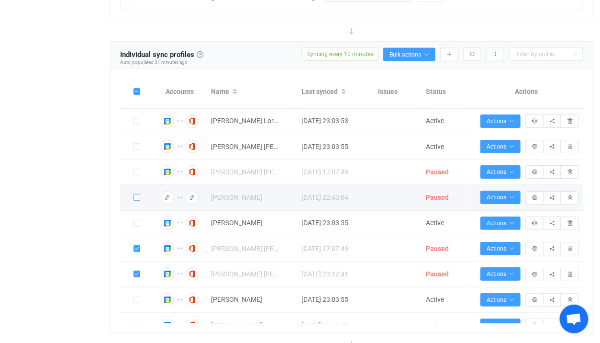
click at [139, 201] on span at bounding box center [137, 197] width 7 height 7
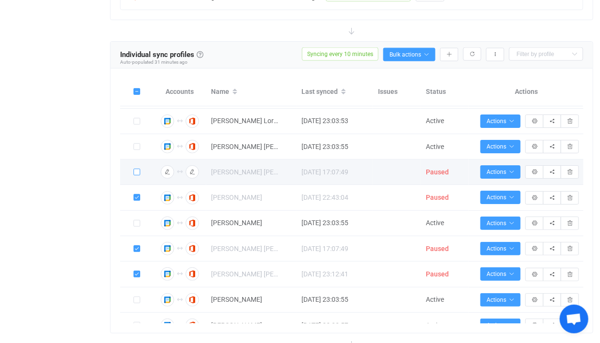
click at [137, 175] on span at bounding box center [137, 172] width 7 height 7
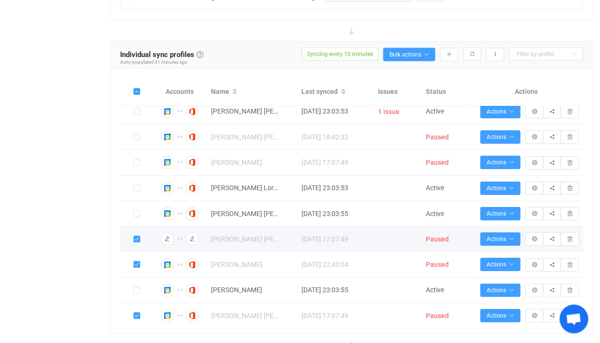
scroll to position [981, 0]
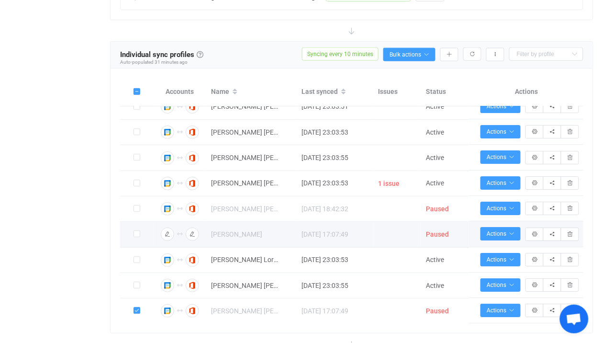
click at [136, 236] on label at bounding box center [137, 234] width 7 height 11
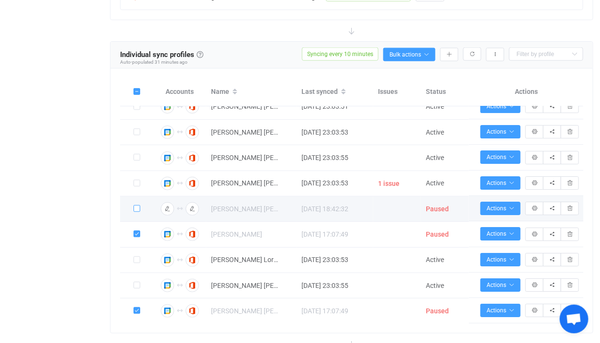
click at [138, 212] on span at bounding box center [137, 208] width 7 height 7
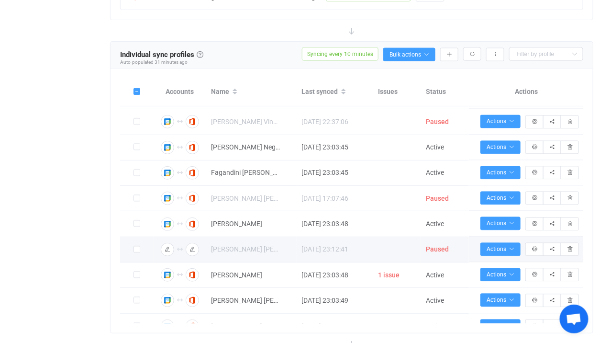
scroll to position [662, 0]
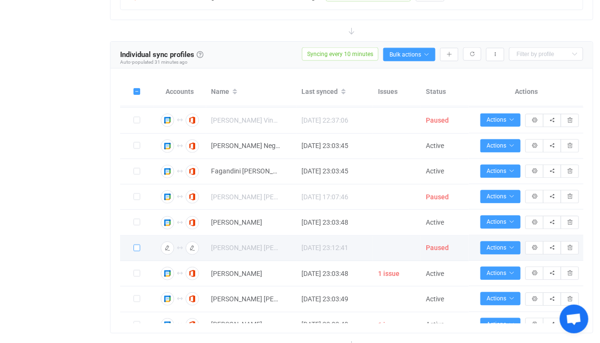
click at [135, 251] on span at bounding box center [137, 248] width 7 height 7
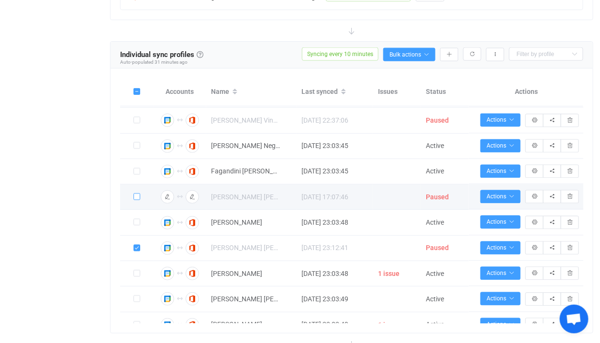
click at [139, 200] on span at bounding box center [137, 196] width 7 height 7
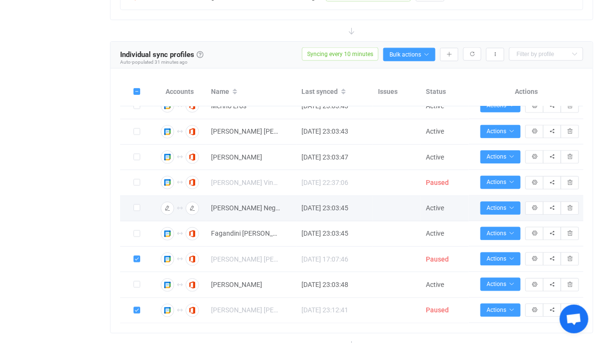
scroll to position [599, 0]
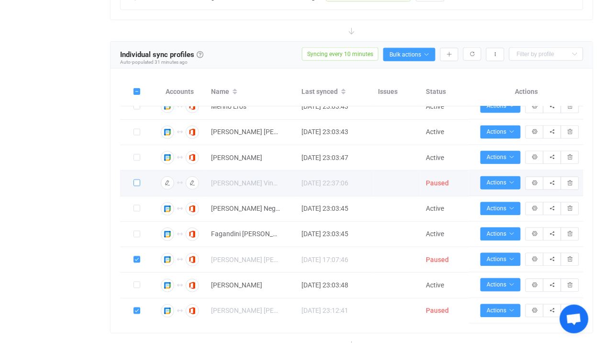
click at [138, 187] on span at bounding box center [137, 184] width 7 height 8
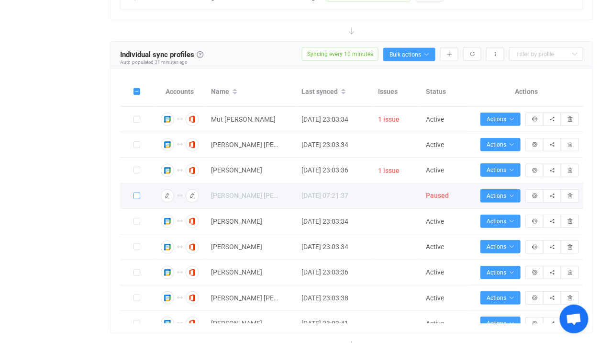
click at [136, 195] on span at bounding box center [137, 195] width 7 height 7
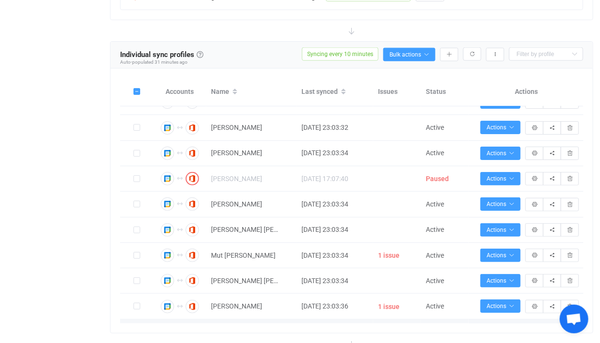
scroll to position [61, 0]
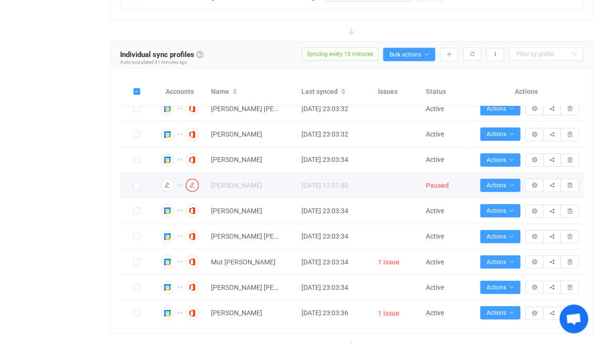
click at [137, 189] on label at bounding box center [137, 185] width 7 height 11
click at [137, 187] on span at bounding box center [137, 185] width 7 height 7
click at [139, 185] on span at bounding box center [137, 185] width 7 height 7
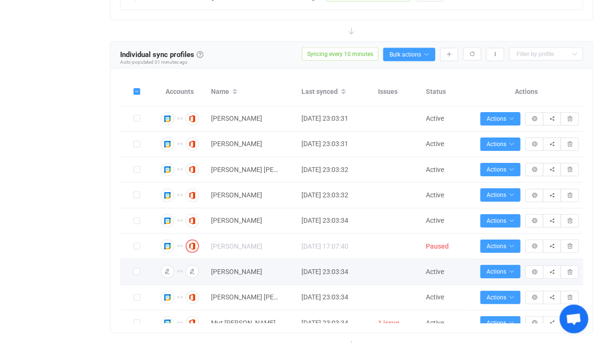
scroll to position [324, 0]
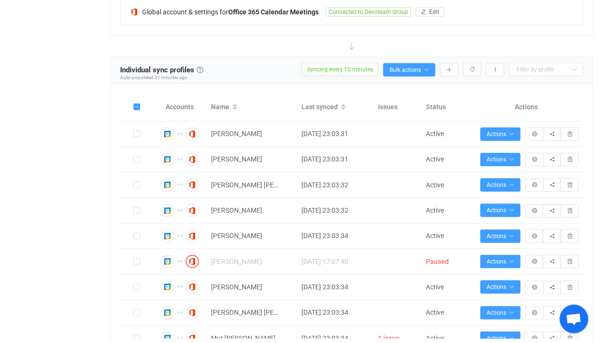
click at [407, 76] on div "Individual sync profiles Sync profiles Individual sync profiles A sync profile …" at bounding box center [352, 70] width 483 height 27
click at [411, 70] on span "Bulk actions" at bounding box center [410, 70] width 40 height 7
click at [393, 89] on li "Start syncing (21)…" at bounding box center [392, 94] width 86 height 17
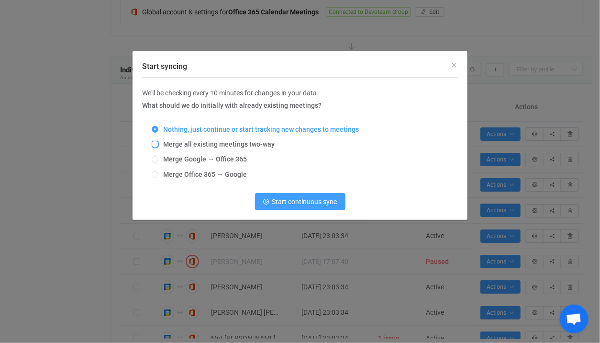
click at [214, 145] on span "Merge all existing meetings two-way" at bounding box center [216, 144] width 116 height 8
click at [158, 145] on input "Merge all existing meetings two-way" at bounding box center [155, 145] width 7 height 8
radio input "true"
radio input "false"
radio input "true"
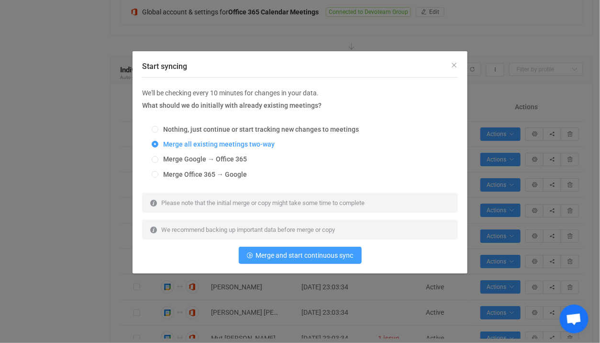
click at [274, 265] on div "We'll be checking every 10 minutes for changes in your data. What should we do …" at bounding box center [300, 176] width 316 height 196
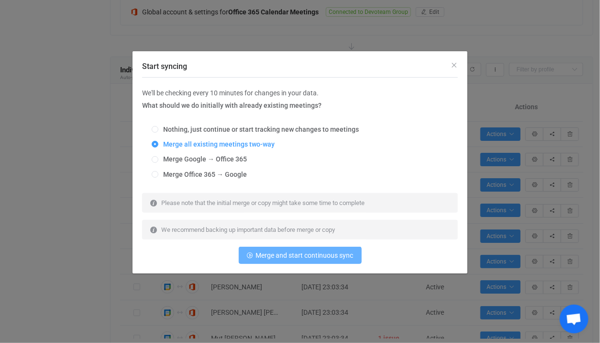
click at [274, 260] on button "Merge and start continuous sync" at bounding box center [300, 255] width 123 height 17
click at [94, 199] on div "Start syncing We'll be checking every 10 minutes for changes in your data. What…" at bounding box center [300, 171] width 600 height 343
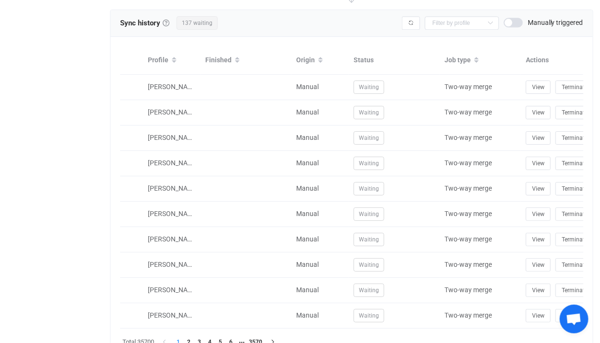
scroll to position [715, 0]
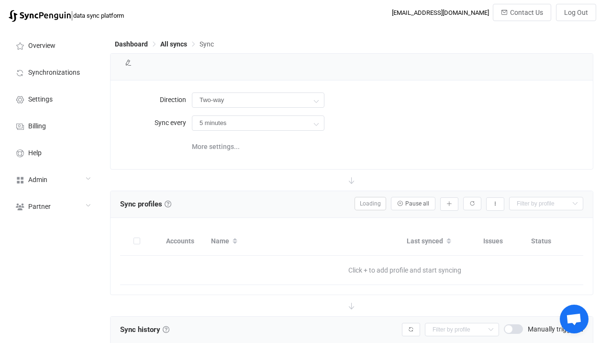
type input "10 minutes"
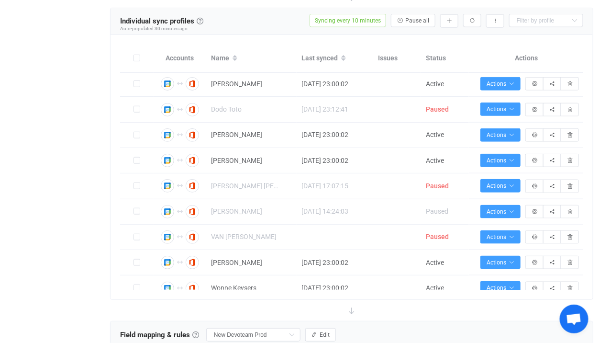
scroll to position [305, 0]
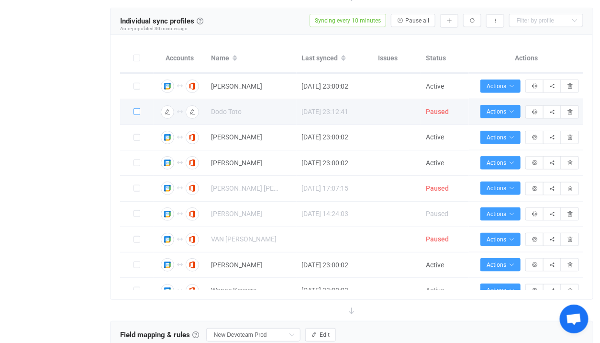
click at [134, 112] on span at bounding box center [137, 111] width 7 height 7
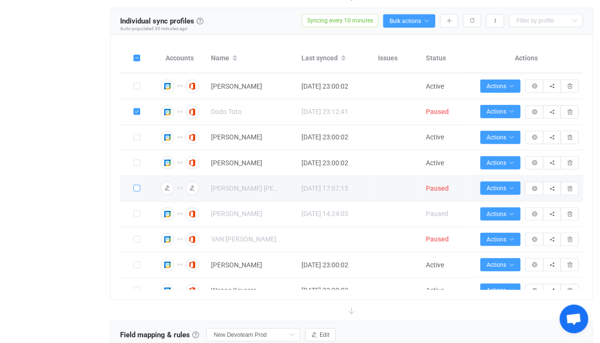
click at [140, 187] on span at bounding box center [137, 189] width 7 height 8
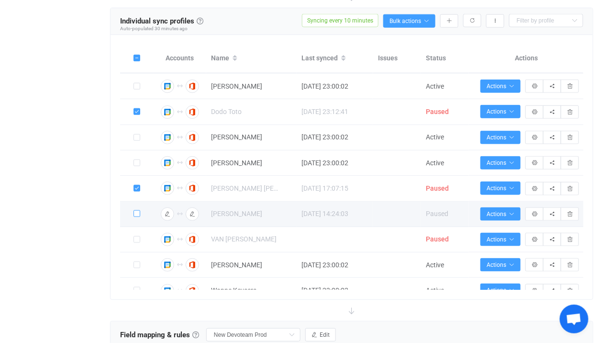
click at [138, 217] on span at bounding box center [137, 213] width 7 height 7
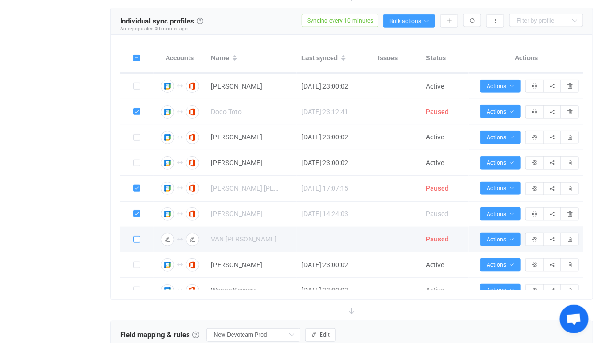
click at [136, 239] on span at bounding box center [137, 239] width 7 height 7
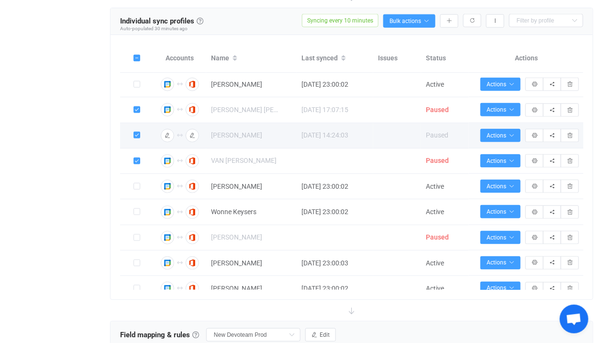
scroll to position [385, 0]
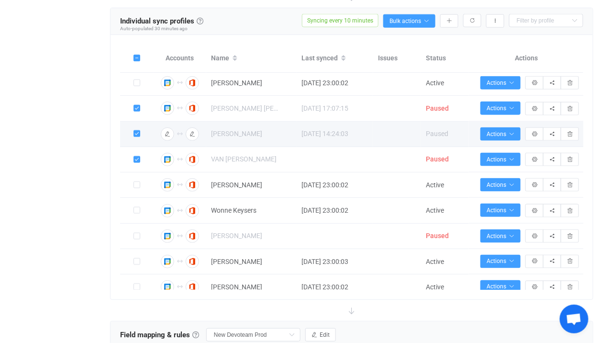
click at [136, 136] on span at bounding box center [137, 133] width 7 height 7
click at [434, 131] on span "Paused" at bounding box center [437, 134] width 22 height 8
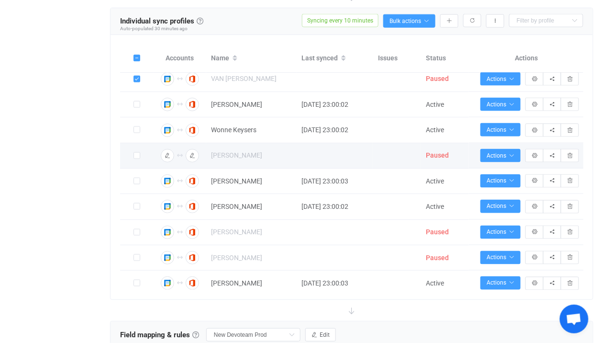
scroll to position [464, 0]
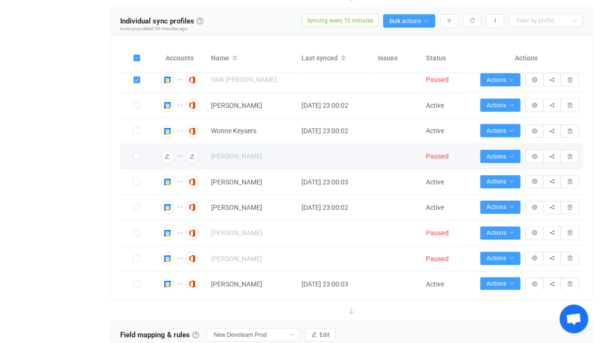
click at [130, 161] on div at bounding box center [137, 156] width 34 height 11
click at [135, 159] on span at bounding box center [137, 156] width 7 height 7
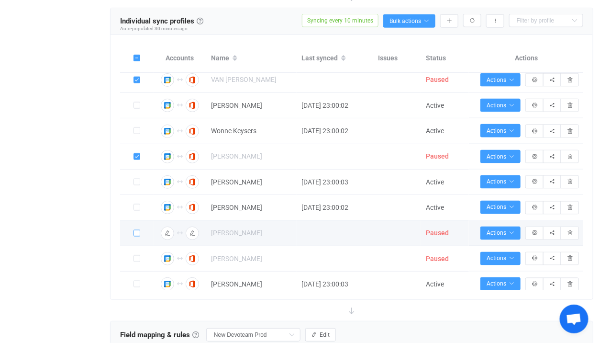
click at [138, 236] on span at bounding box center [137, 233] width 7 height 7
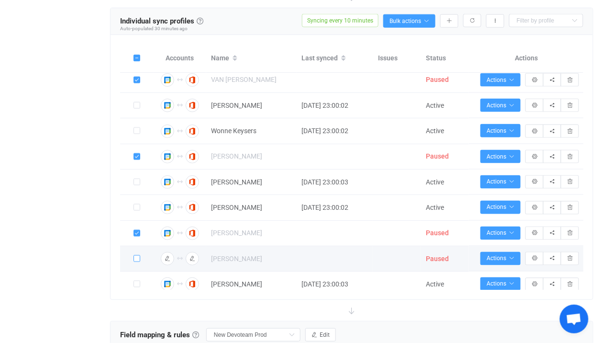
click at [138, 257] on label at bounding box center [137, 258] width 7 height 11
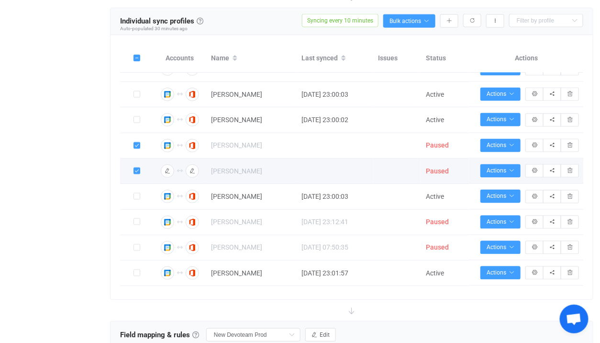
scroll to position [603, 0]
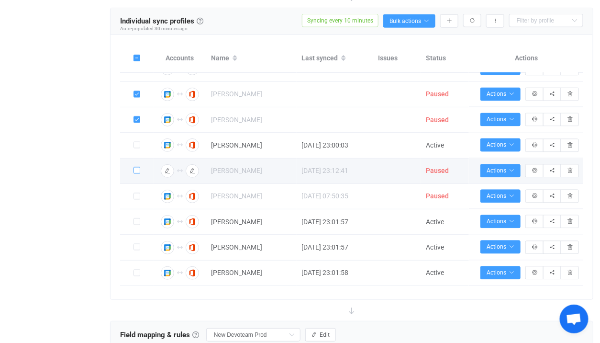
click at [135, 174] on span at bounding box center [137, 170] width 7 height 7
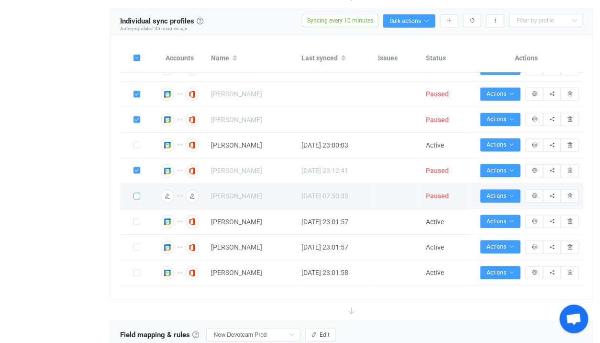
click at [135, 200] on span at bounding box center [137, 196] width 7 height 7
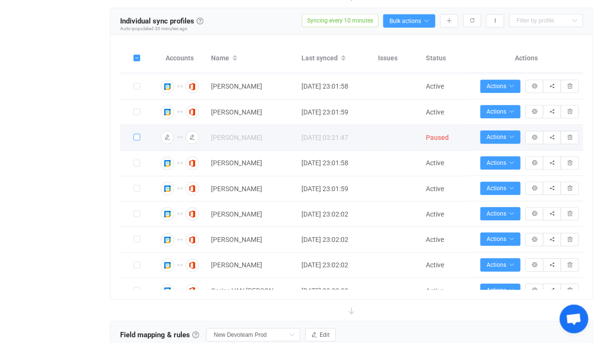
click at [139, 140] on span at bounding box center [137, 137] width 7 height 7
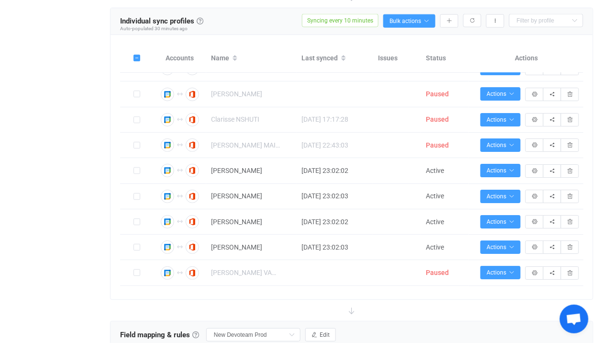
scroll to position [1009, 0]
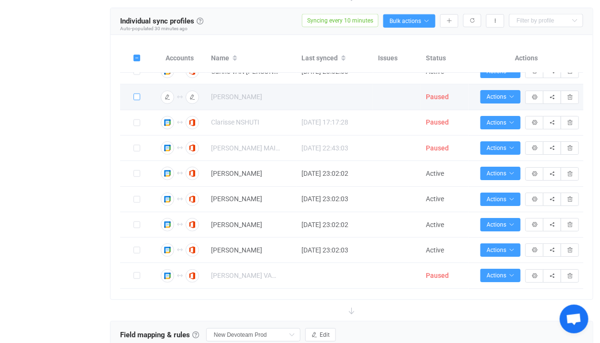
click at [137, 100] on span at bounding box center [137, 96] width 7 height 7
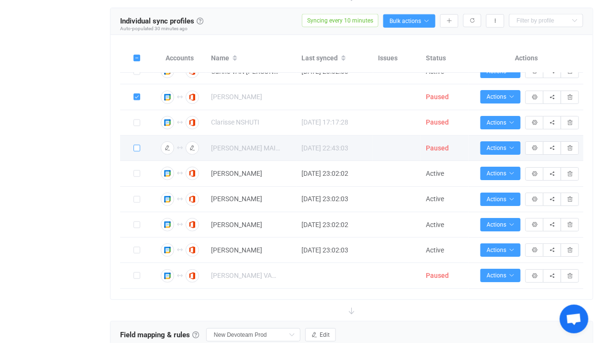
click at [138, 151] on span at bounding box center [137, 148] width 7 height 7
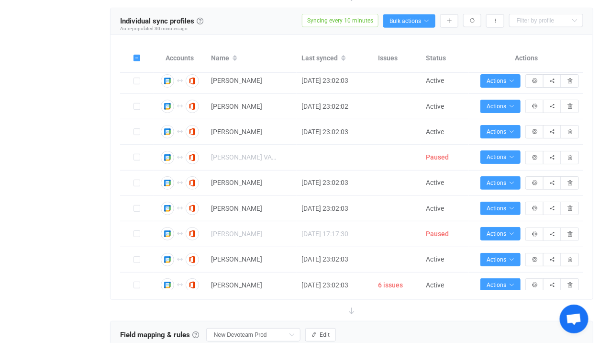
scroll to position [1131, 0]
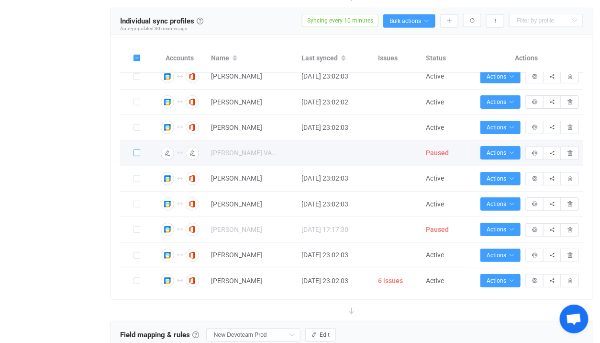
click at [138, 156] on span at bounding box center [137, 152] width 7 height 7
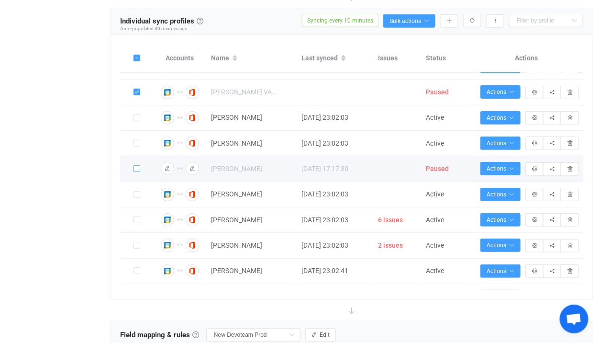
click at [135, 172] on span at bounding box center [137, 168] width 7 height 7
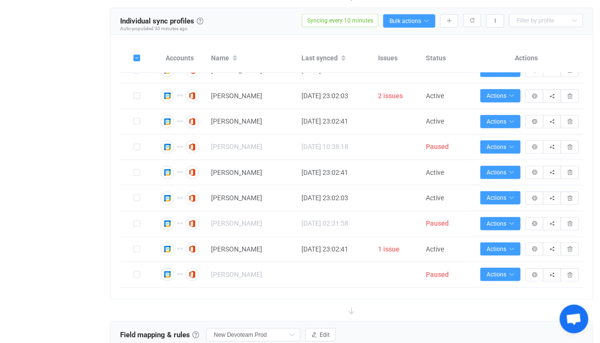
scroll to position [1498, 0]
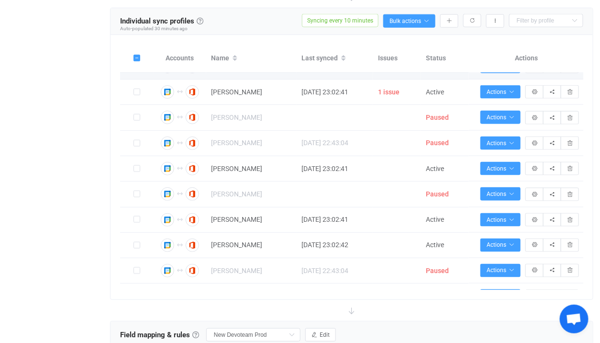
click at [142, 79] on td at bounding box center [137, 66] width 34 height 25
click at [139, 70] on span at bounding box center [137, 66] width 7 height 7
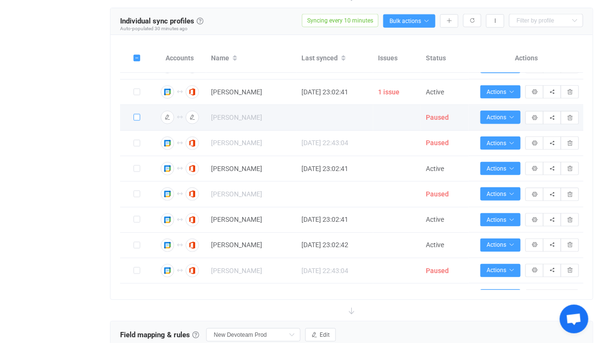
click at [136, 121] on span at bounding box center [137, 117] width 7 height 7
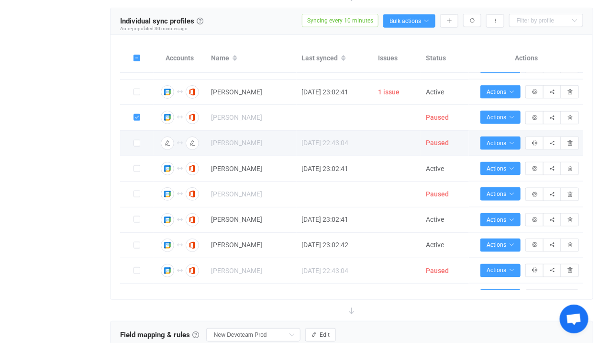
click at [139, 147] on span at bounding box center [137, 144] width 7 height 8
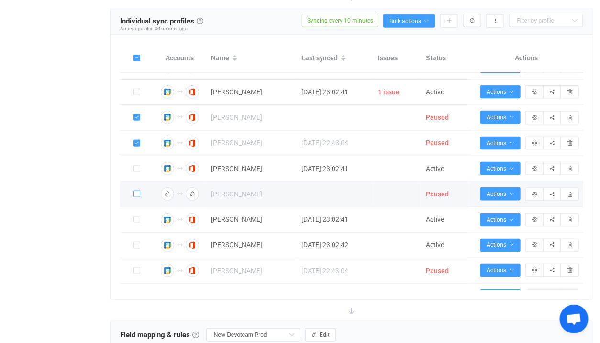
click at [137, 197] on span at bounding box center [137, 194] width 7 height 7
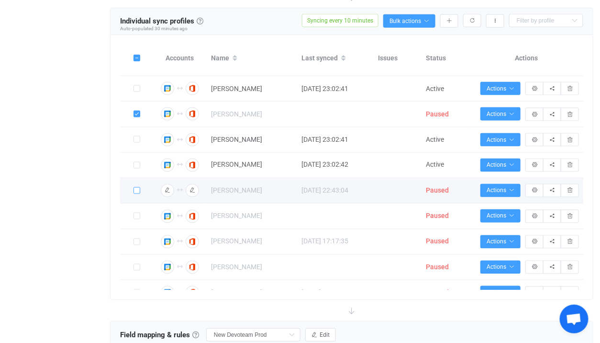
click at [136, 194] on span at bounding box center [137, 190] width 7 height 7
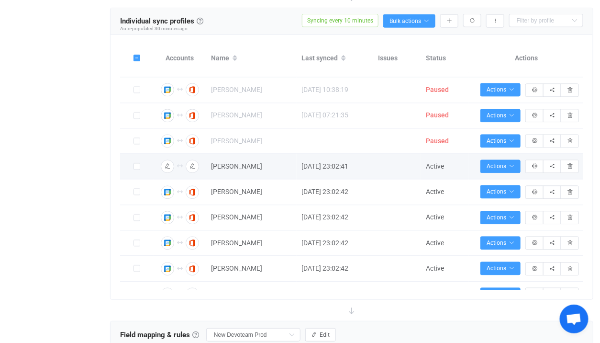
scroll to position [1781, 0]
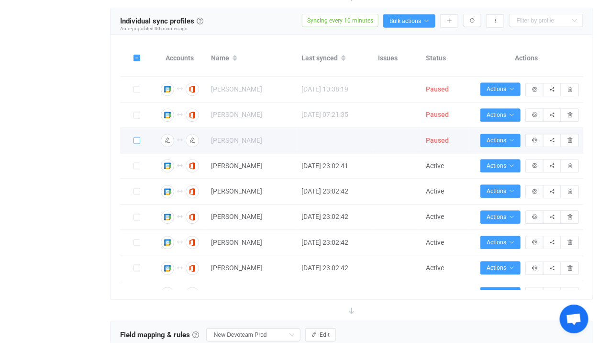
click at [137, 144] on span at bounding box center [137, 140] width 7 height 7
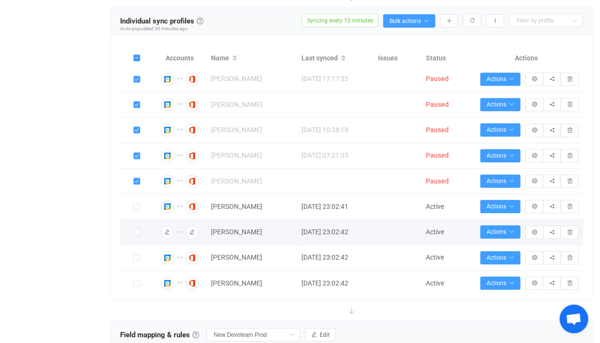
scroll to position [1742, 0]
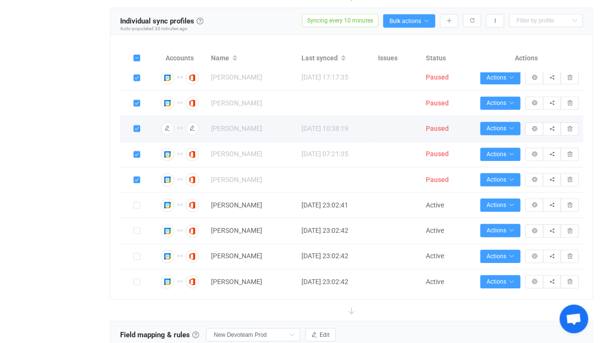
click at [136, 132] on span at bounding box center [137, 128] width 7 height 7
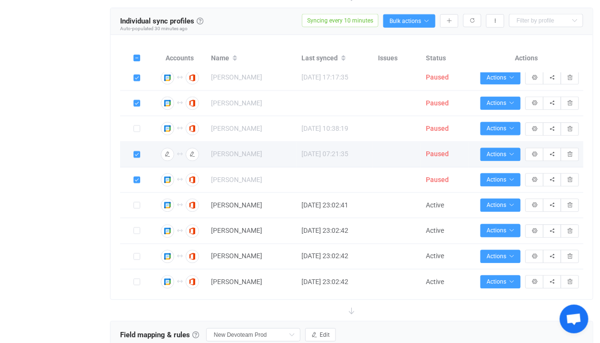
click at [136, 160] on label at bounding box center [137, 154] width 7 height 11
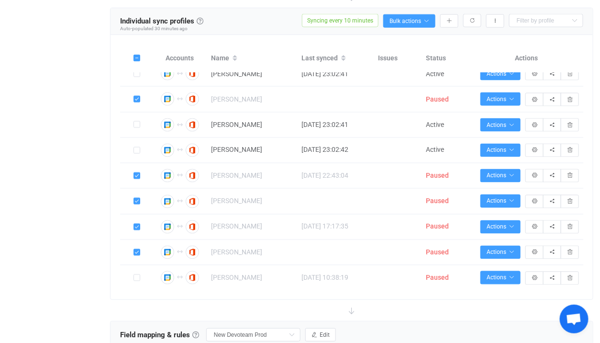
scroll to position [1585, 0]
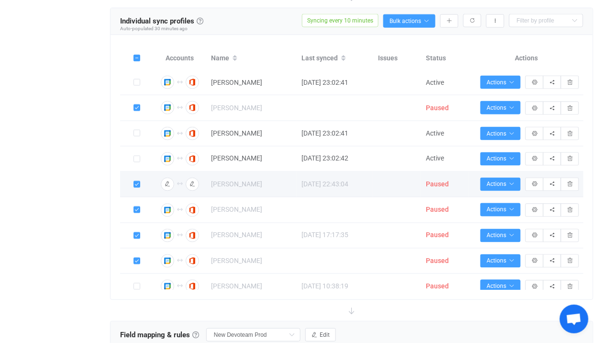
click at [135, 188] on span at bounding box center [137, 184] width 7 height 7
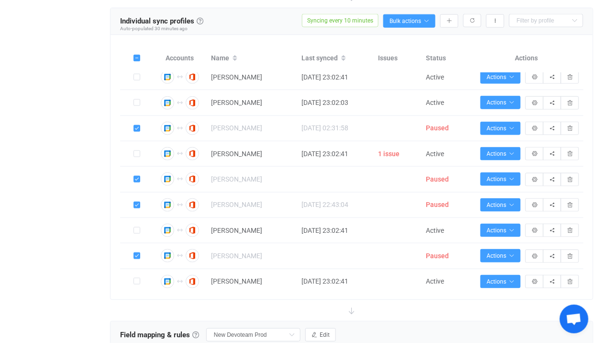
scroll to position [1436, 0]
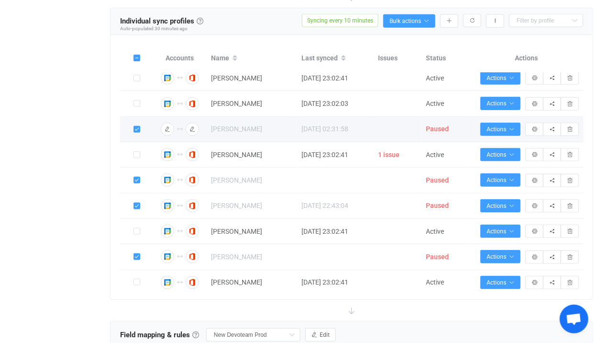
click at [135, 133] on span at bounding box center [137, 129] width 7 height 7
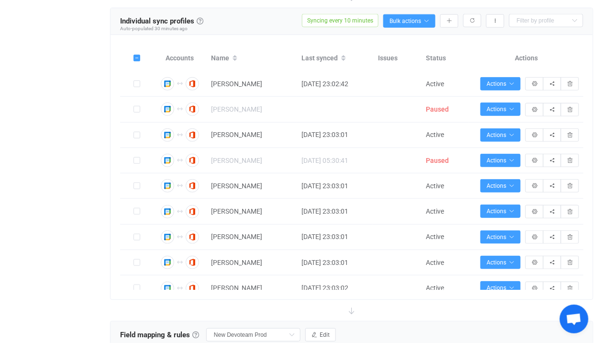
scroll to position [2433, 0]
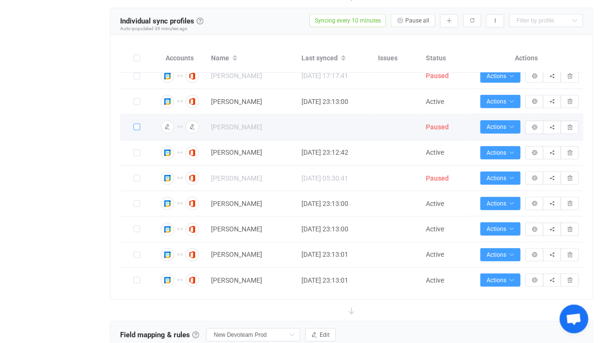
click at [138, 130] on span at bounding box center [137, 127] width 7 height 7
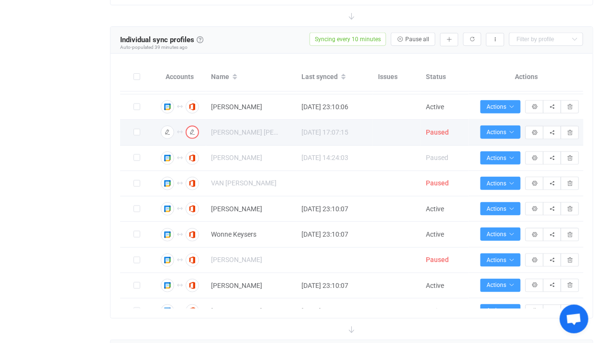
scroll to position [382, 0]
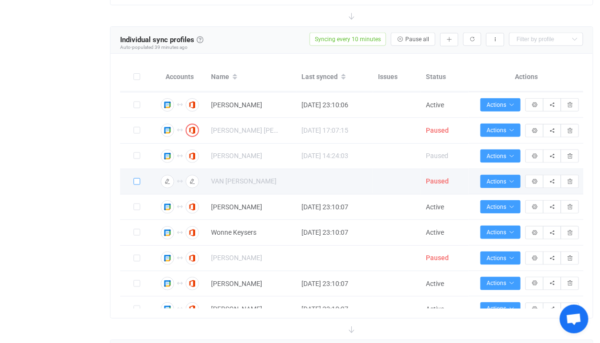
click at [135, 184] on span at bounding box center [137, 181] width 7 height 7
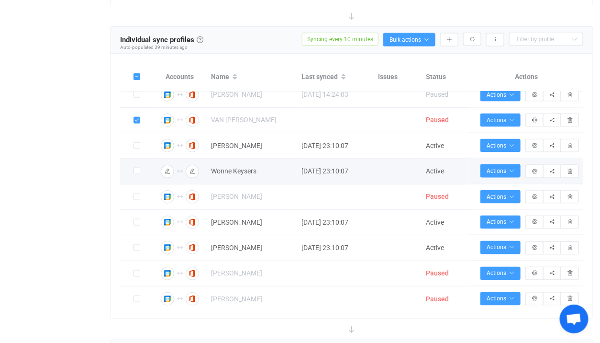
scroll to position [444, 0]
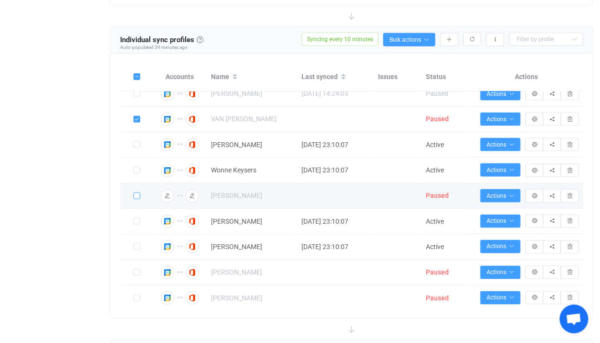
click at [137, 197] on span at bounding box center [137, 195] width 7 height 7
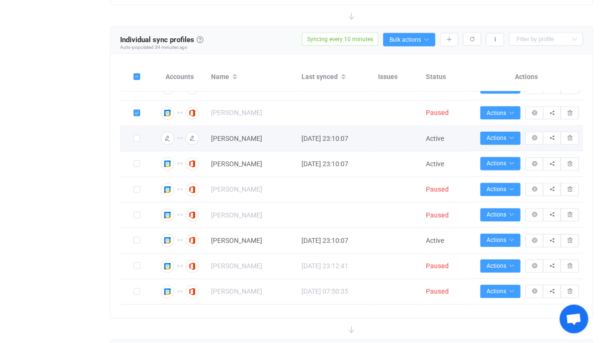
scroll to position [528, 0]
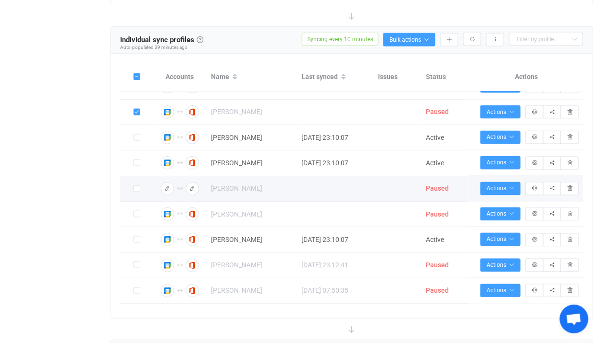
click at [138, 194] on label at bounding box center [137, 188] width 7 height 11
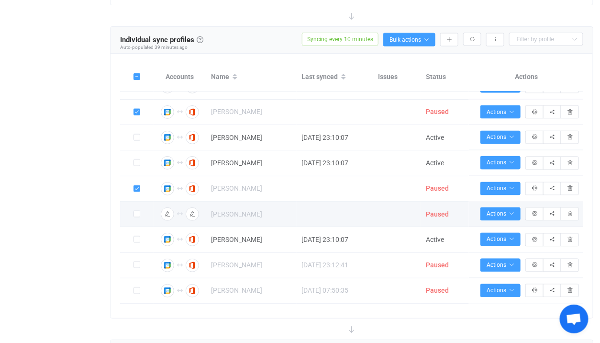
click at [138, 220] on label at bounding box center [137, 214] width 7 height 11
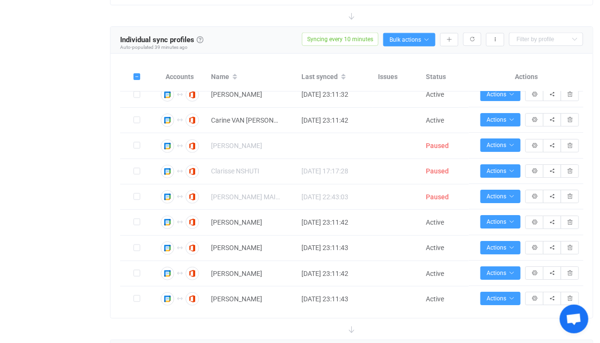
scroll to position [1012, 0]
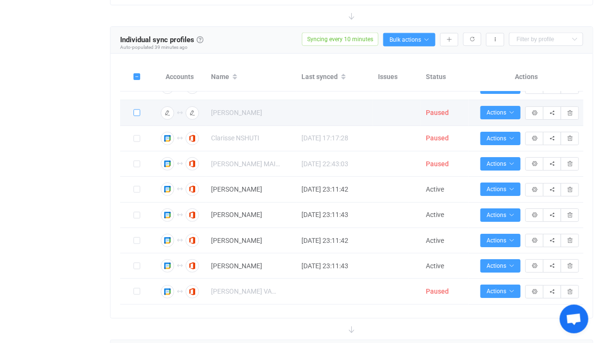
click at [135, 116] on span at bounding box center [137, 112] width 7 height 7
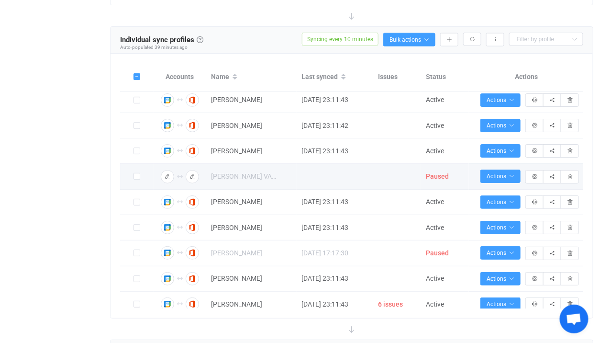
scroll to position [1127, 0]
click at [138, 179] on span at bounding box center [137, 175] width 7 height 7
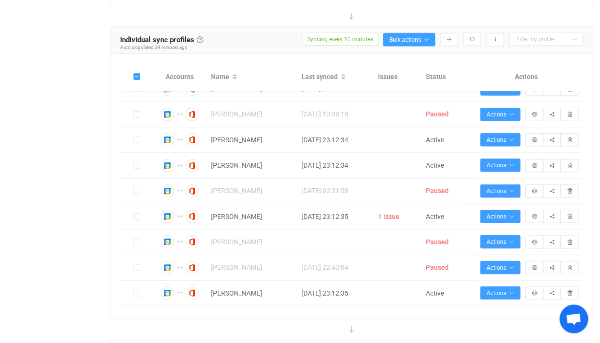
scroll to position [1451, 0]
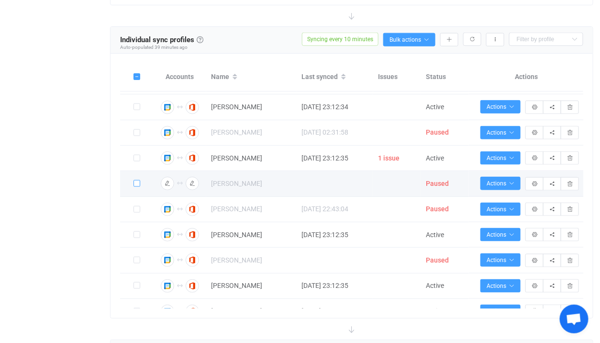
click at [137, 187] on span at bounding box center [137, 183] width 7 height 7
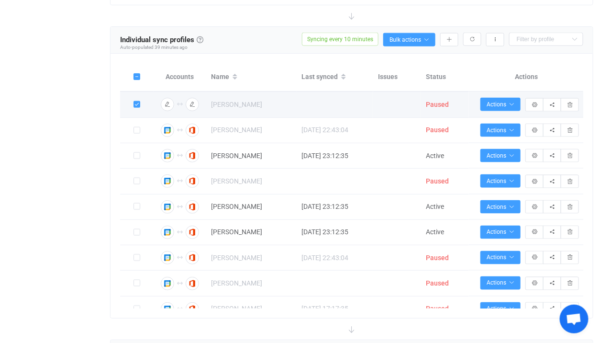
scroll to position [1538, 0]
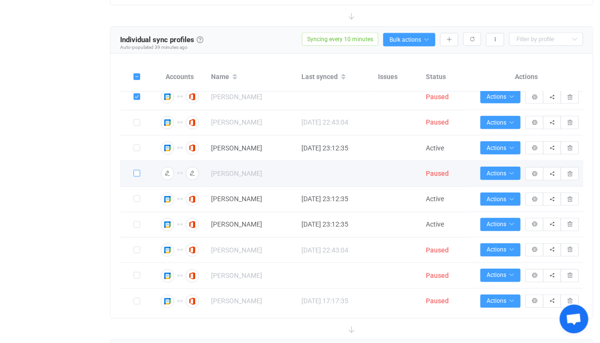
click at [138, 177] on span at bounding box center [137, 173] width 7 height 7
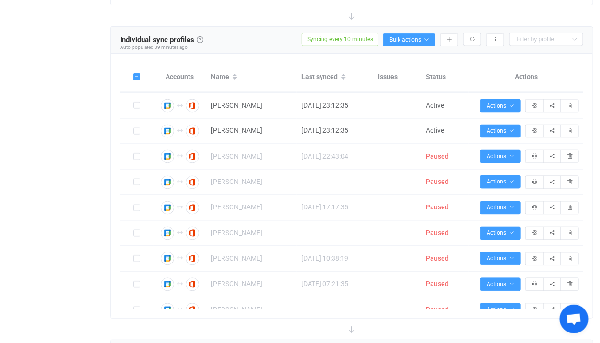
scroll to position [1632, 0]
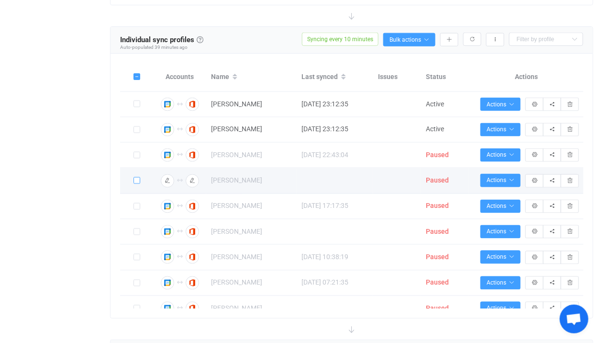
click at [139, 184] on span at bounding box center [137, 180] width 7 height 7
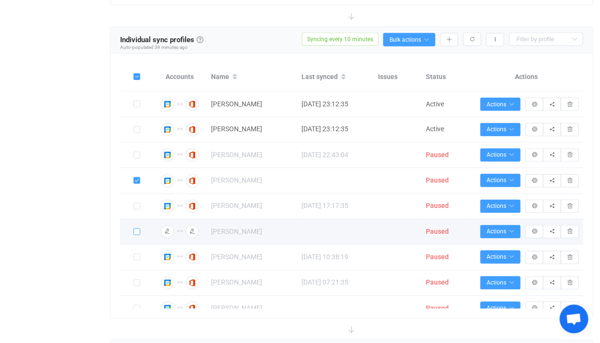
click at [140, 235] on span at bounding box center [137, 231] width 7 height 7
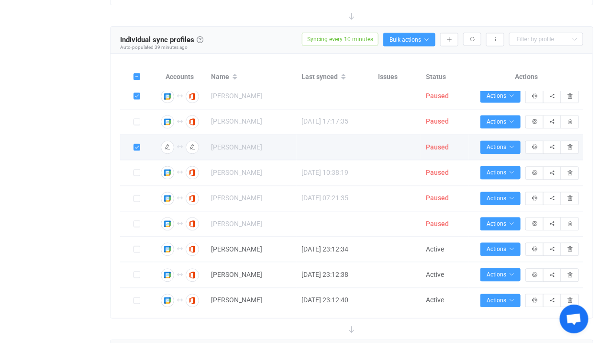
scroll to position [1743, 0]
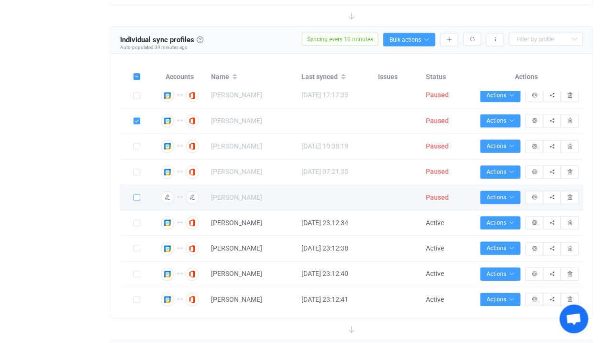
click at [137, 201] on span at bounding box center [137, 197] width 7 height 7
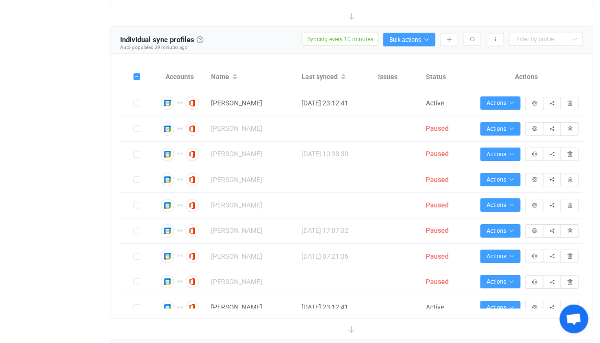
scroll to position [2042, 0]
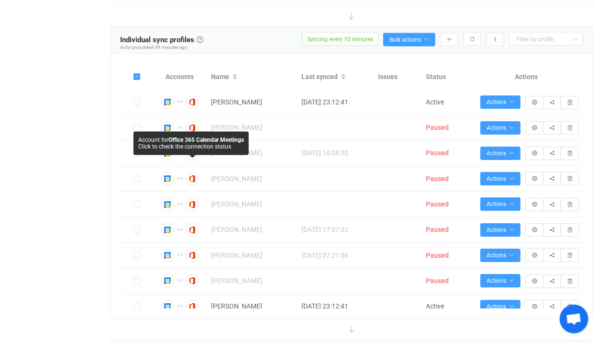
click at [138, 144] on span "Click to check the connection status" at bounding box center [184, 146] width 93 height 7
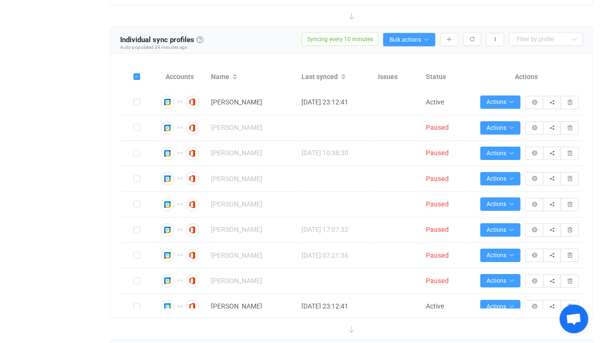
click at [137, 143] on body "| data sync platform vitaliyherasymiv+74@gmail.com Contact Us Log Out Overview …" at bounding box center [300, 208] width 600 height 1117
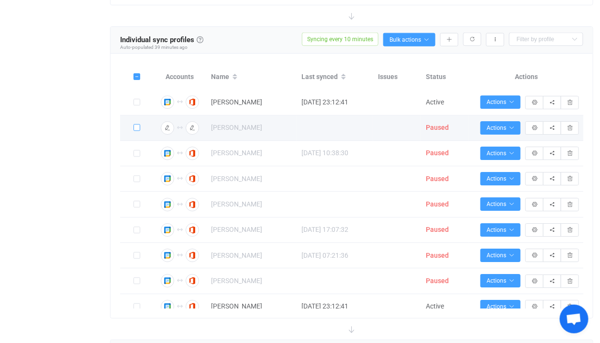
click at [137, 131] on span at bounding box center [137, 127] width 7 height 7
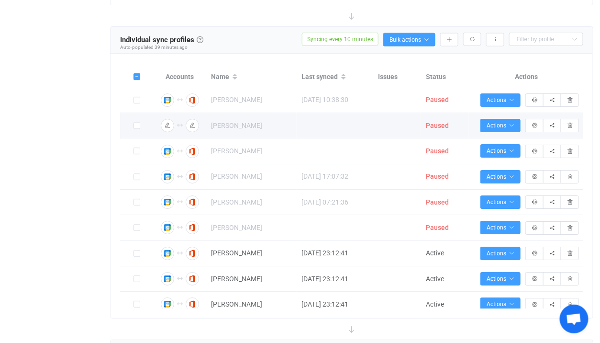
scroll to position [2101, 0]
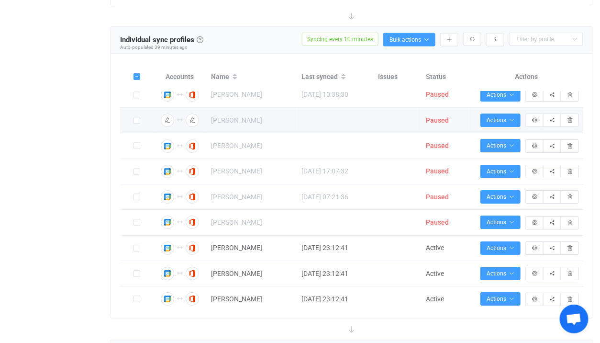
click at [132, 126] on div at bounding box center [137, 120] width 34 height 11
click at [135, 124] on span at bounding box center [137, 120] width 7 height 7
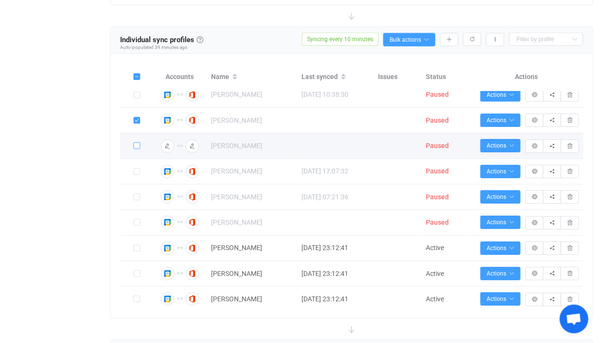
click at [135, 149] on span at bounding box center [137, 145] width 7 height 7
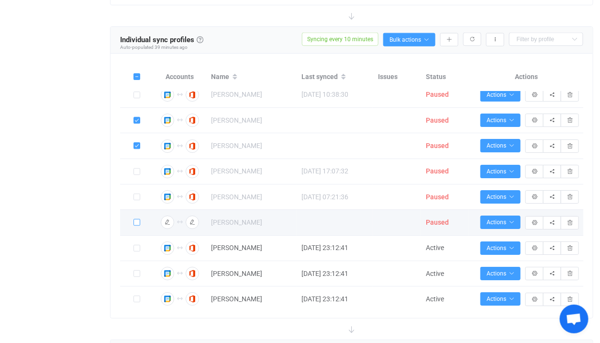
click at [137, 225] on span at bounding box center [137, 222] width 7 height 7
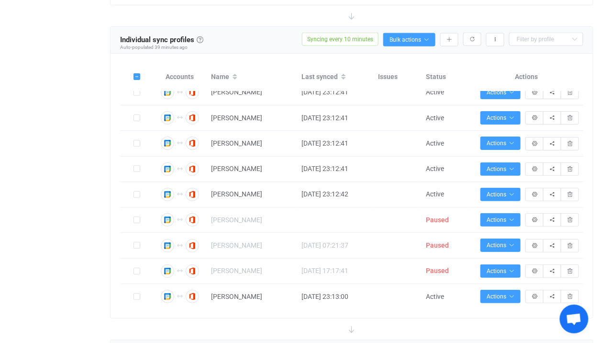
scroll to position [2328, 0]
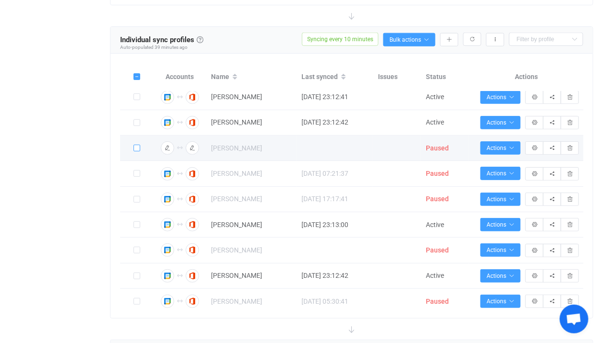
click at [136, 151] on span at bounding box center [137, 148] width 7 height 7
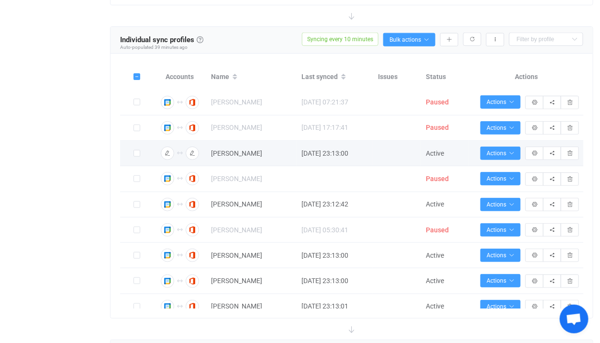
scroll to position [2403, 0]
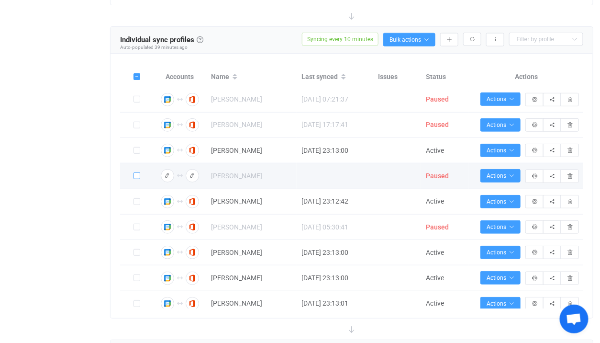
click at [136, 179] on span at bounding box center [137, 175] width 7 height 7
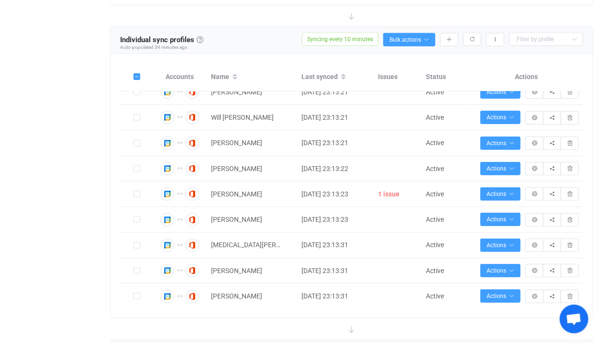
scroll to position [3510, 0]
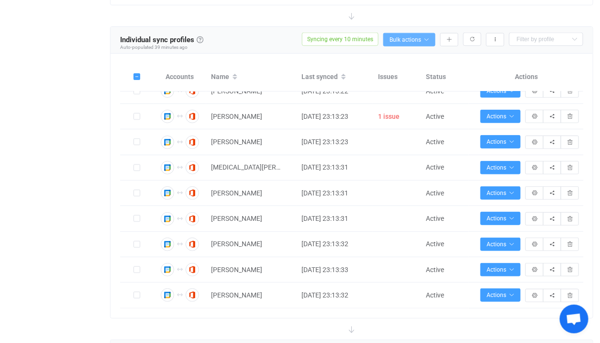
click at [415, 34] on button "Bulk actions" at bounding box center [409, 39] width 52 height 13
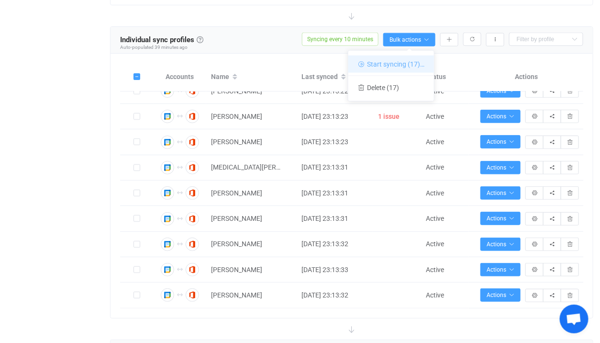
click at [388, 58] on li "Start syncing (17)…" at bounding box center [392, 64] width 86 height 17
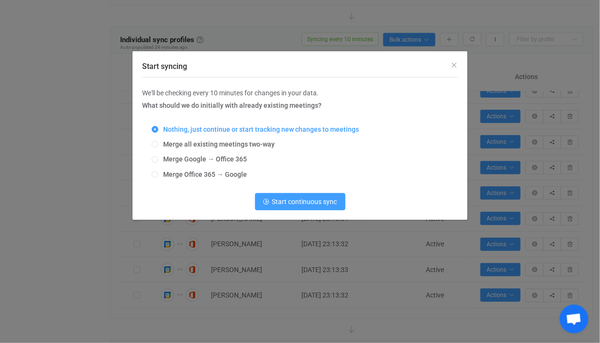
click at [231, 139] on div "Nothing, just continue or start tracking new changes to meetings Merge all exis…" at bounding box center [300, 152] width 316 height 67
click at [234, 149] on div "Nothing, just continue or start tracking new changes to meetings Merge all exis…" at bounding box center [300, 152] width 316 height 67
click at [240, 139] on div "Nothing, just continue or start tracking new changes to meetings Merge all exis…" at bounding box center [300, 152] width 316 height 67
click at [245, 148] on span "Merge all existing meetings two-way" at bounding box center [216, 144] width 116 height 8
click at [158, 148] on input "Merge all existing meetings two-way" at bounding box center [155, 145] width 7 height 8
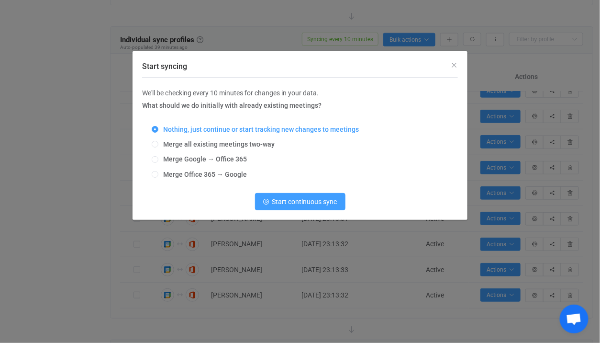
radio input "true"
radio input "false"
radio input "true"
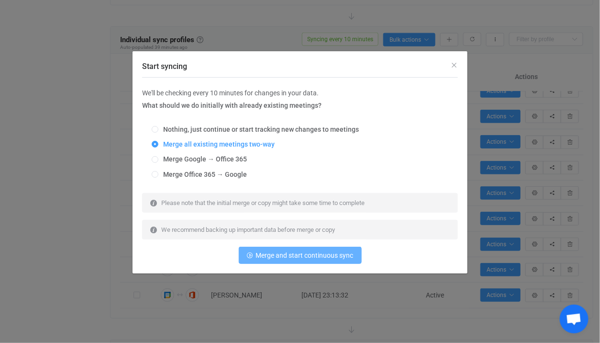
click at [278, 256] on span "Merge and start continuous sync" at bounding box center [305, 255] width 98 height 8
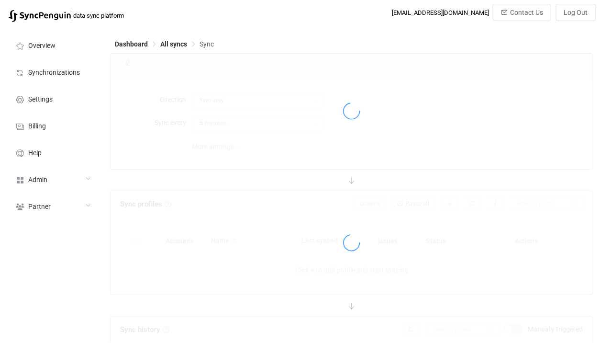
type input "10 minutes"
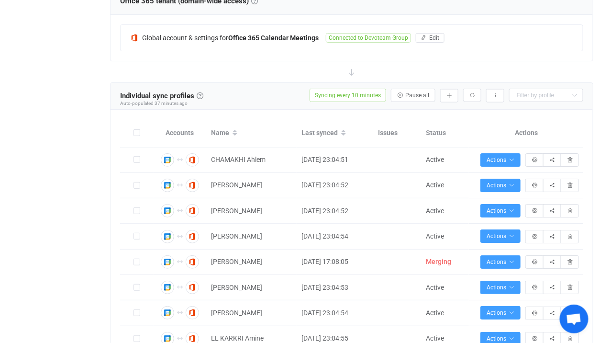
scroll to position [296, 0]
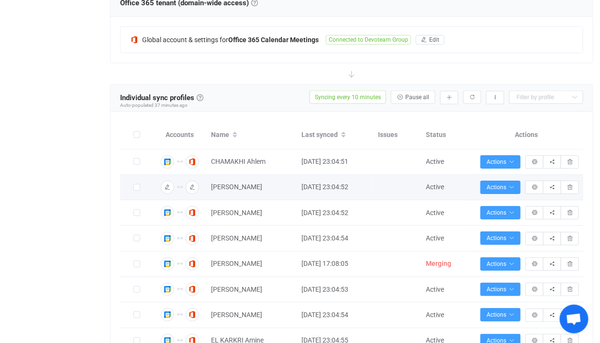
click at [343, 136] on icon at bounding box center [343, 137] width 5 height 5
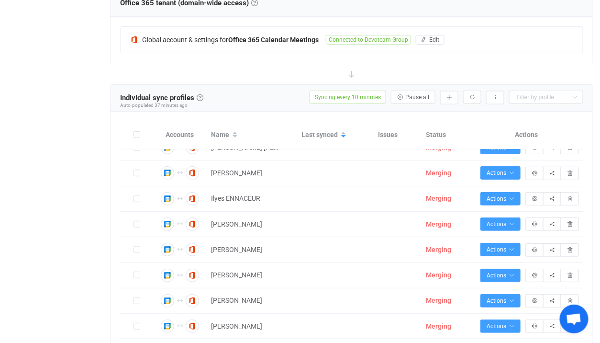
scroll to position [4847, 0]
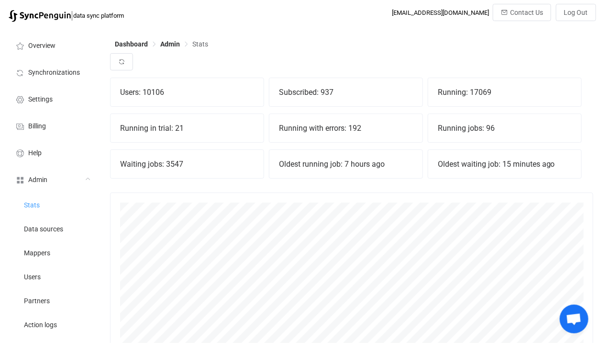
scroll to position [211, 484]
